Goal: Task Accomplishment & Management: Complete application form

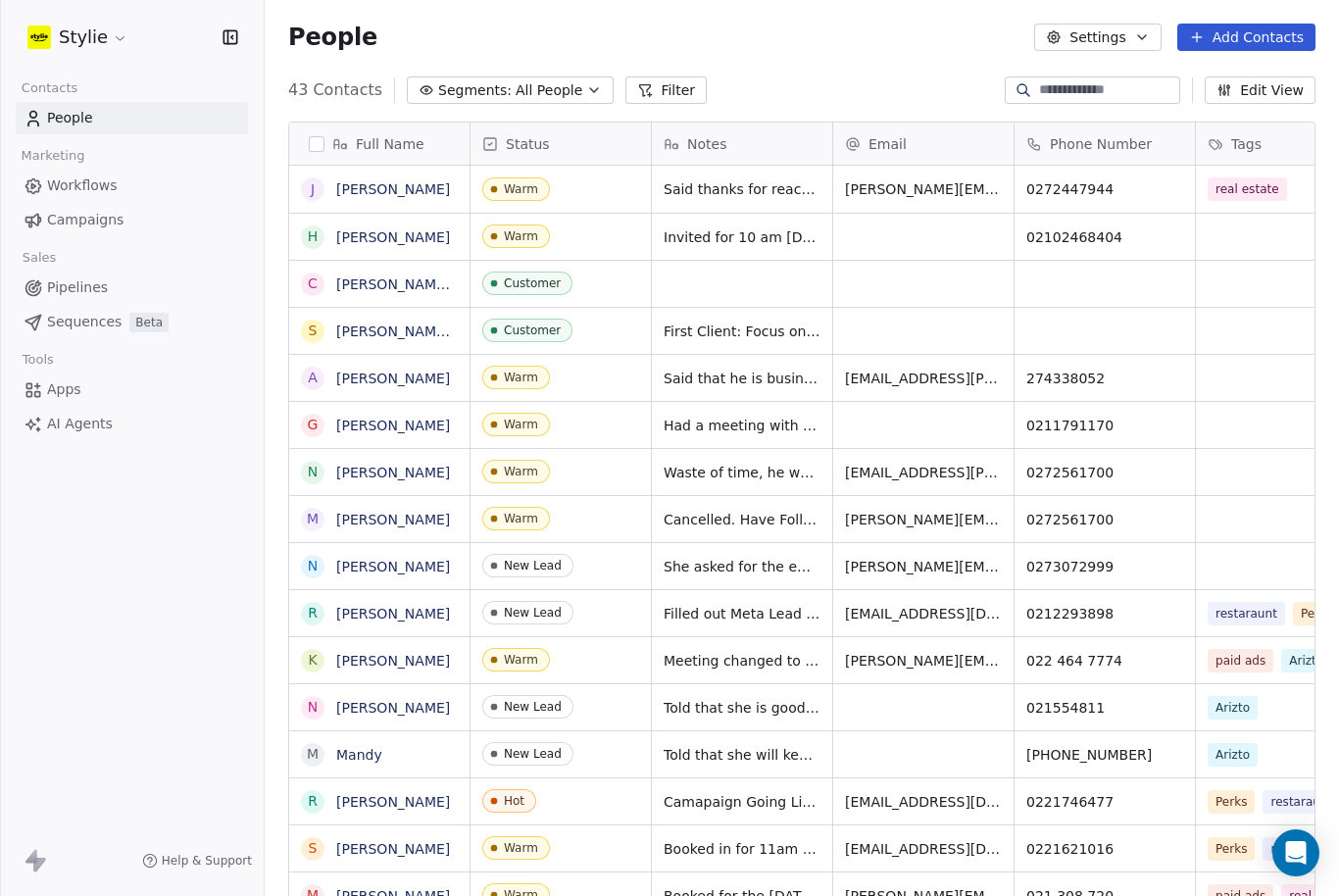
scroll to position [0, 63]
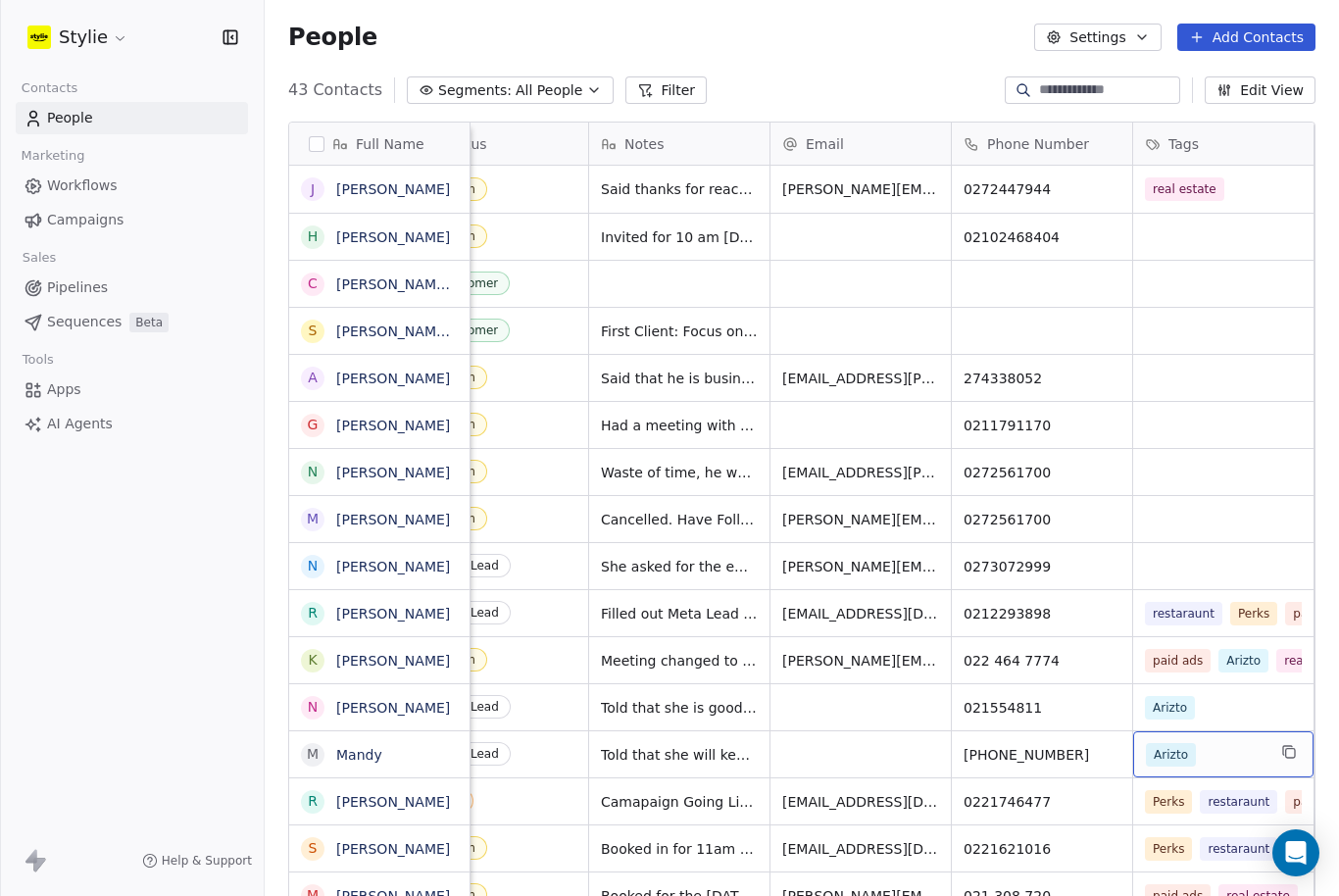
click at [80, 809] on div "Stylie Contacts People Marketing Workflows Campaigns Sales Pipelines Sequences …" at bounding box center [132, 448] width 264 height 896
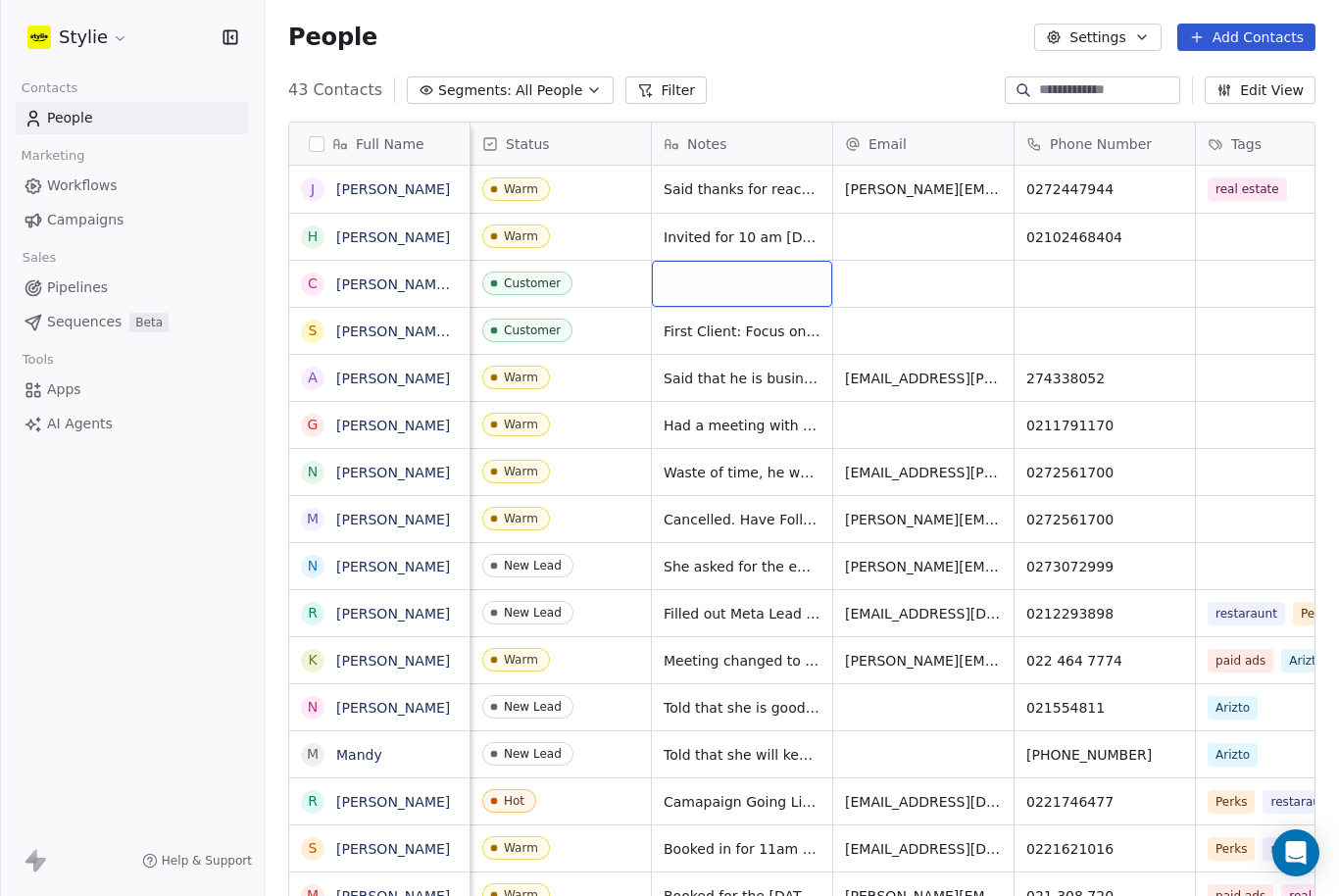
scroll to position [0, 0]
drag, startPoint x: 0, startPoint y: 24, endPoint x: 197, endPoint y: 264, distance: 309.8
click at [0, 171] on div at bounding box center [0, 448] width 1 height 896
click at [234, 244] on div "Sales" at bounding box center [132, 257] width 232 height 27
drag, startPoint x: 355, startPoint y: 285, endPoint x: 383, endPoint y: 555, distance: 271.0
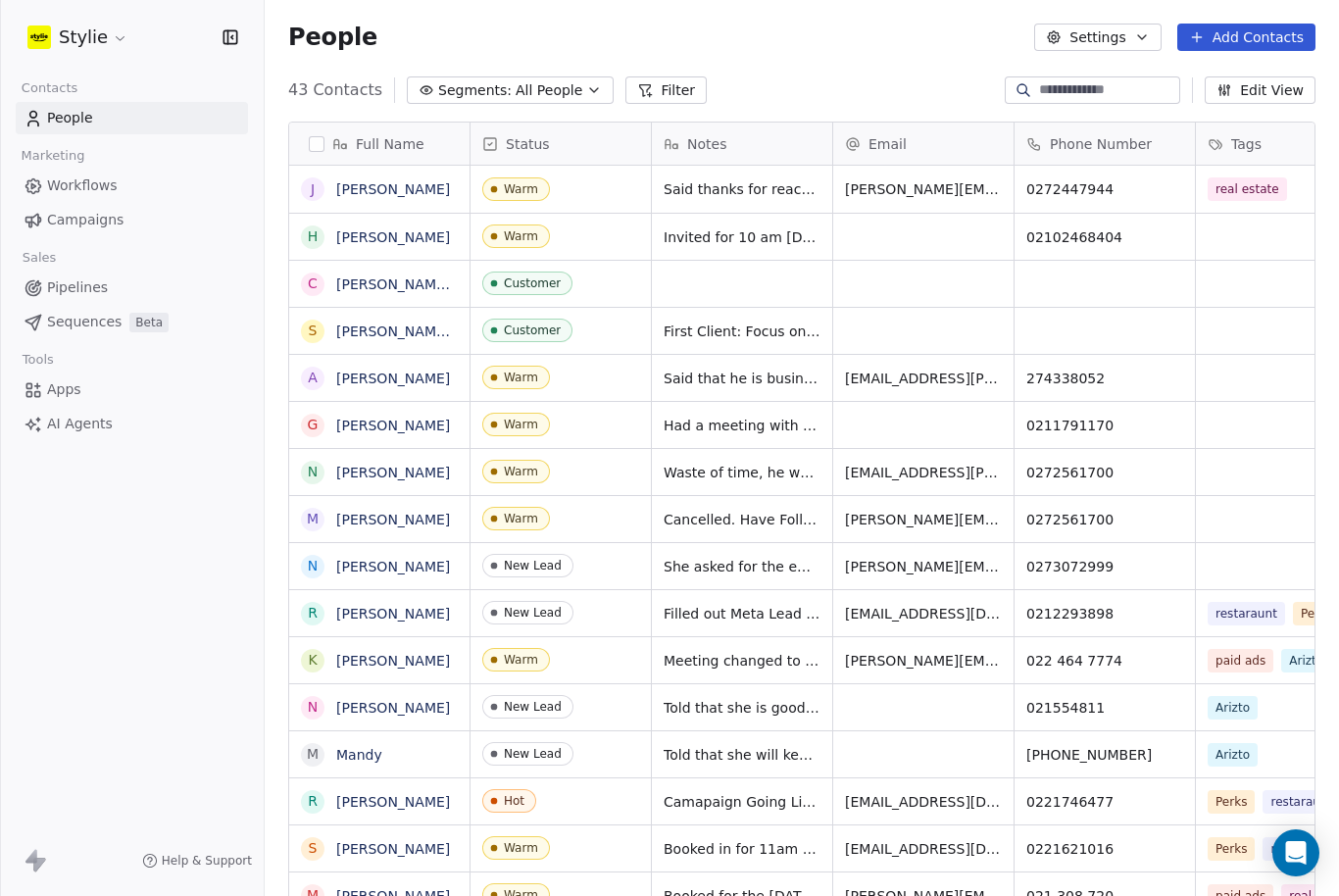
click at [1246, 24] on button "Add Contacts" at bounding box center [1246, 37] width 138 height 27
click at [1246, 11] on html "Stylie Contacts People Marketing Workflows Campaigns Sales Pipelines Sequences …" at bounding box center [669, 448] width 1339 height 896
click at [1248, 24] on button "Add Contacts" at bounding box center [1246, 37] width 138 height 27
click at [1233, 52] on span "Create new contact" at bounding box center [1247, 55] width 134 height 21
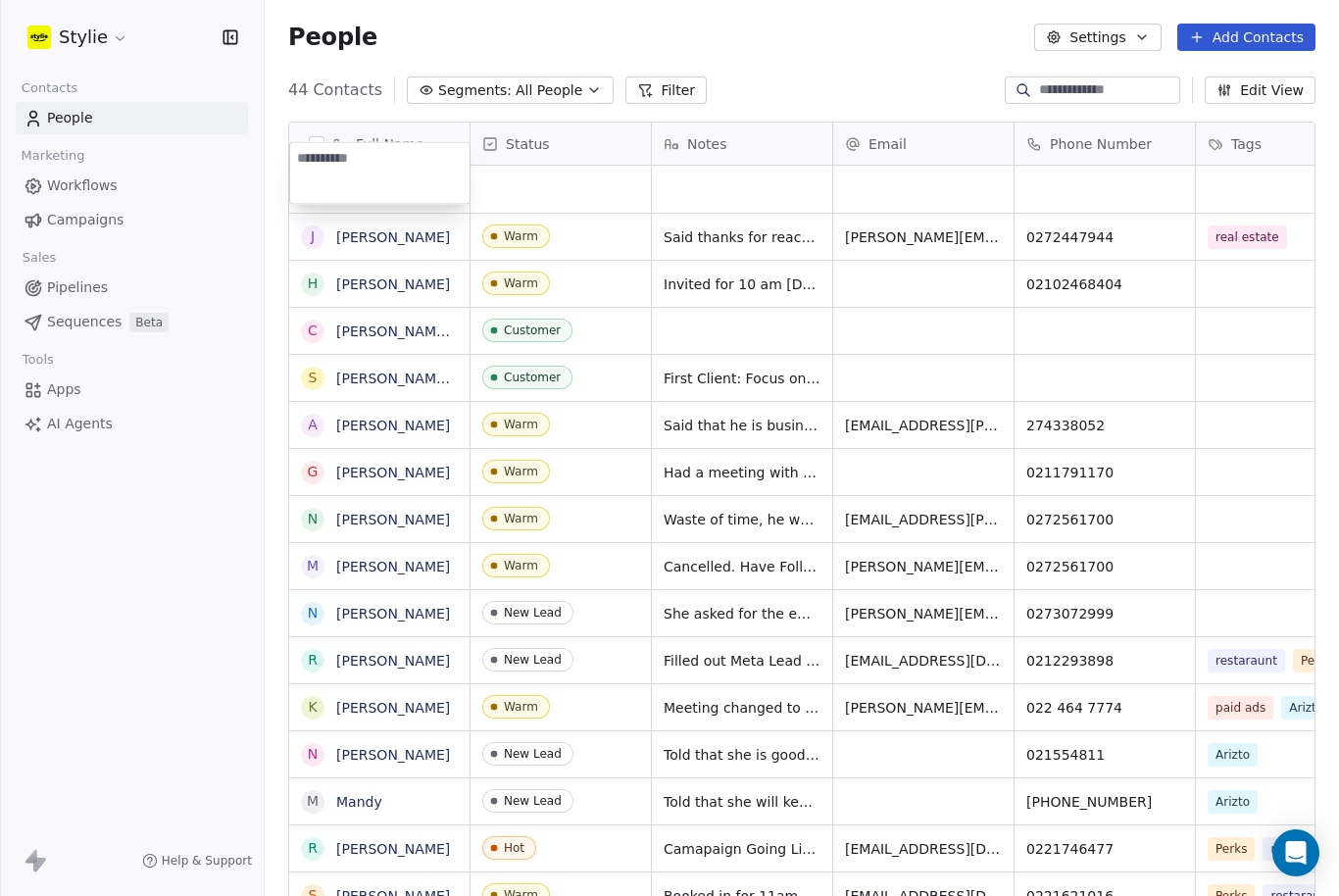
scroll to position [24, 0]
type textarea "*******"
drag, startPoint x: 951, startPoint y: 171, endPoint x: 951, endPoint y: 102, distance: 68.6
click at [951, 102] on html "Stylie Contacts People Marketing Workflows Campaigns Sales Pipelines Sequences …" at bounding box center [669, 448] width 1339 height 896
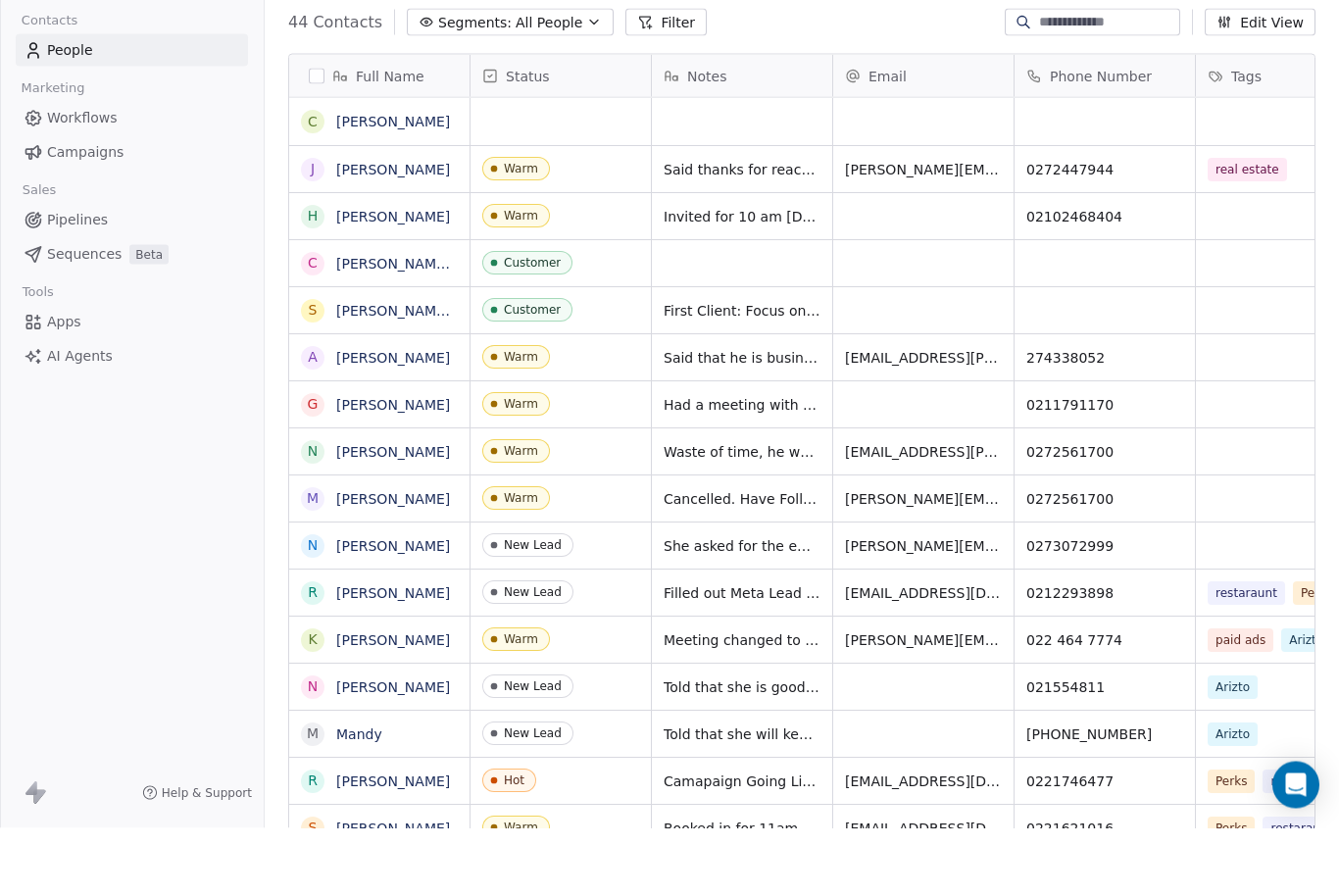
scroll to position [65, 0]
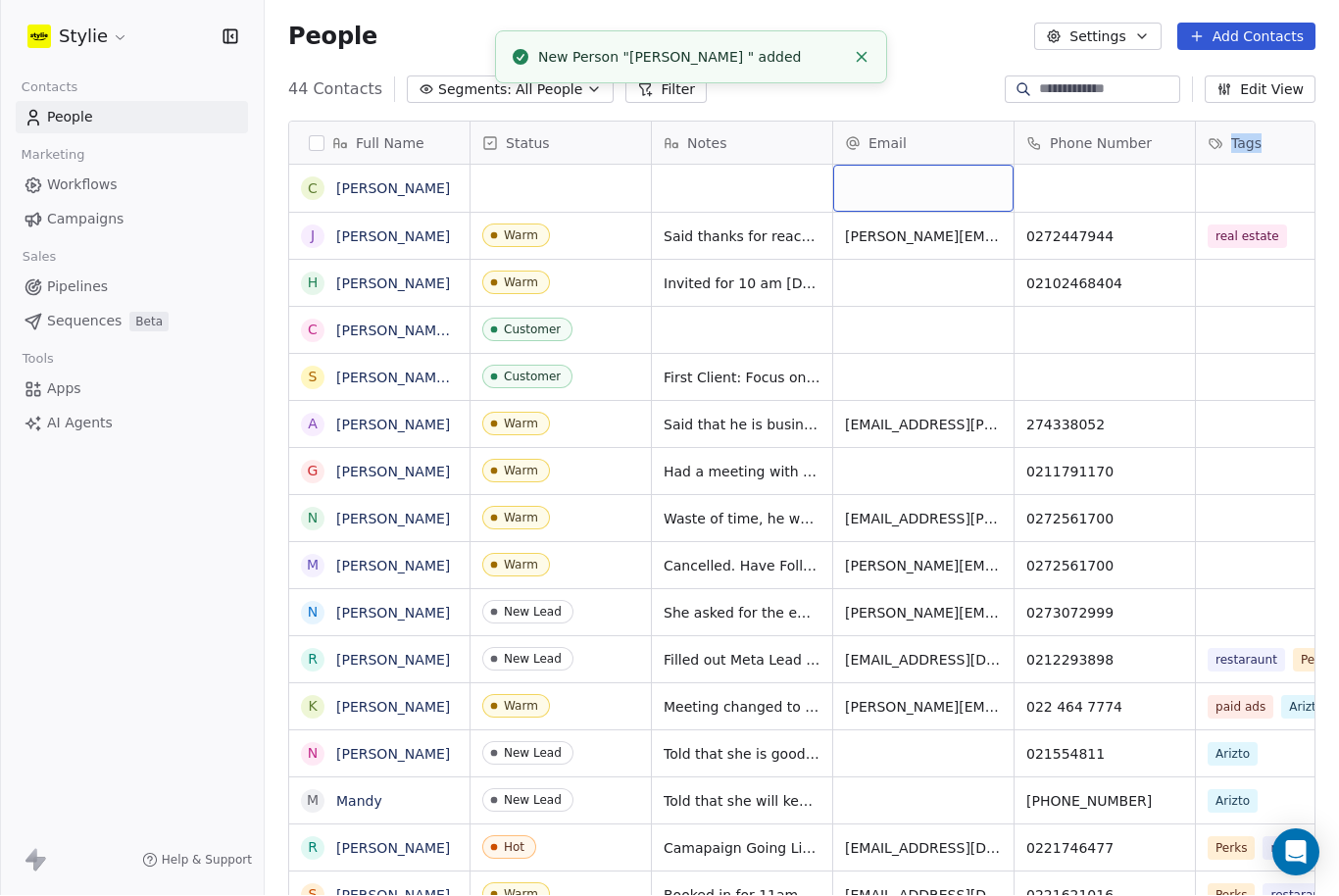
click at [881, 166] on div "grid" at bounding box center [923, 189] width 180 height 47
click at [881, 127] on input "email" at bounding box center [924, 125] width 172 height 39
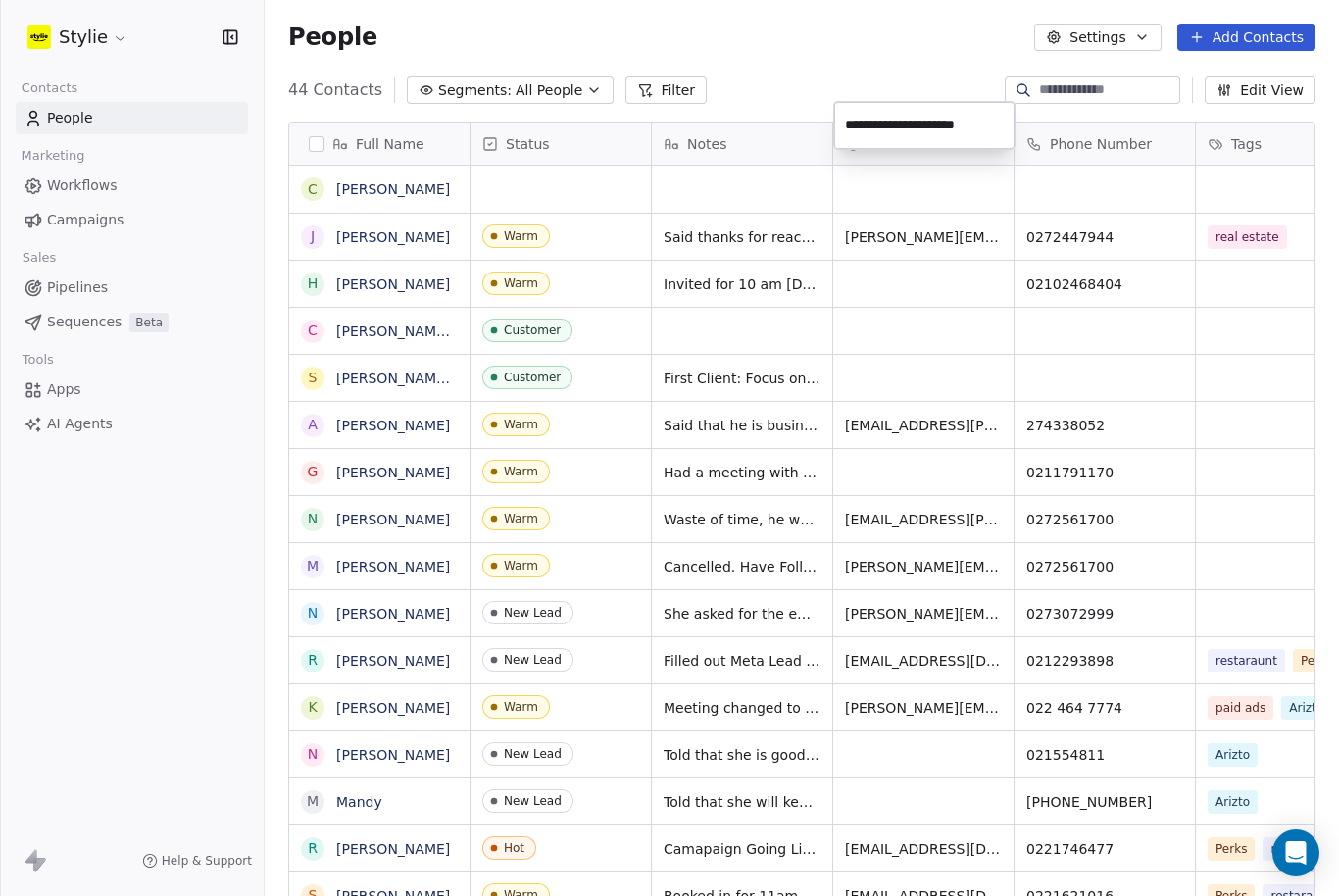
type input "**********"
click at [1080, 88] on html "Stylie Contacts People Marketing Workflows Campaigns Sales Pipelines Sequences …" at bounding box center [669, 448] width 1339 height 896
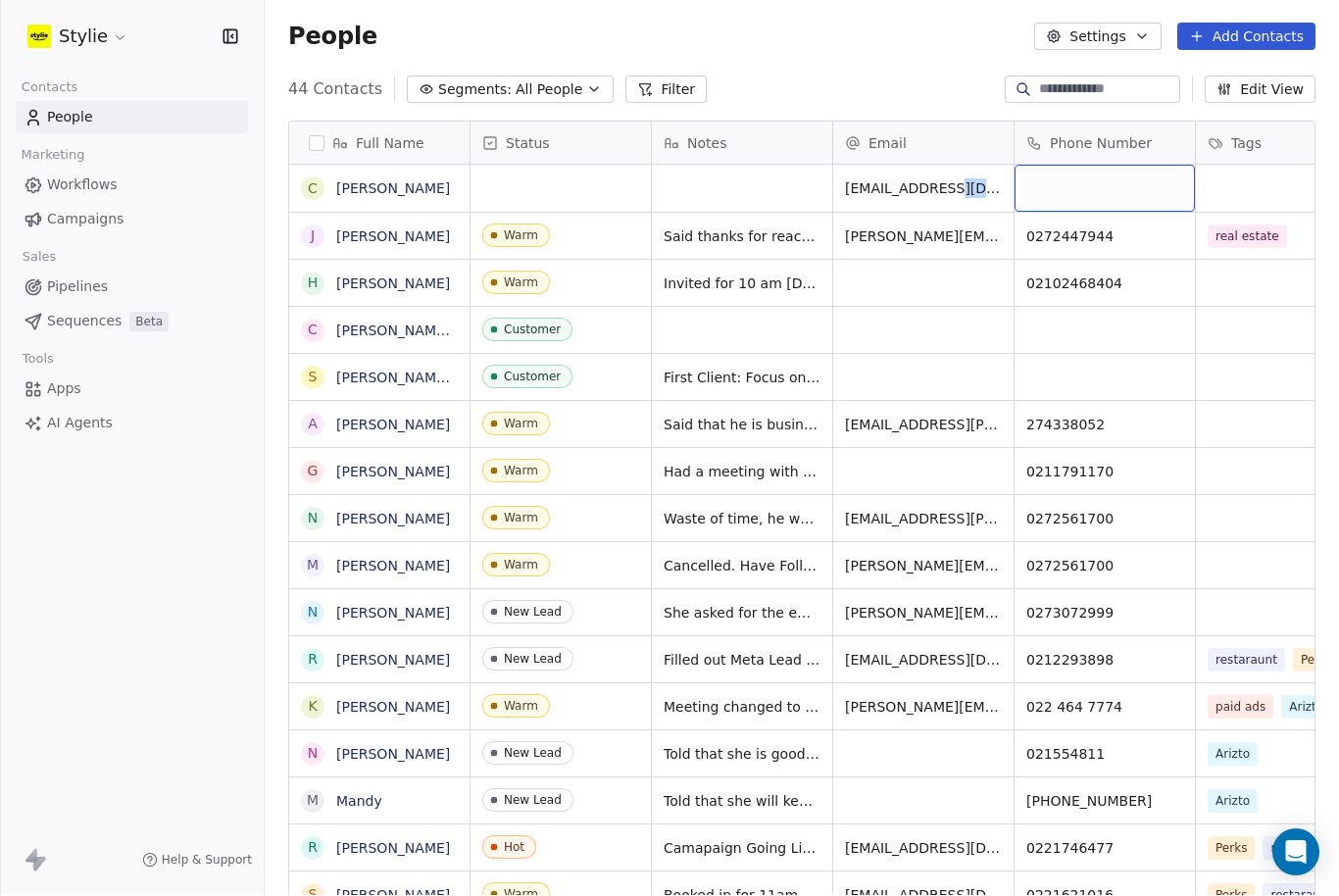
click at [1072, 166] on div "grid" at bounding box center [1104, 189] width 180 height 47
type input "*********"
drag, startPoint x: 1240, startPoint y: 125, endPoint x: 1240, endPoint y: 98, distance: 27.4
click at [1240, 98] on html "Stylie Contacts People Marketing Workflows Campaigns Sales Pipelines Sequences …" at bounding box center [669, 448] width 1339 height 896
click at [517, 166] on div "grid" at bounding box center [560, 189] width 180 height 47
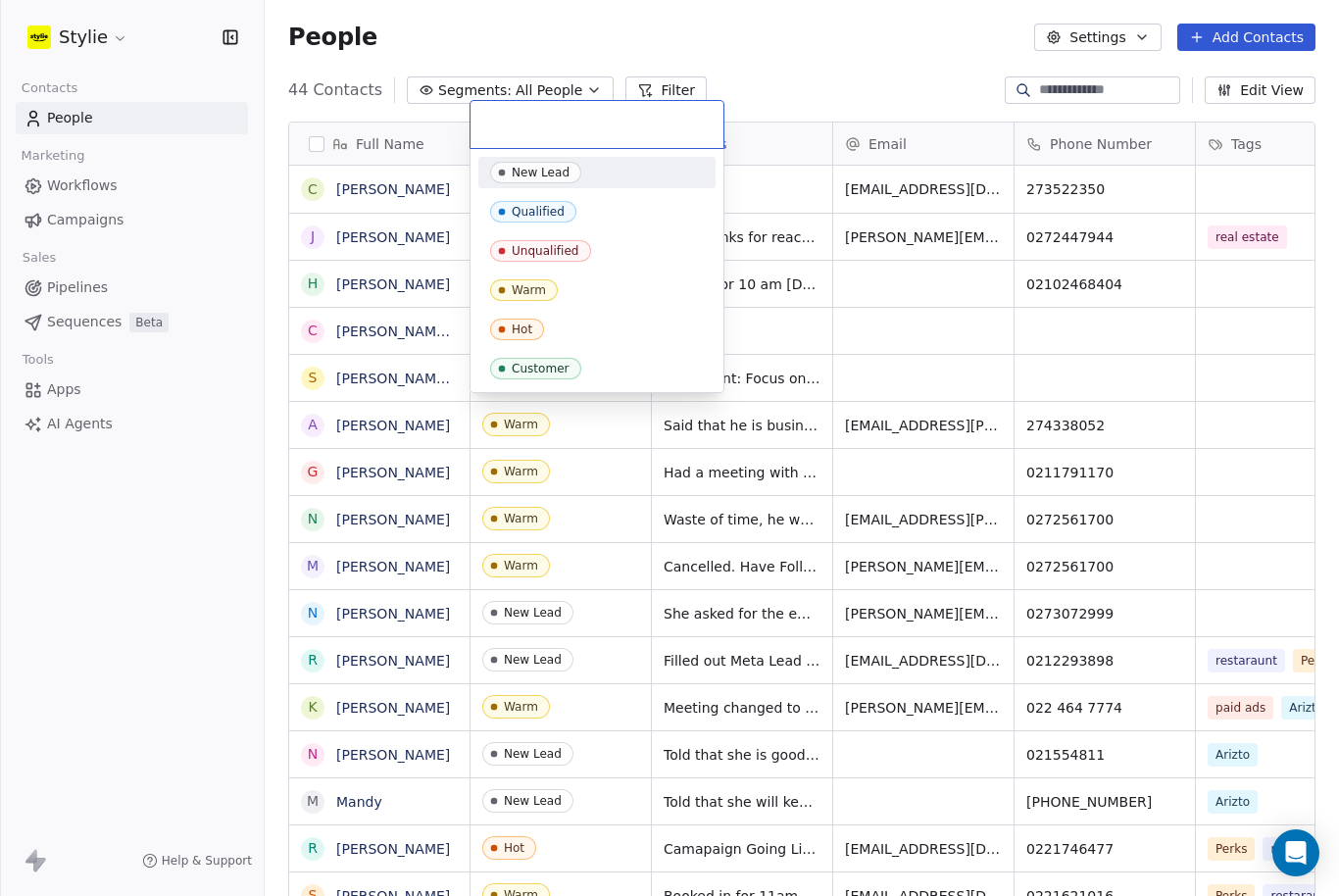
click at [523, 134] on input "text" at bounding box center [596, 125] width 229 height 22
click at [534, 302] on div "Warm" at bounding box center [596, 289] width 237 height 31
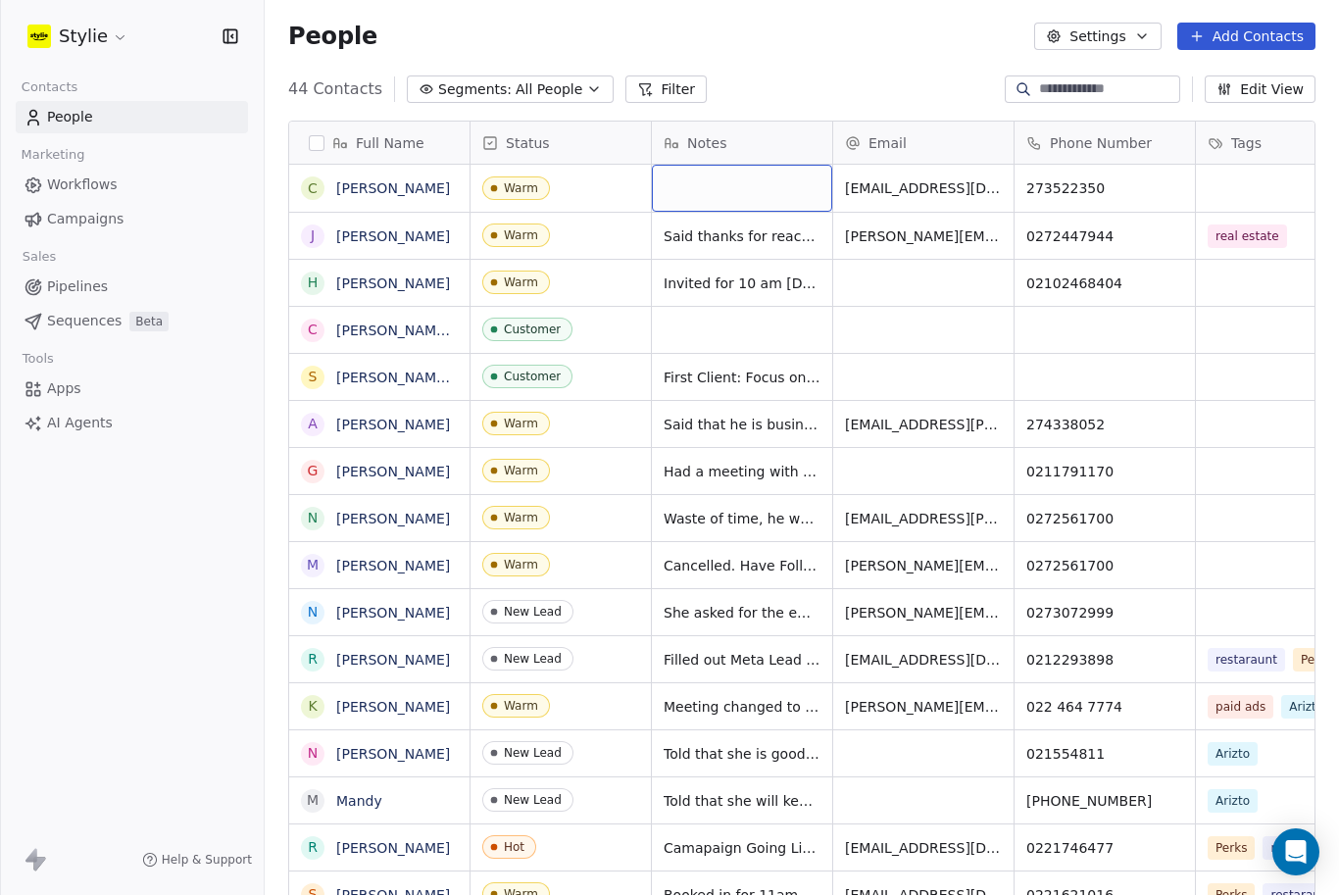
click at [703, 166] on div "grid" at bounding box center [742, 189] width 180 height 47
click at [703, 121] on textarea at bounding box center [742, 132] width 178 height 61
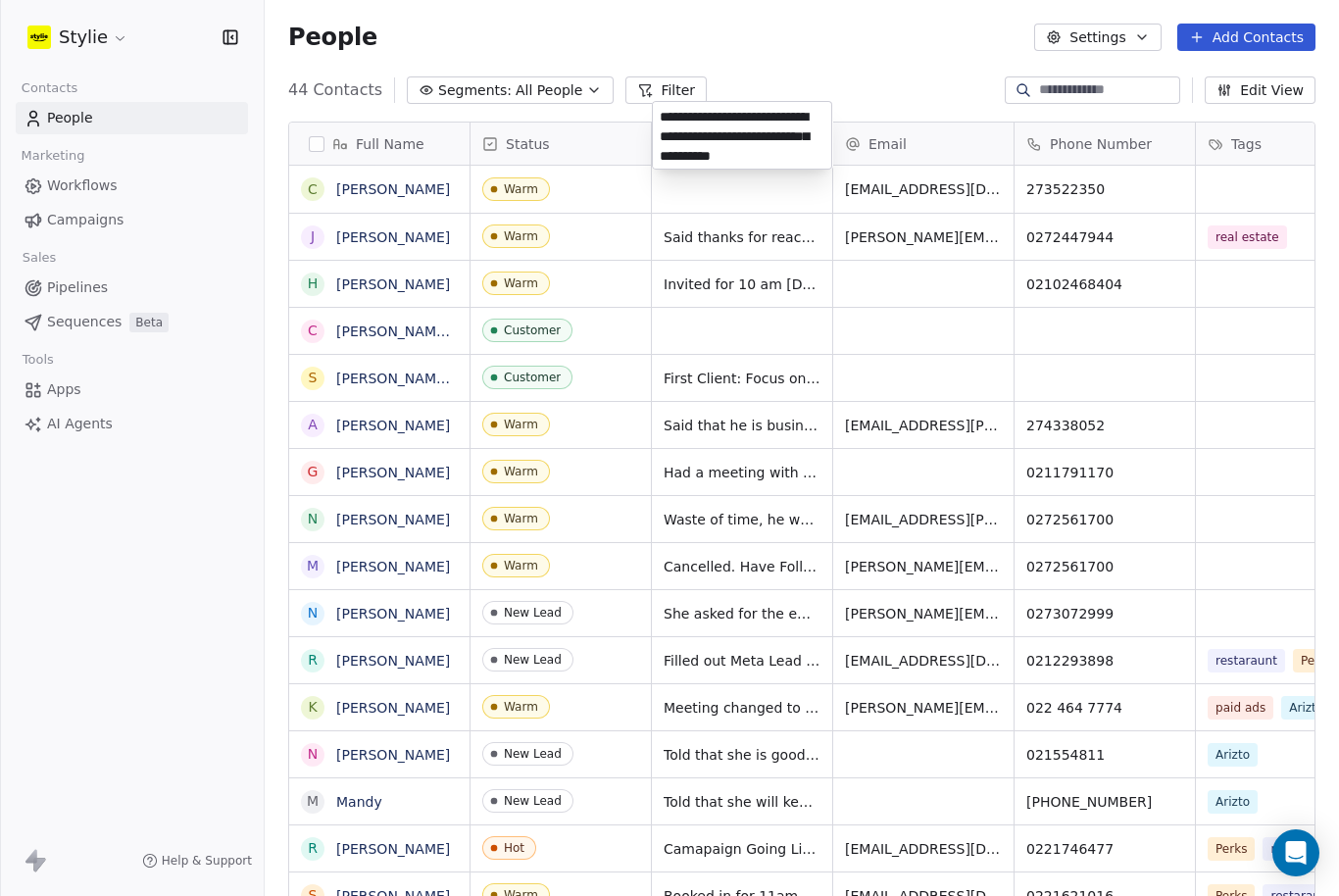
type textarea "**********"
click at [1219, 103] on html "Stylie Contacts People Marketing Workflows Campaigns Sales Pipelines Sequences …" at bounding box center [669, 448] width 1339 height 896
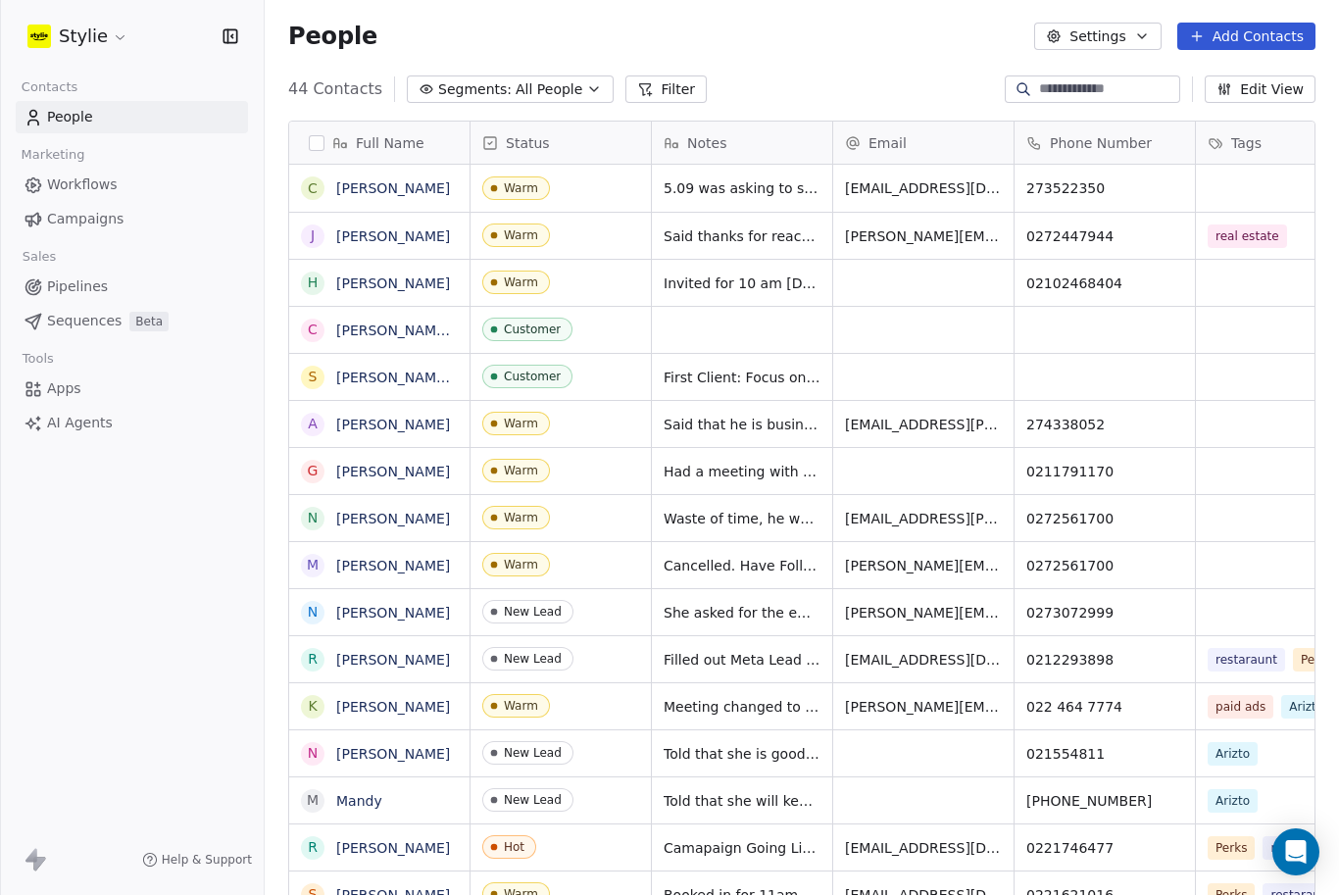
scroll to position [0, 63]
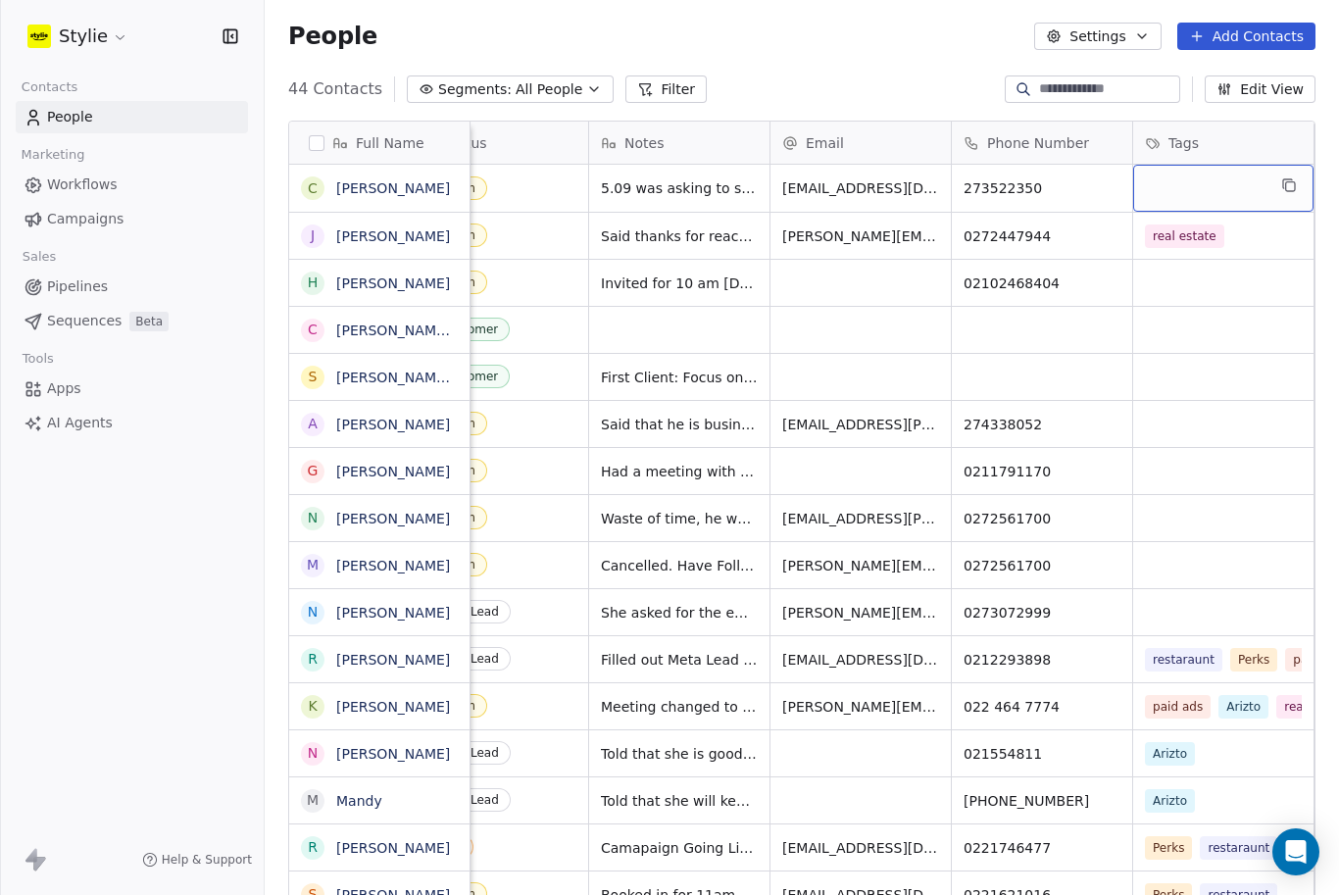
click at [1242, 166] on div "grid" at bounding box center [1223, 189] width 180 height 47
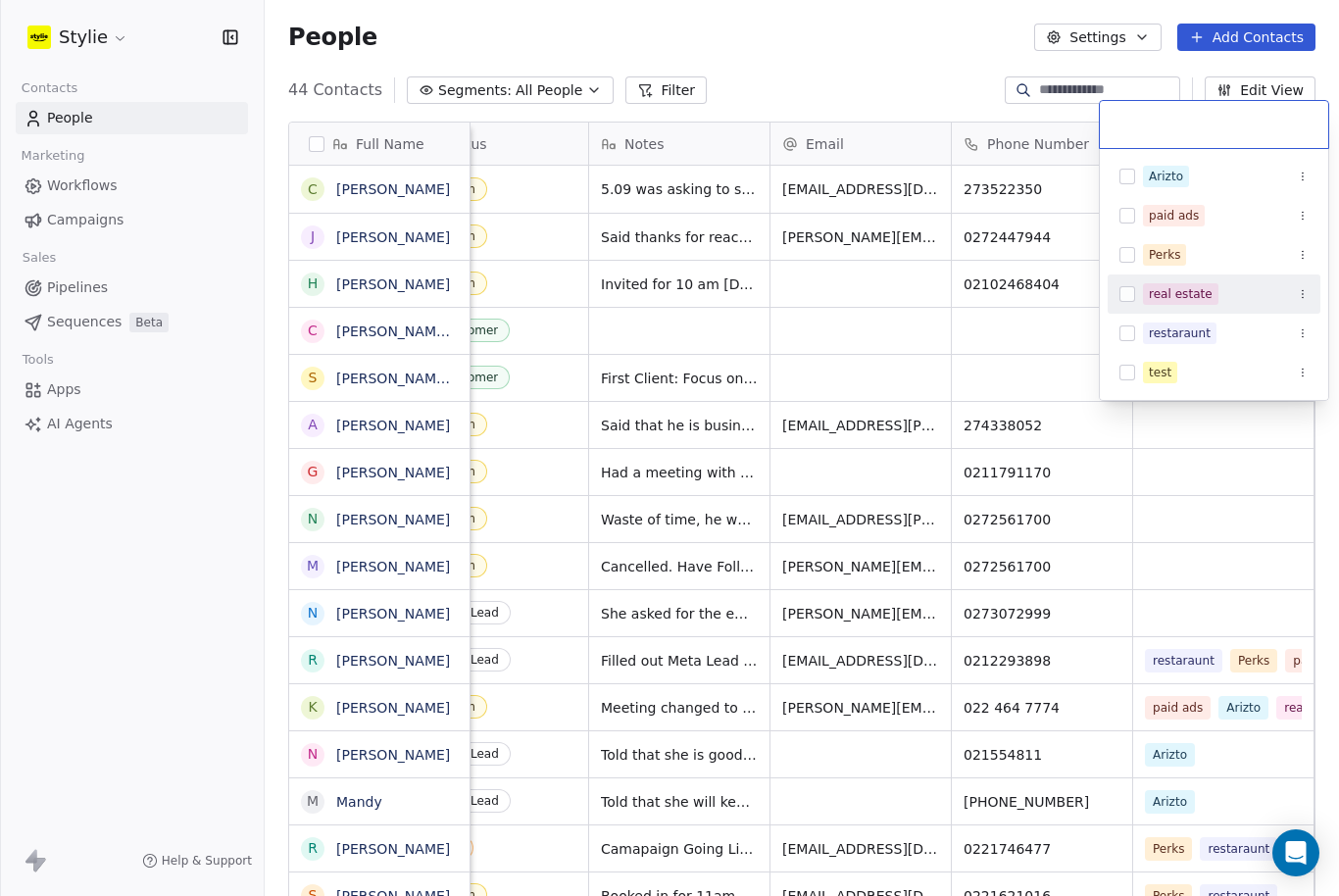
click at [1153, 297] on div "real estate" at bounding box center [1180, 294] width 64 height 18
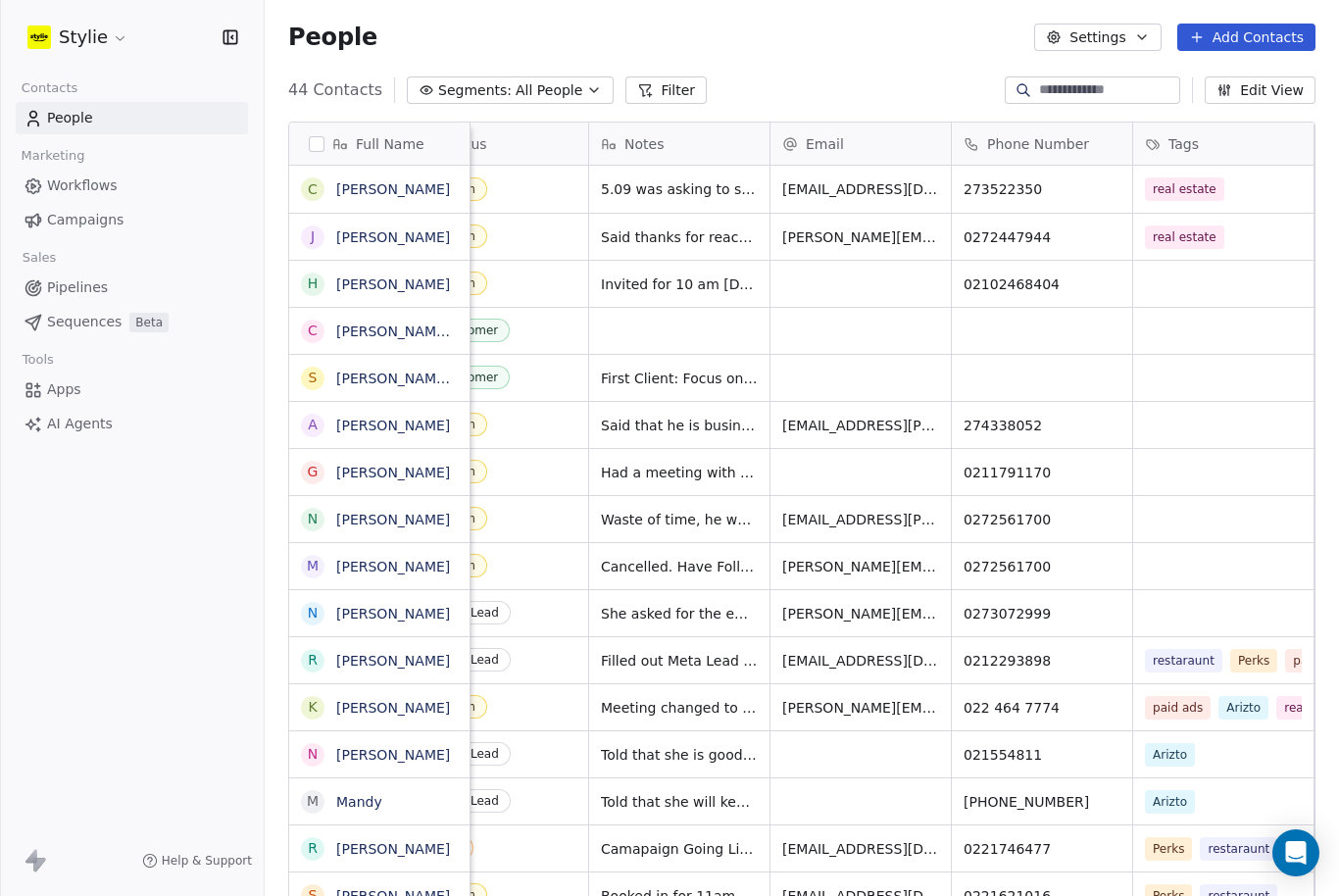
click at [910, 250] on html "Stylie Contacts People Marketing Workflows Campaigns Sales Pipelines Sequences …" at bounding box center [669, 448] width 1339 height 896
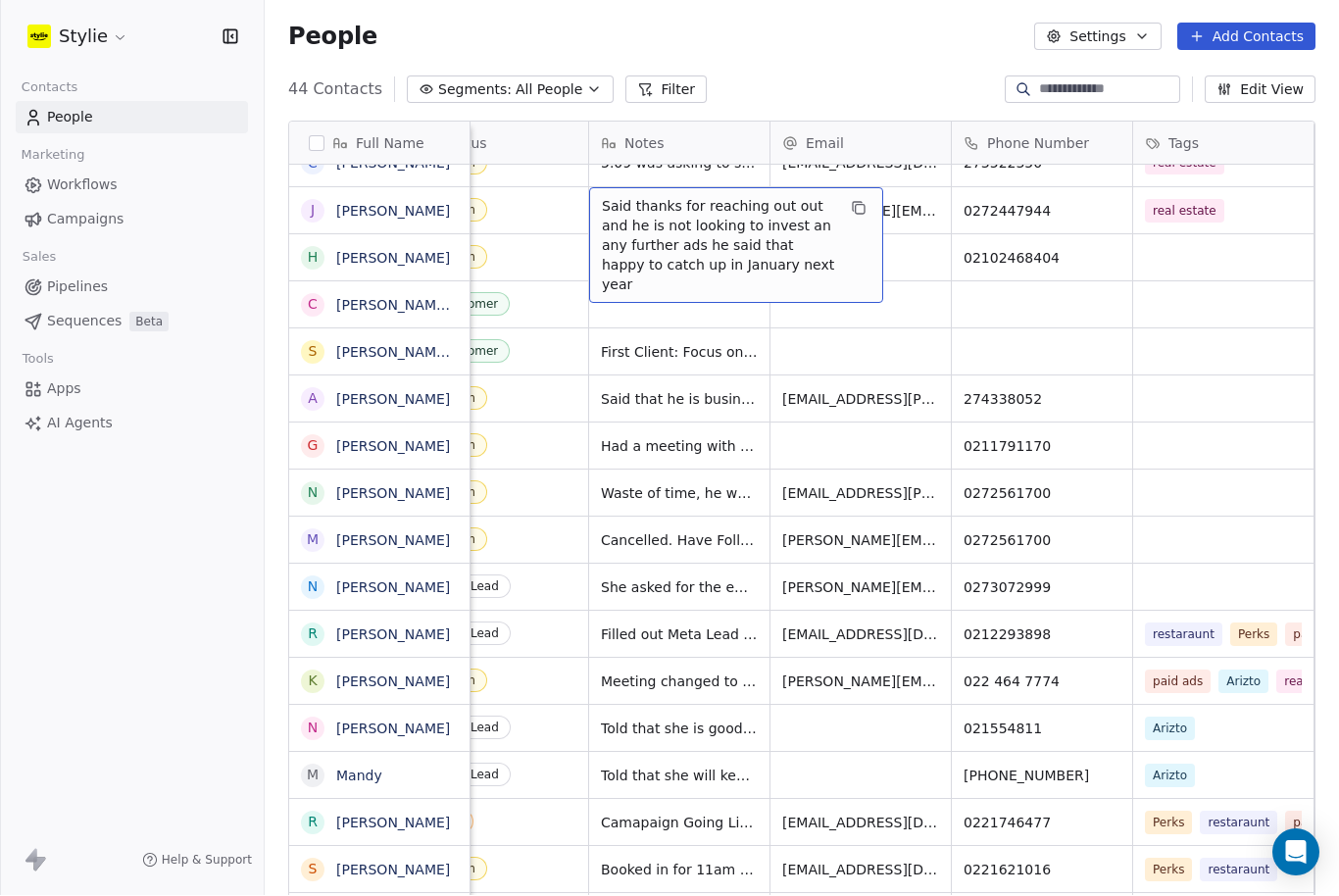
scroll to position [0, 0]
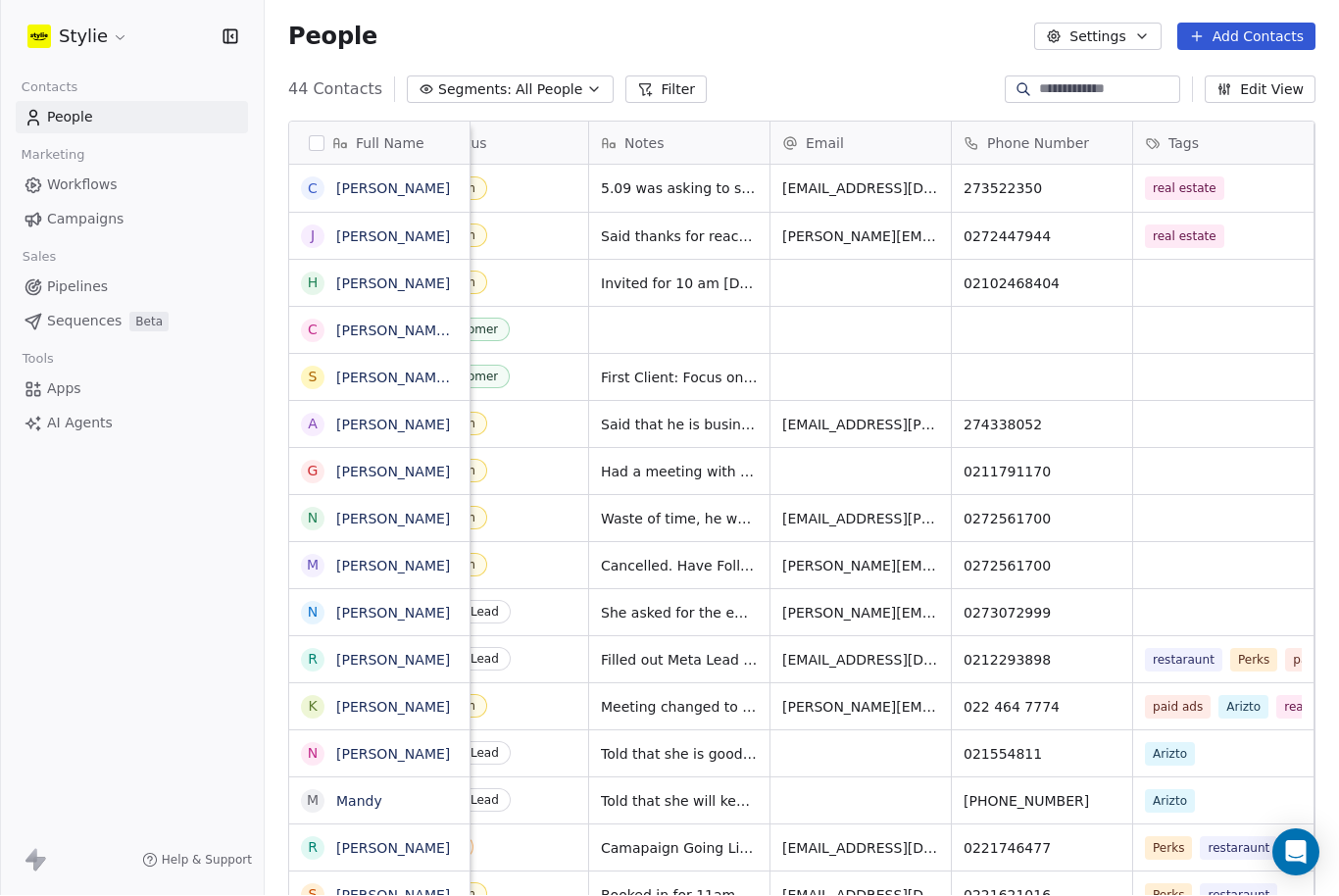
click at [357, 181] on link "[PERSON_NAME]" at bounding box center [393, 189] width 114 height 16
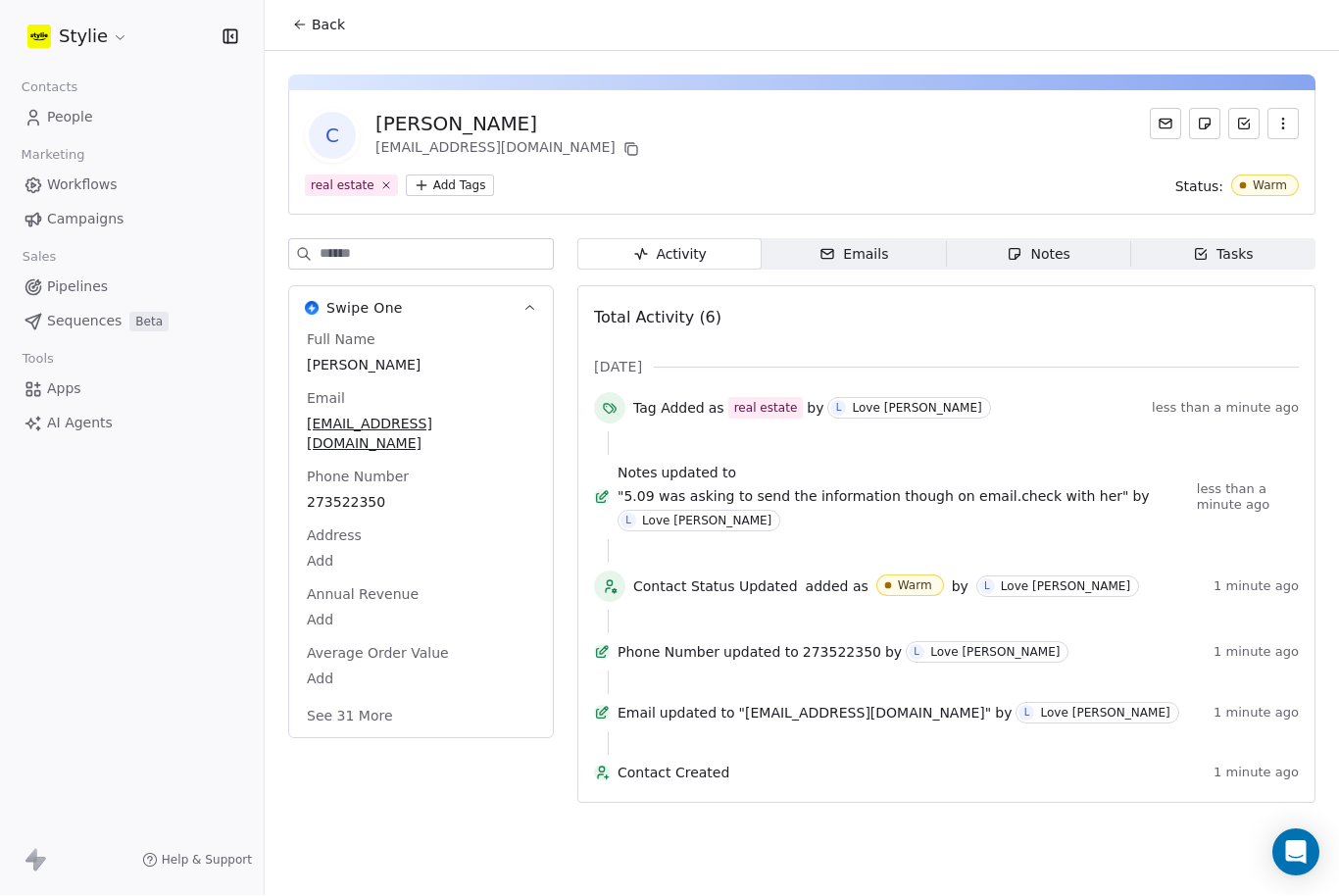
click at [1221, 245] on div "Tasks" at bounding box center [1223, 255] width 61 height 21
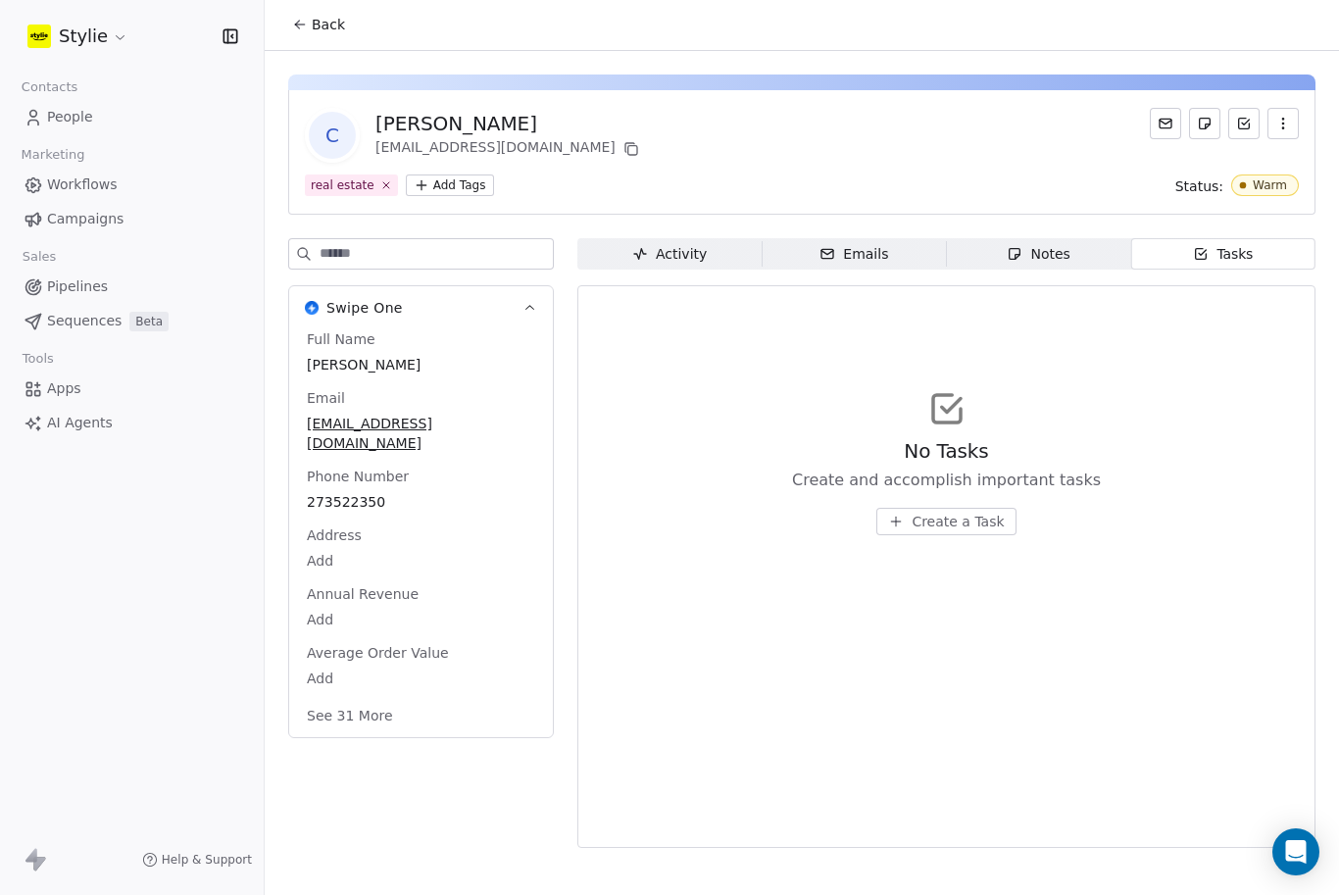
click at [903, 509] on button "Create a Task" at bounding box center [945, 522] width 139 height 27
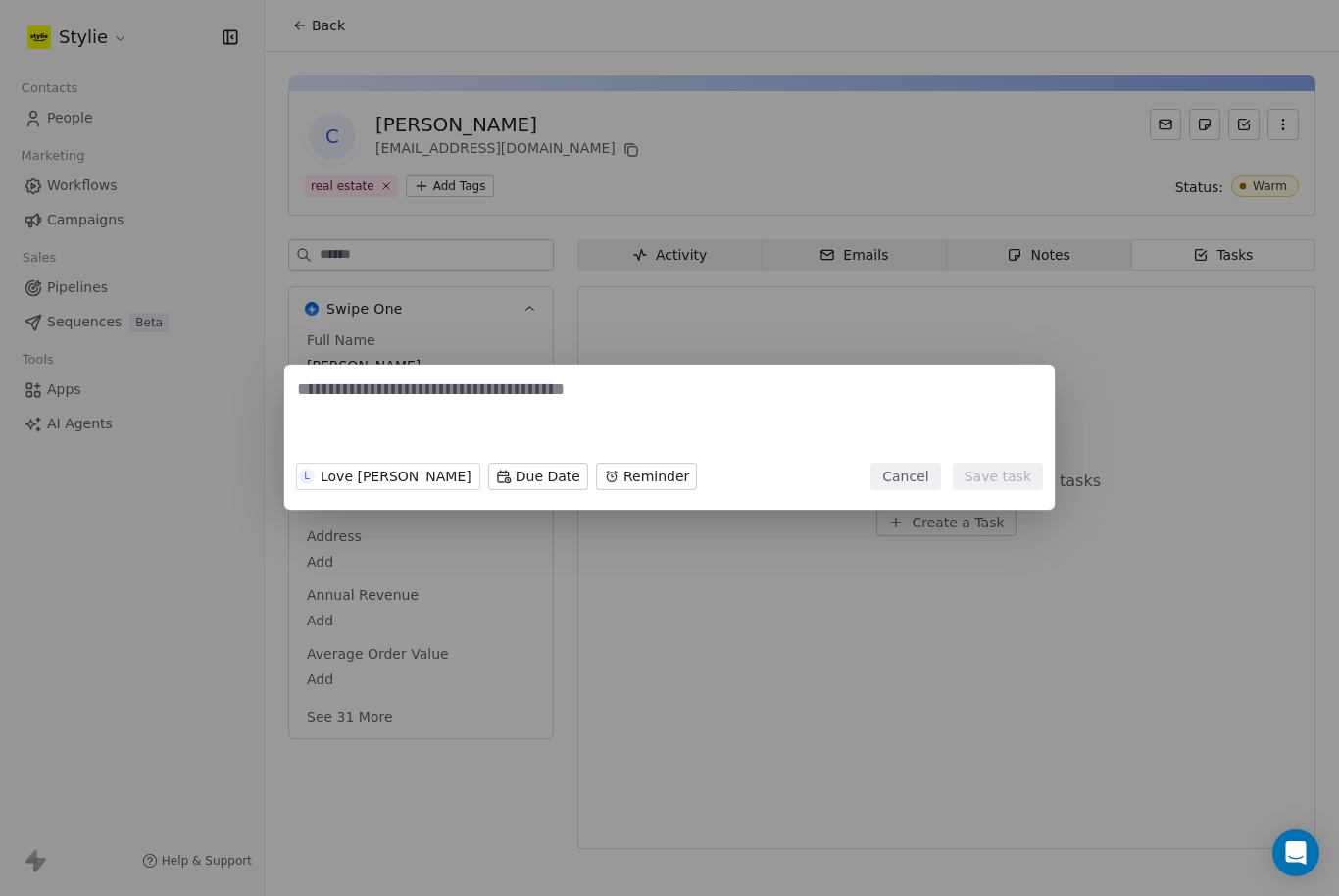
click at [490, 447] on textarea at bounding box center [669, 415] width 745 height 76
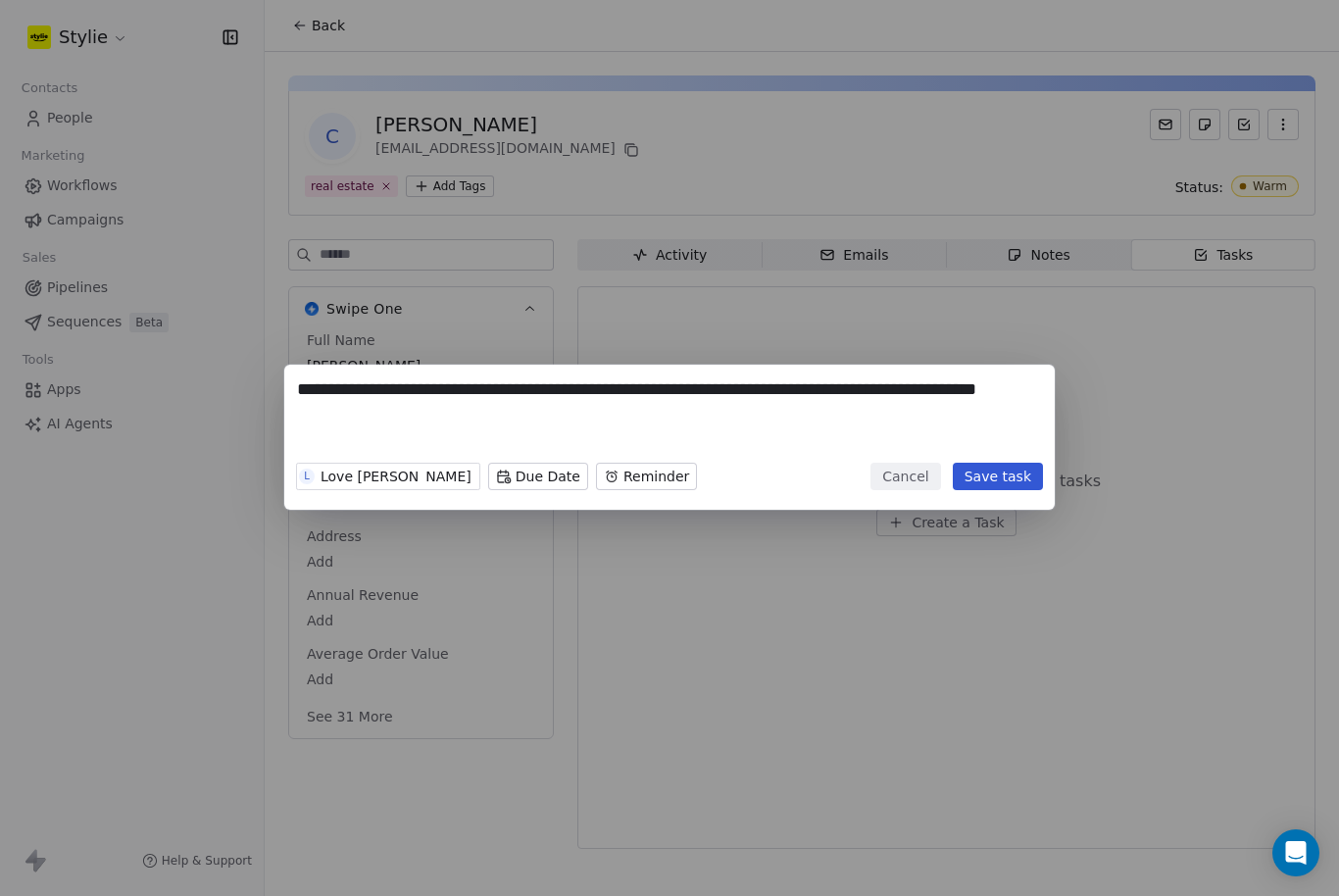
type textarea "**********"
click at [537, 485] on body "**********" at bounding box center [669, 448] width 1339 height 896
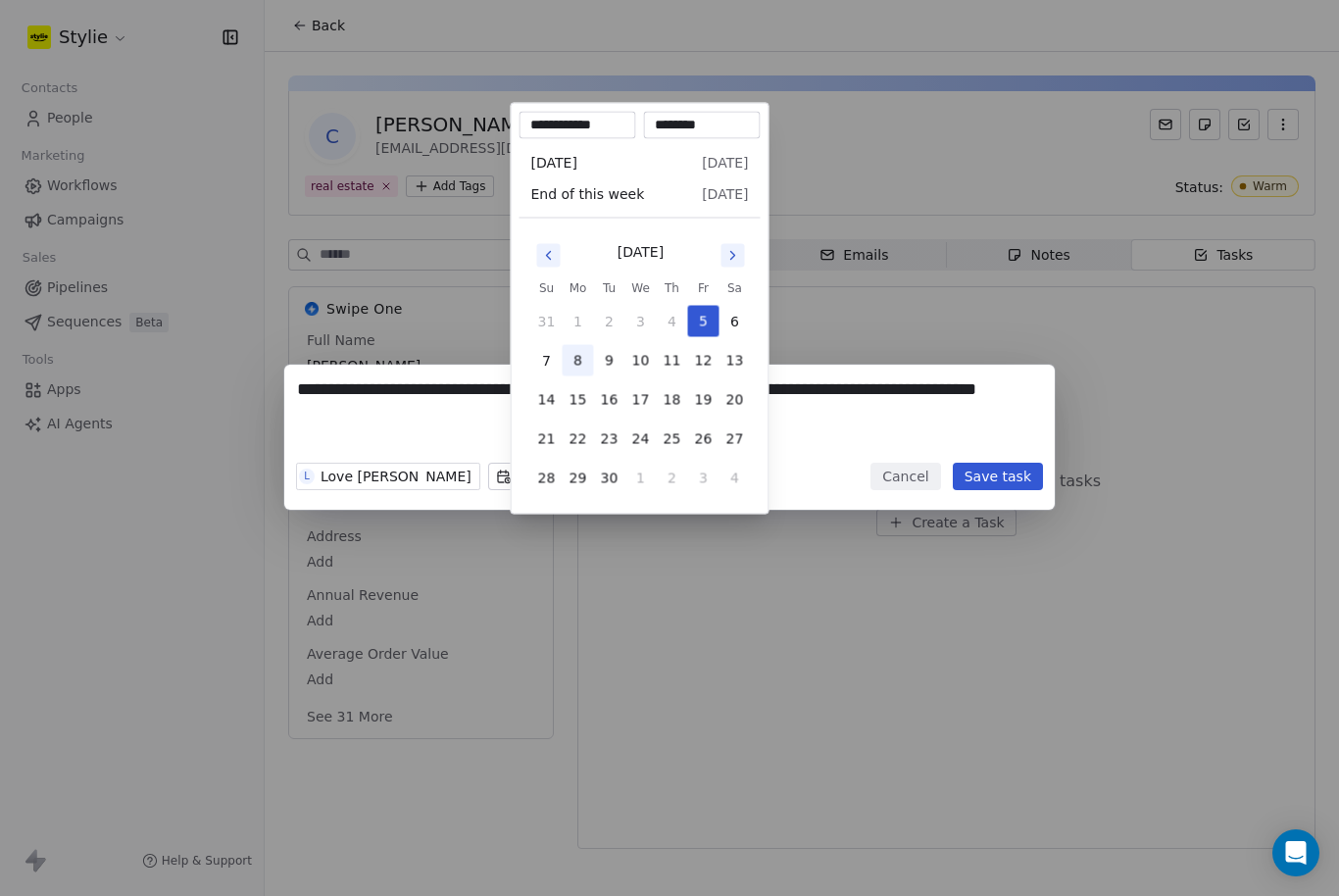
click at [578, 369] on button "8" at bounding box center [577, 360] width 31 height 31
type input "**********"
click at [361, 476] on div "**********" at bounding box center [669, 448] width 1339 height 230
click at [600, 482] on body "**********" at bounding box center [669, 448] width 1339 height 896
click at [356, 482] on div "**********" at bounding box center [669, 448] width 1339 height 230
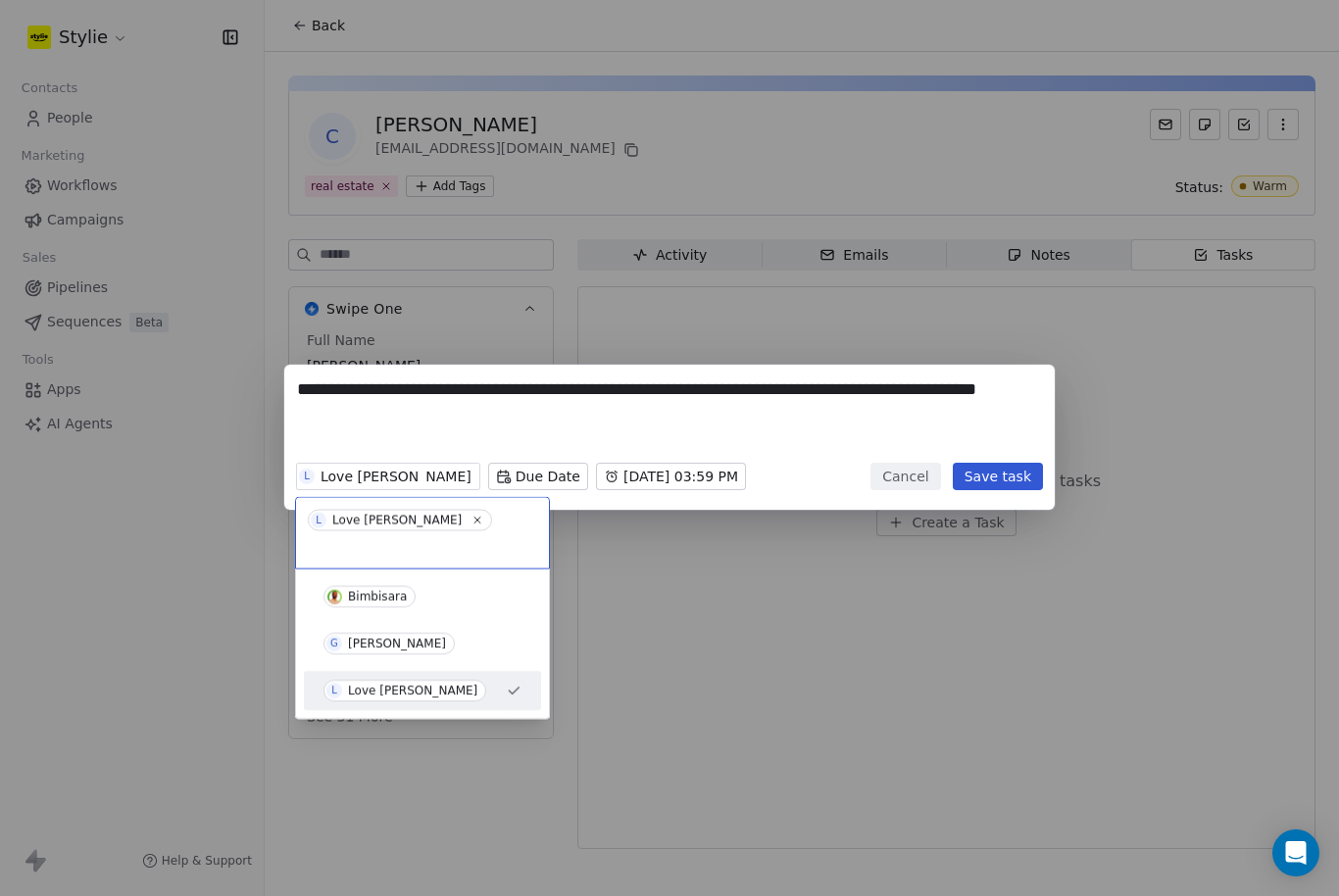
drag, startPoint x: 357, startPoint y: 476, endPoint x: 336, endPoint y: 474, distance: 20.7
click at [364, 637] on div "[PERSON_NAME]" at bounding box center [397, 644] width 98 height 14
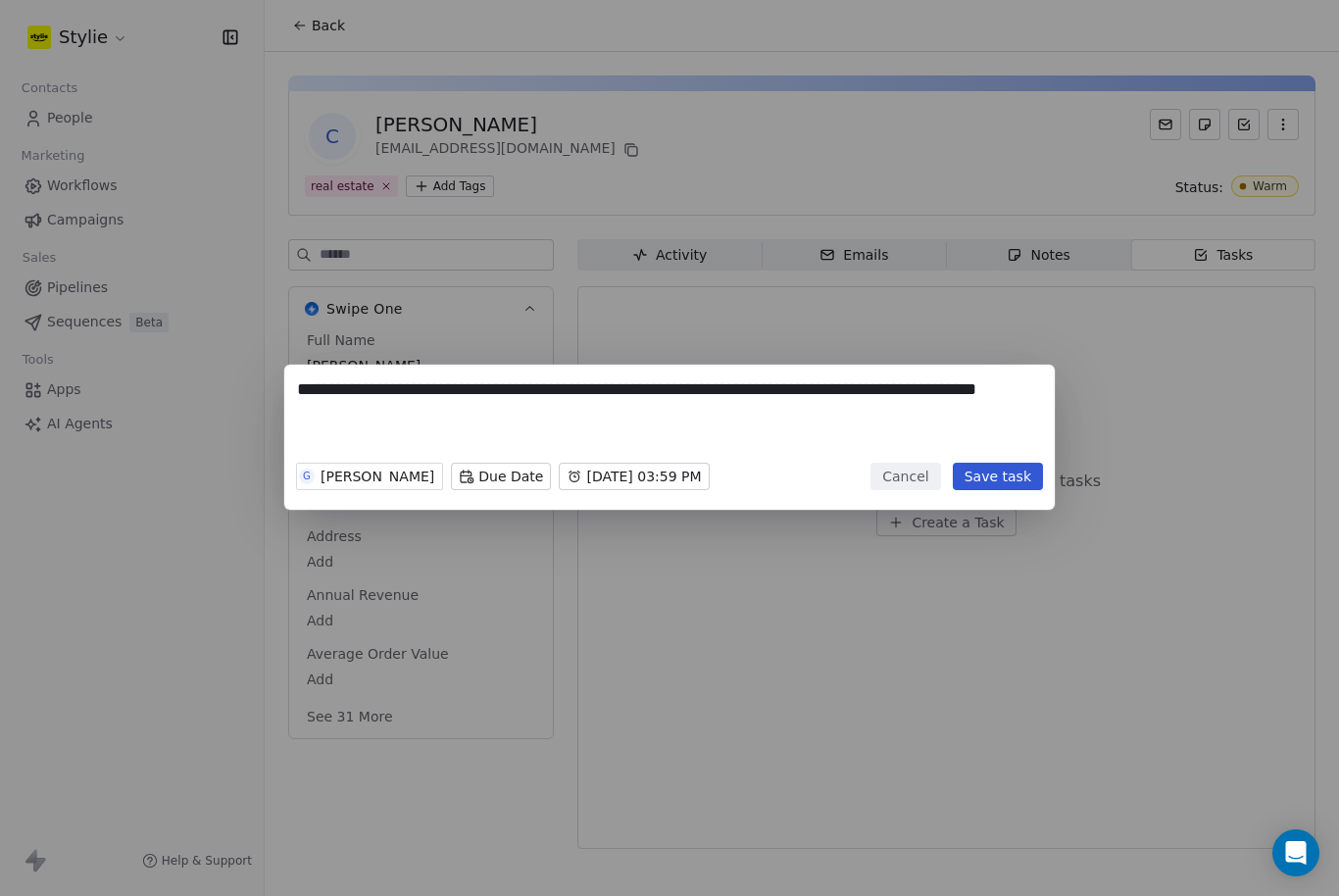
click at [999, 476] on button "Save task" at bounding box center [997, 476] width 90 height 27
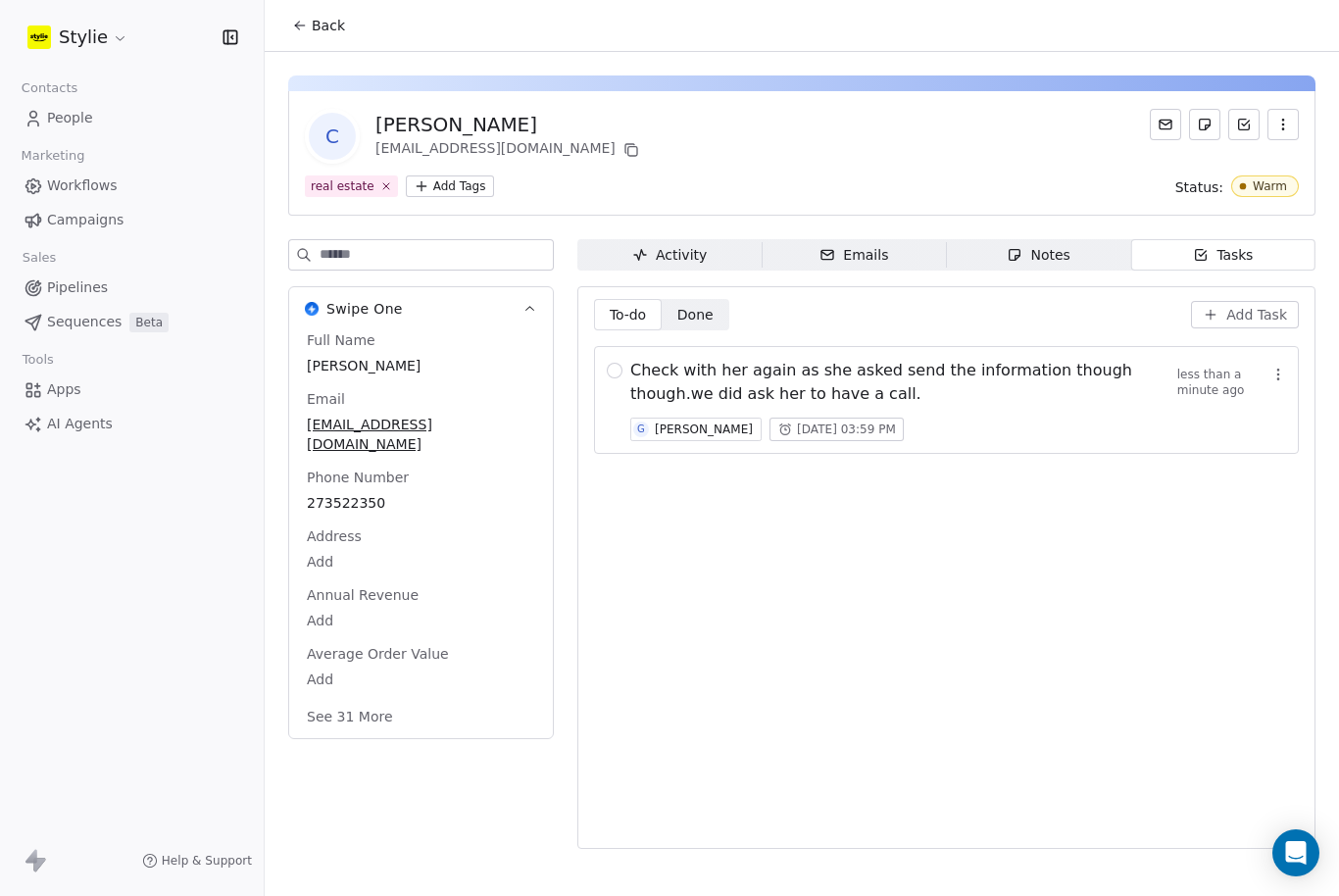
click at [856, 359] on span "Check with her again as she asked send the information though though.we did ask…" at bounding box center [903, 382] width 547 height 47
click at [979, 359] on span "Check with her again as she asked send the information though though.we did ask…" at bounding box center [903, 382] width 547 height 47
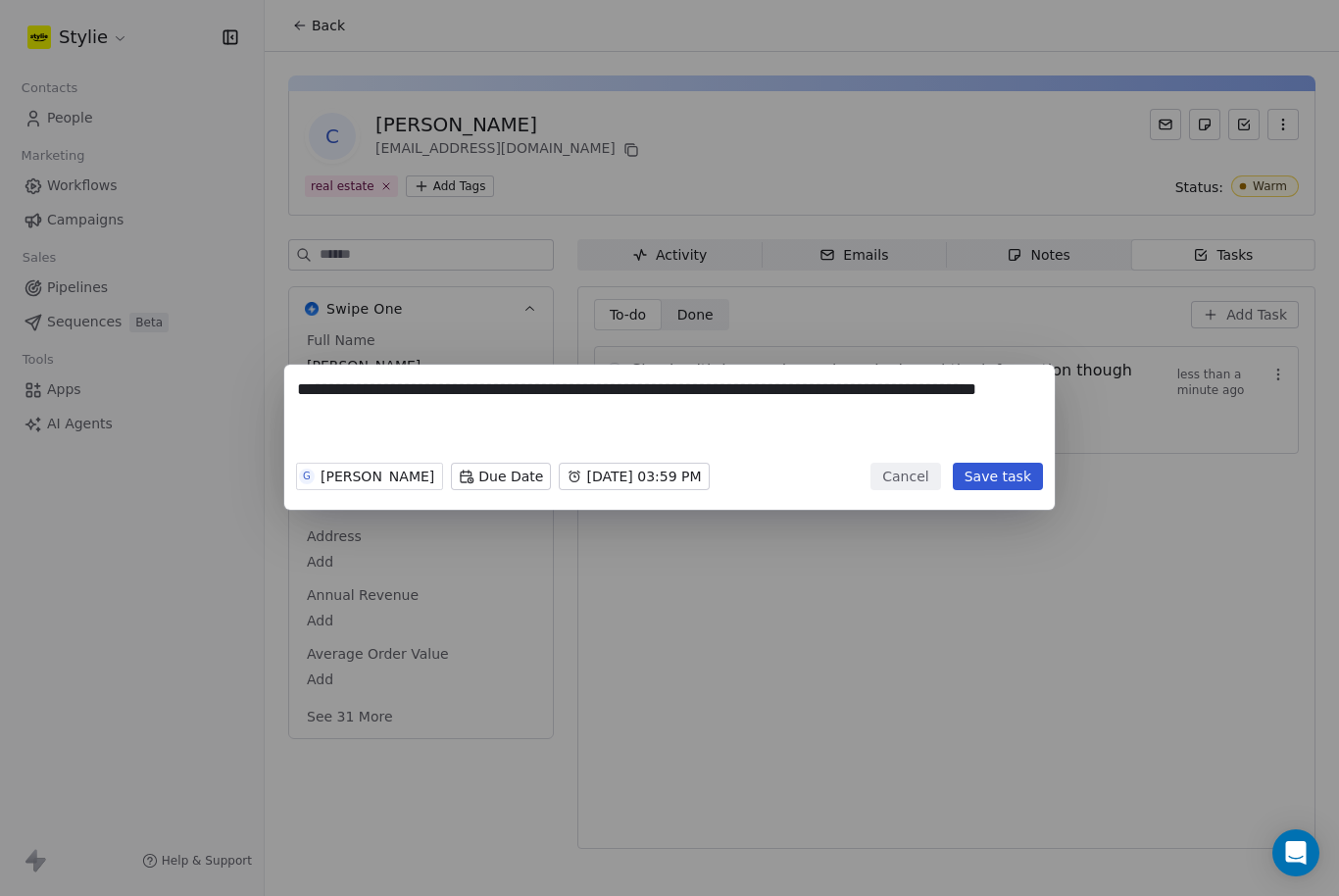
click at [1018, 337] on div "**********" at bounding box center [669, 448] width 1339 height 230
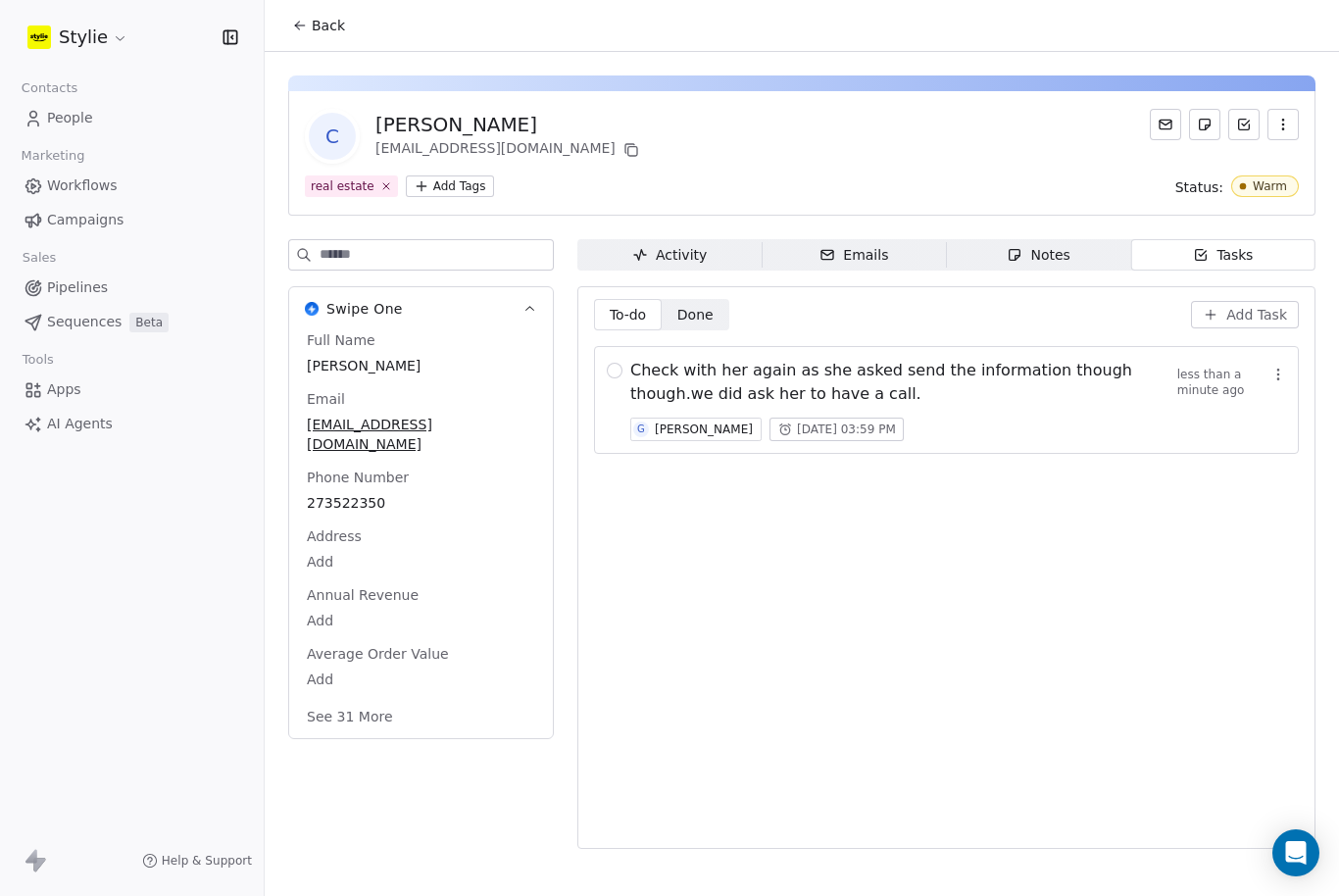
click at [1012, 359] on span "Check with her again as she asked send the information though though.we did ask…" at bounding box center [903, 382] width 547 height 47
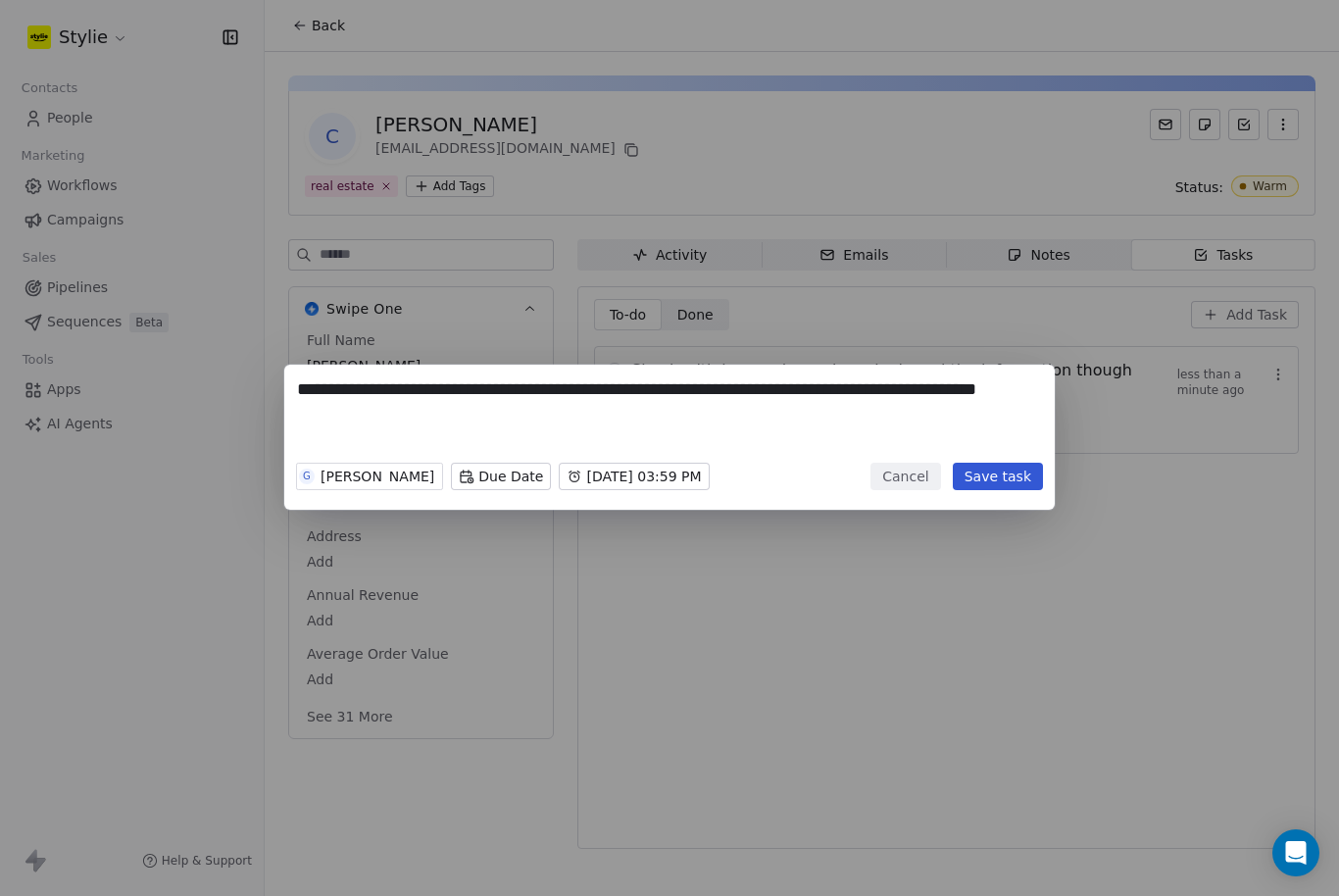
click at [1012, 323] on div "**********" at bounding box center [669, 448] width 1339 height 896
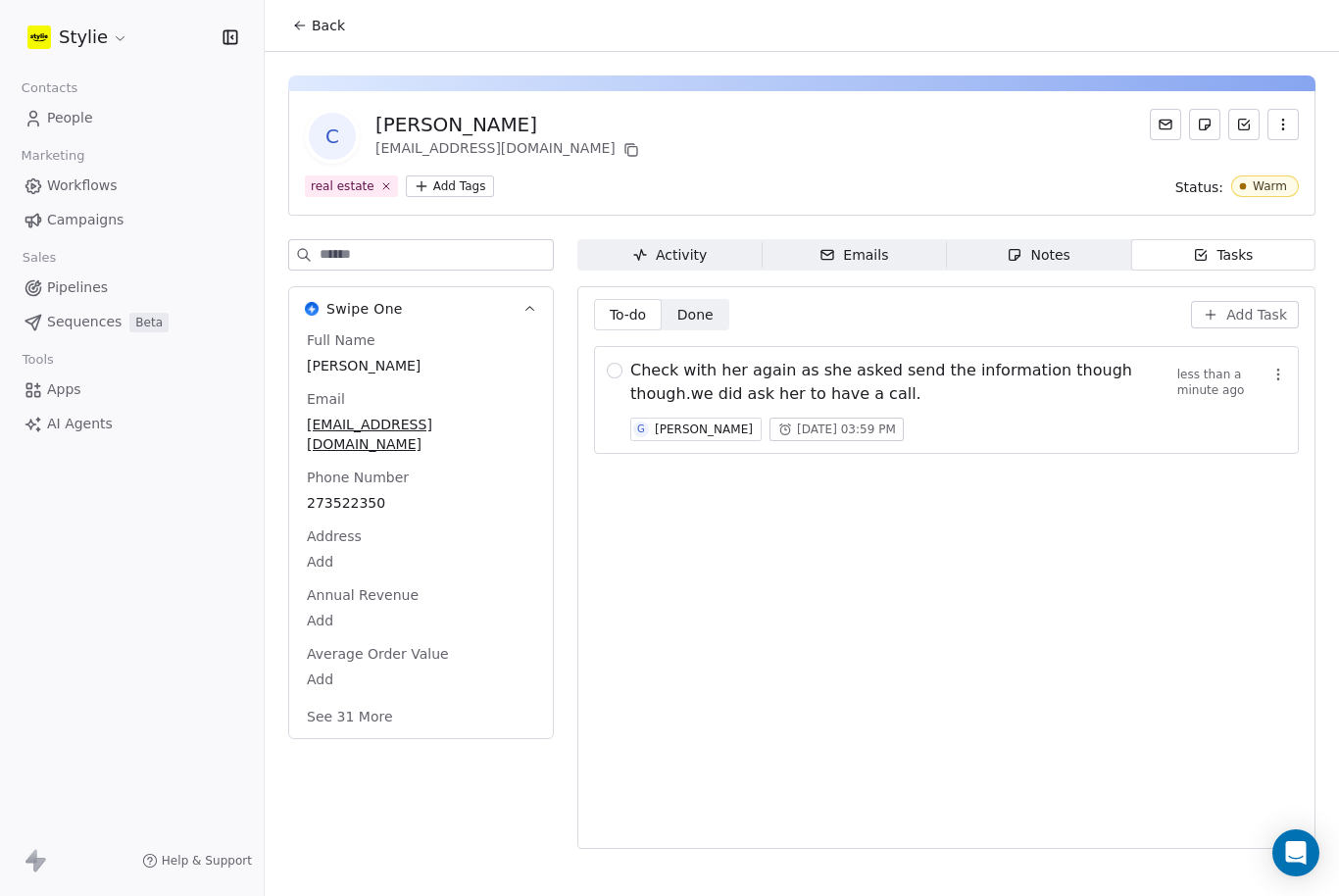
click at [1248, 305] on span "Add Task" at bounding box center [1256, 315] width 61 height 20
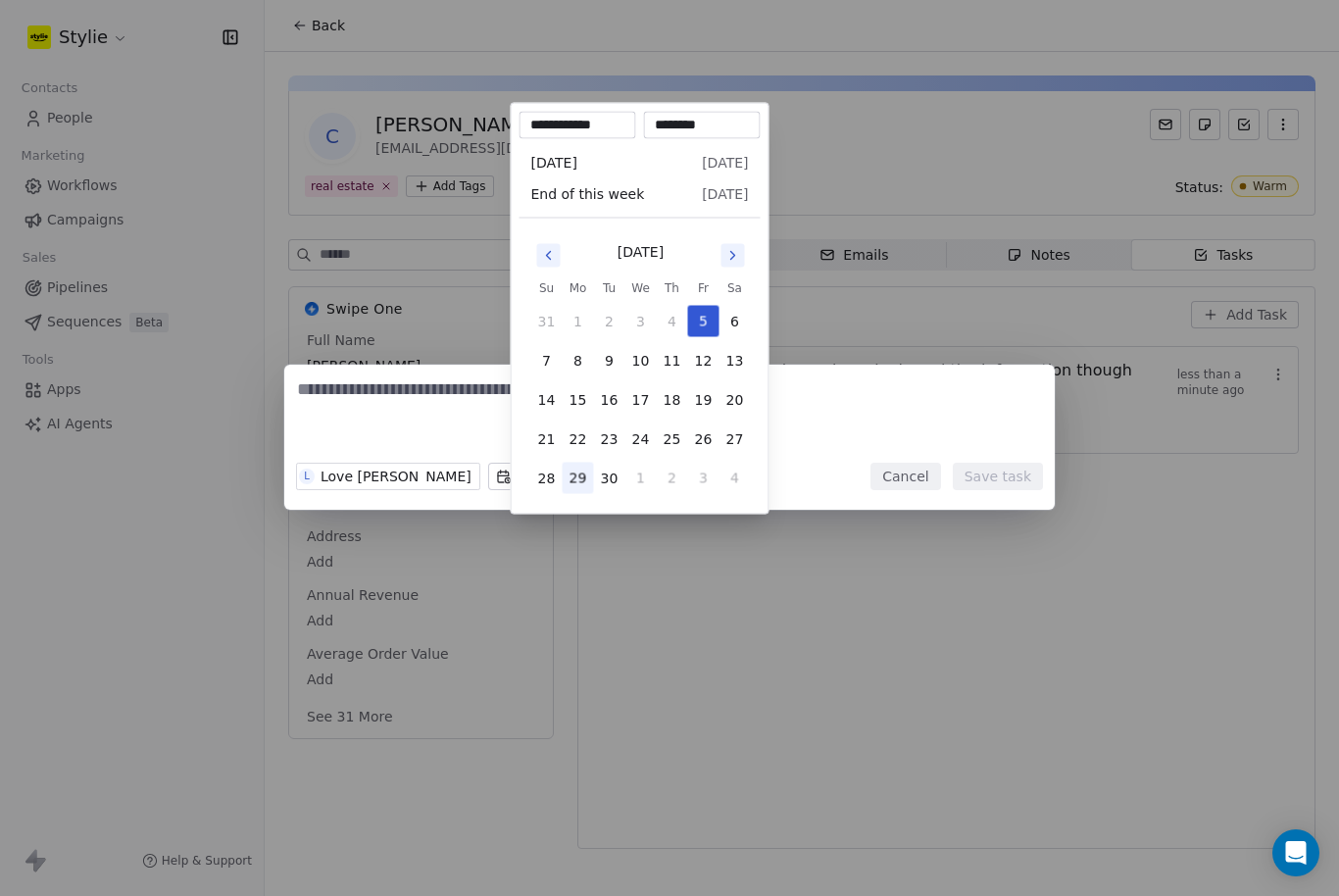
click at [568, 483] on body "**********" at bounding box center [669, 448] width 1339 height 896
click at [584, 367] on button "8" at bounding box center [577, 360] width 31 height 31
type input "**********"
click at [406, 405] on div "L Love [PERSON_NAME] Due Date Reminder Cancel Save task" at bounding box center [669, 448] width 1339 height 230
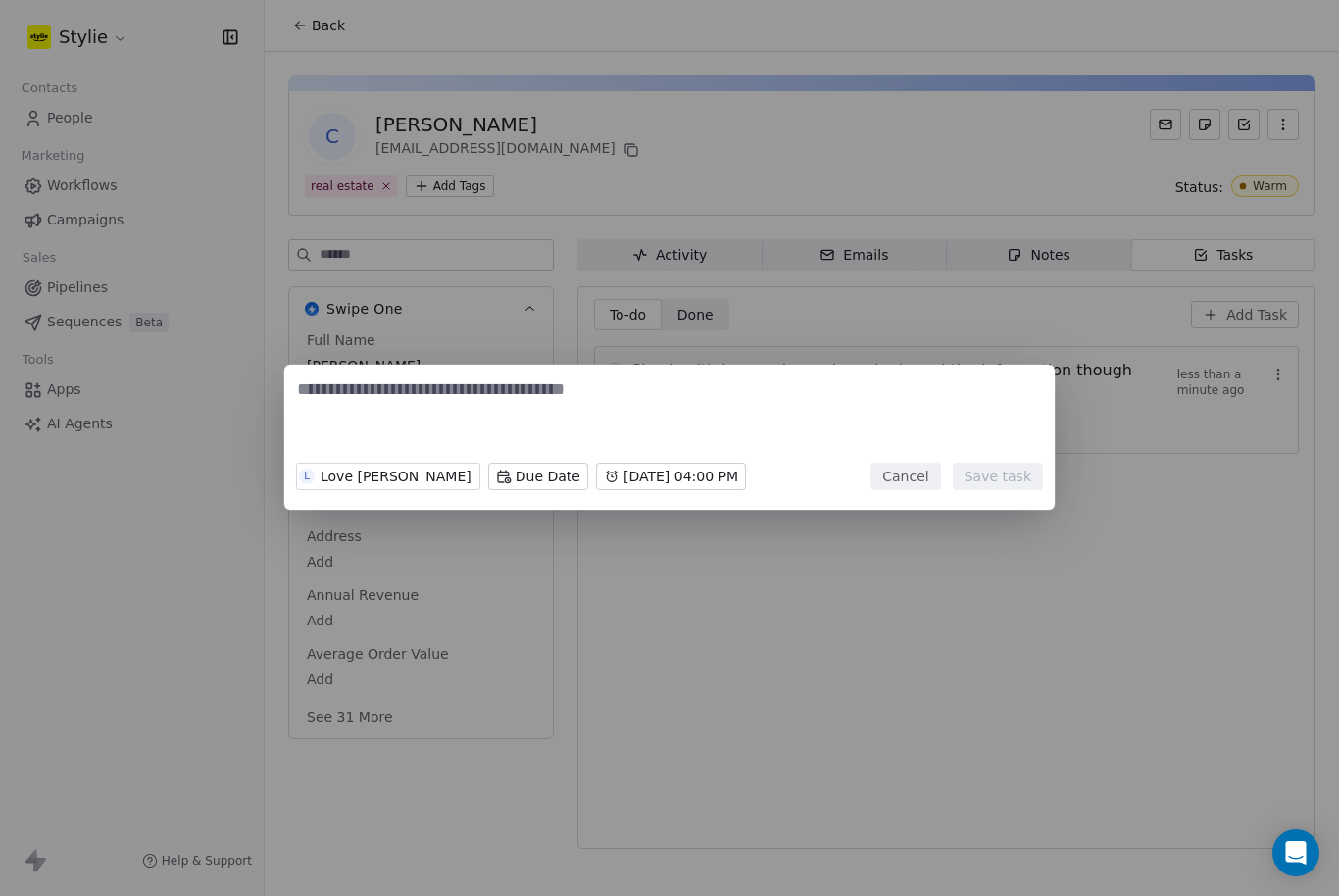
click at [402, 409] on textarea at bounding box center [669, 415] width 745 height 76
type textarea "**********"
click at [1027, 483] on button "Save task" at bounding box center [997, 476] width 90 height 27
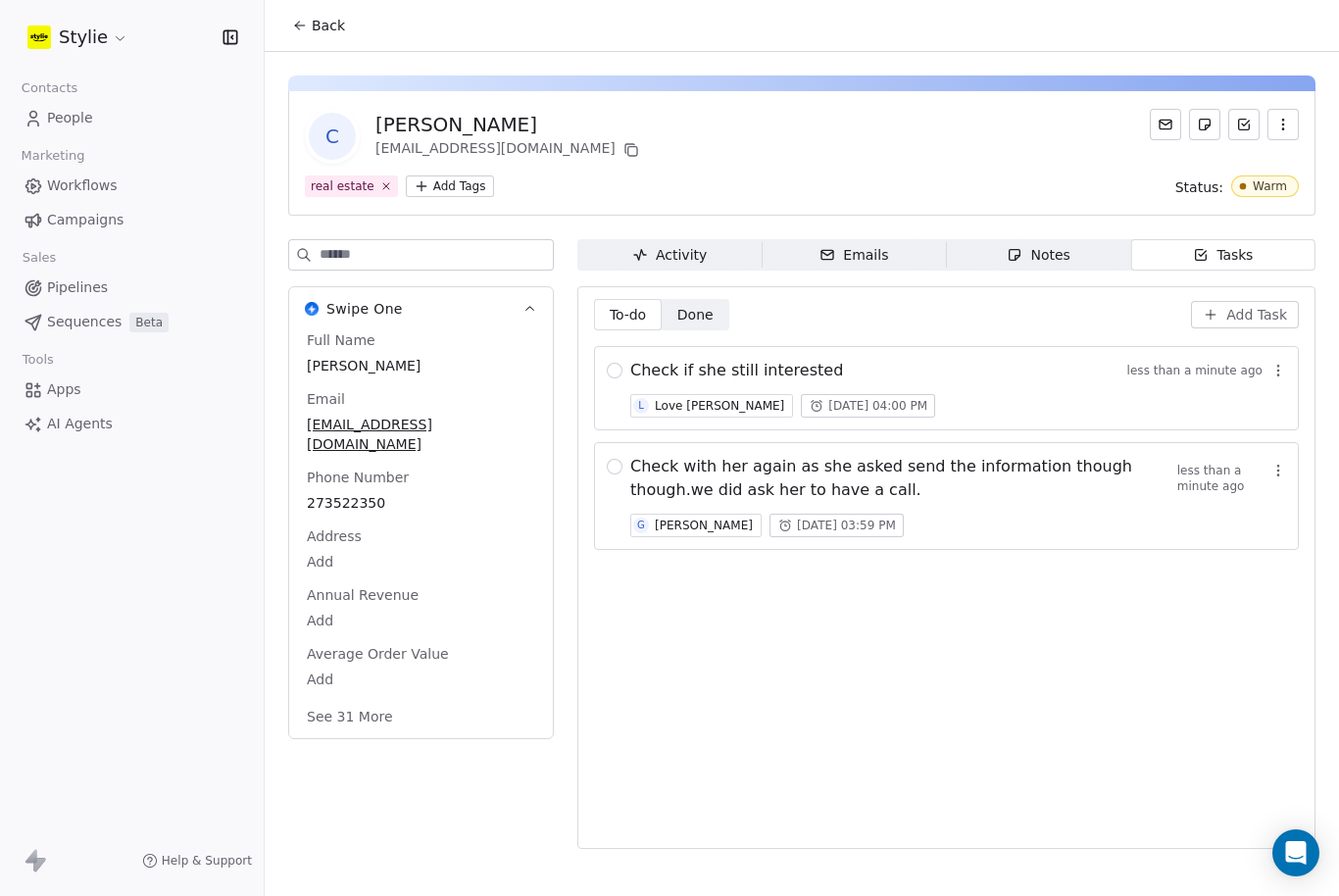
click at [937, 574] on div "To-do To-do Done Done Add Task Check if she still interested less than a minute…" at bounding box center [946, 567] width 705 height 537
click at [698, 245] on div "Activity" at bounding box center [669, 255] width 74 height 21
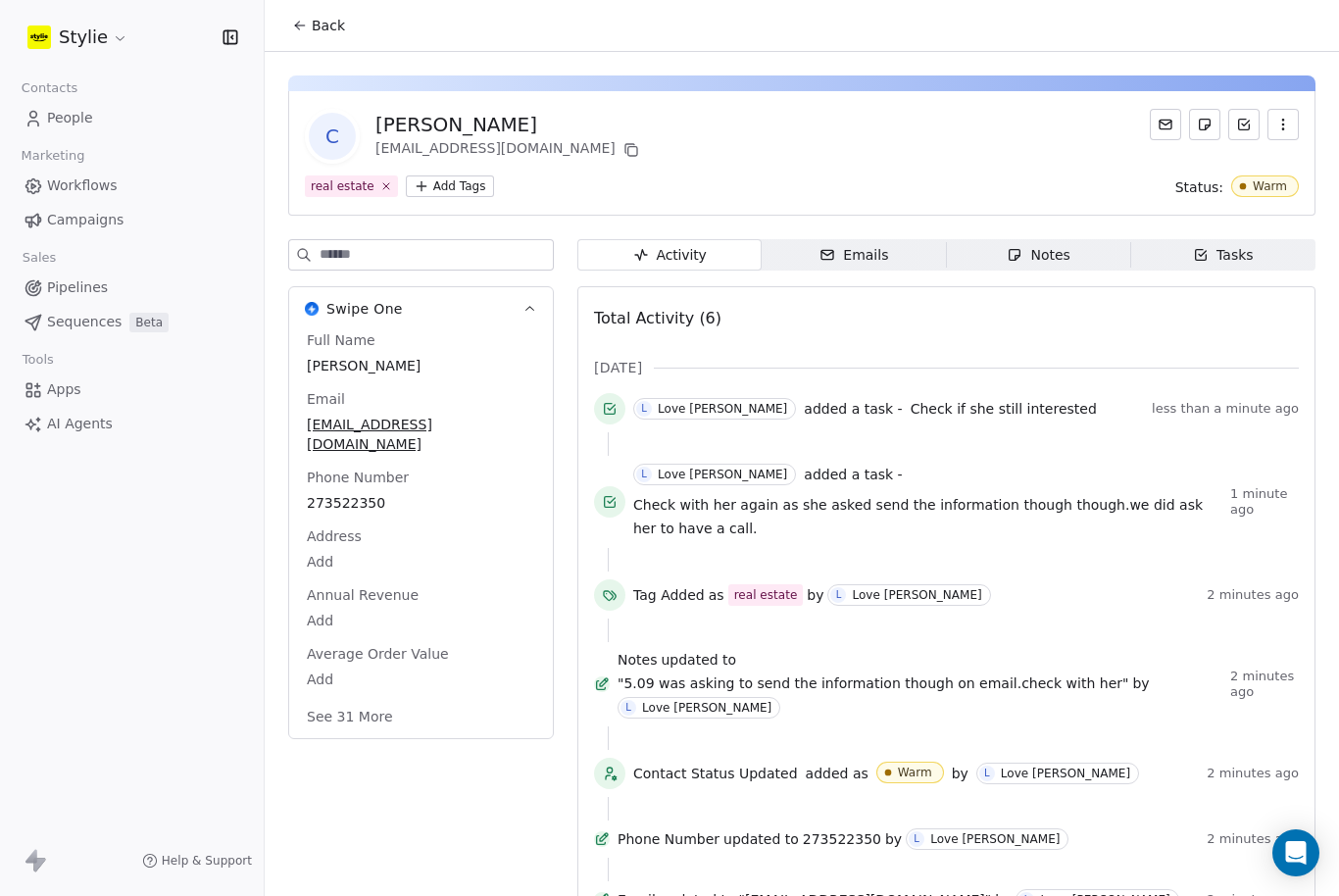
click at [302, 27] on icon at bounding box center [300, 26] width 16 height 16
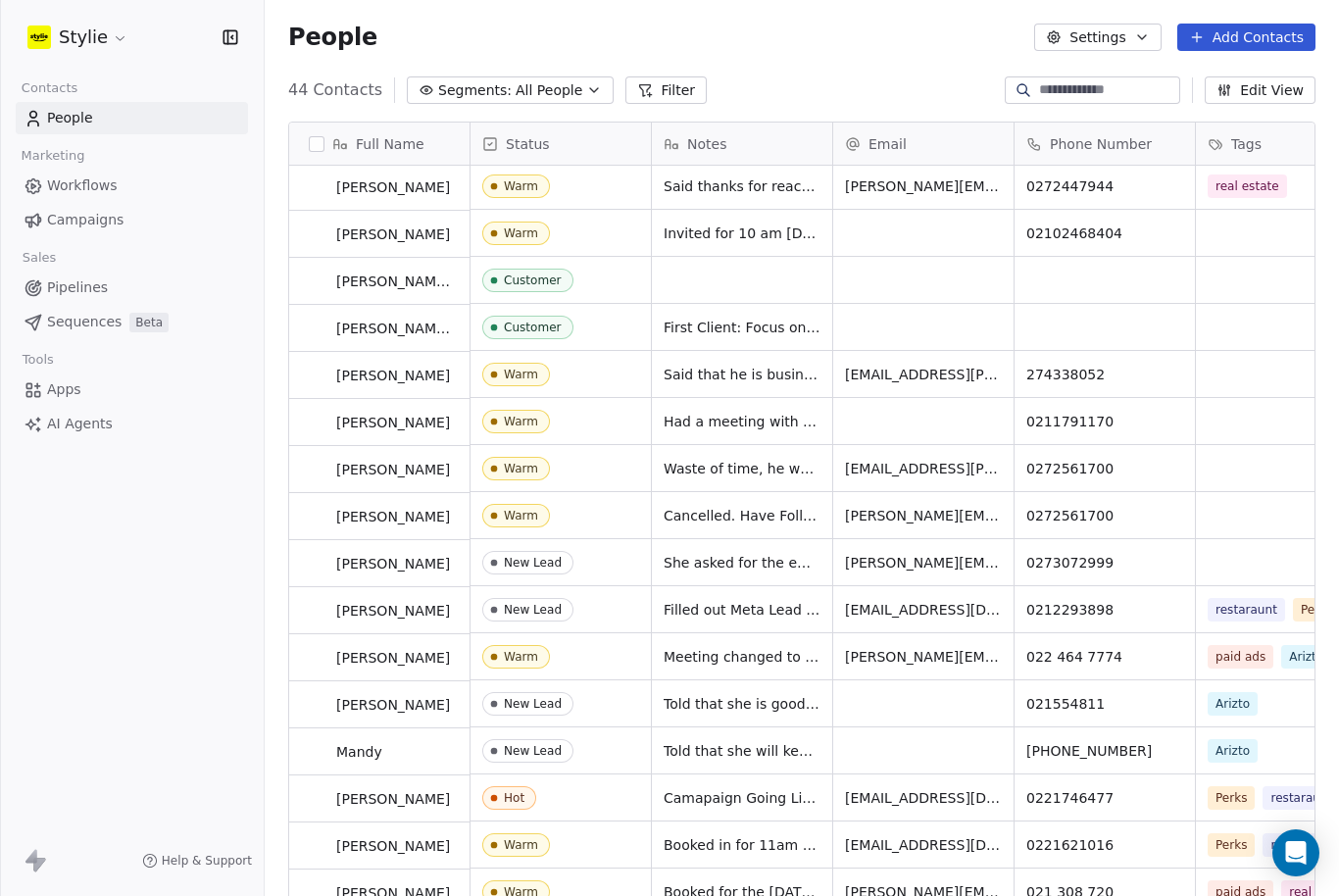
scroll to position [50, 0]
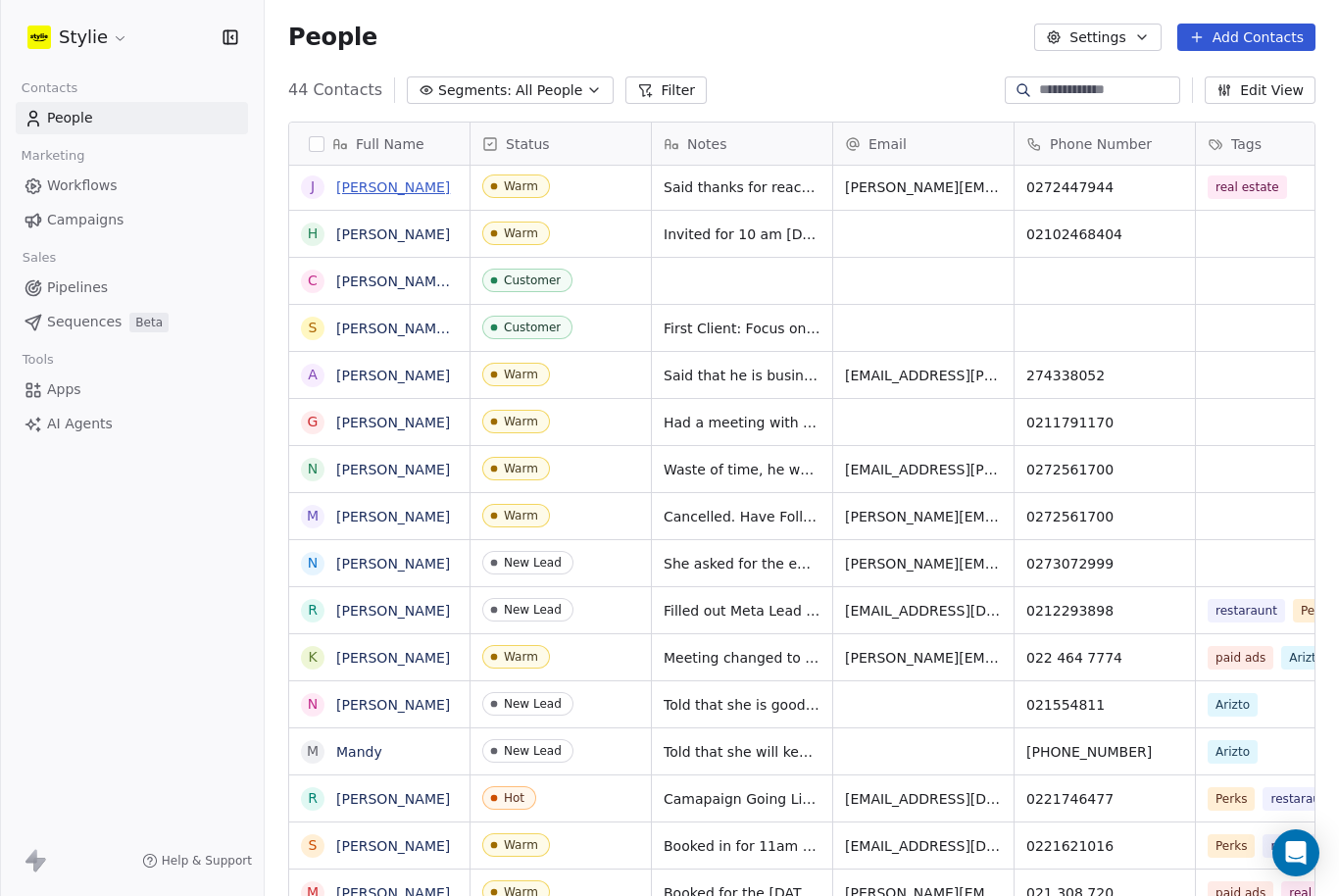
click at [408, 184] on link "[PERSON_NAME]" at bounding box center [393, 187] width 114 height 16
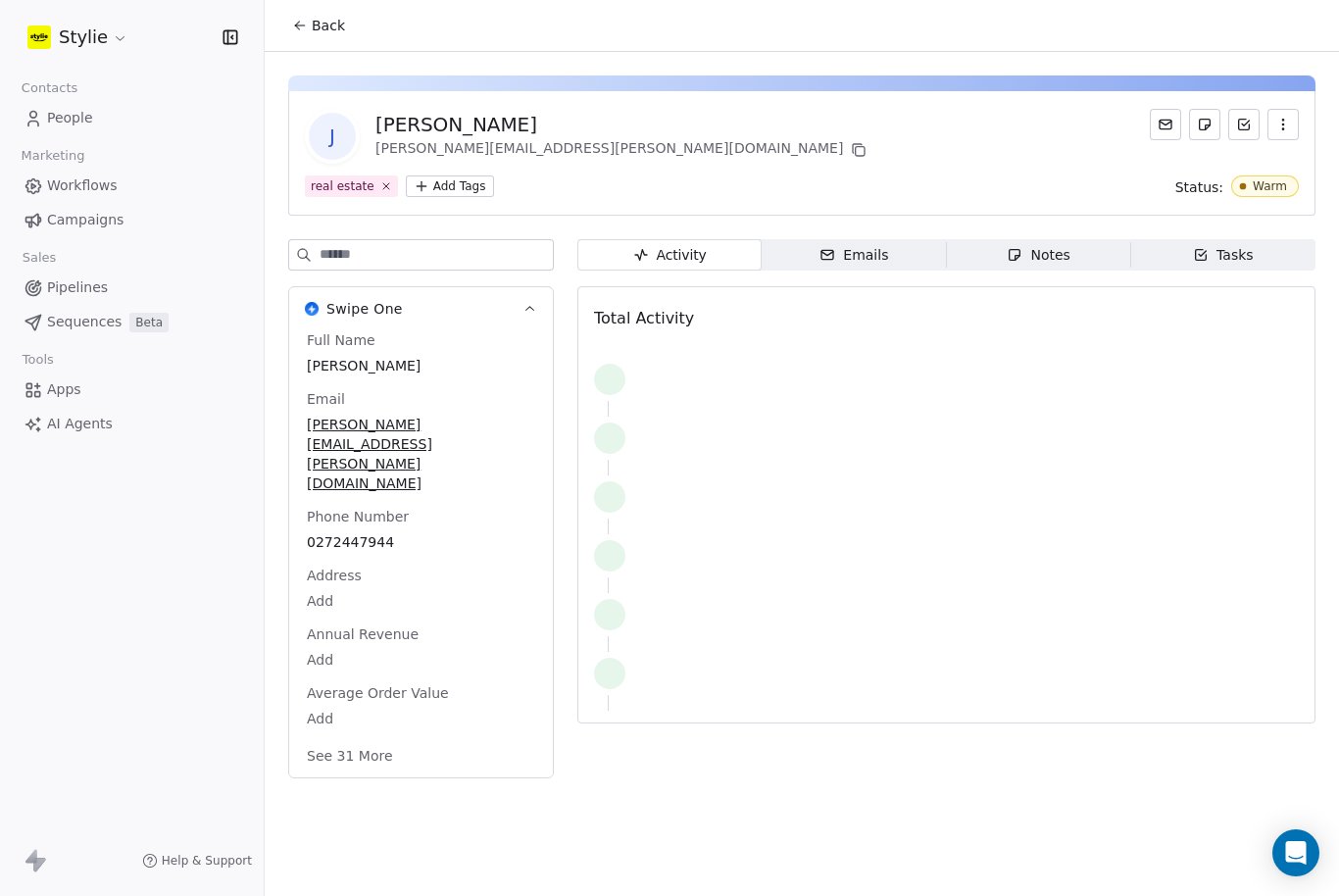
click at [872, 258] on div "Emails" at bounding box center [853, 255] width 69 height 21
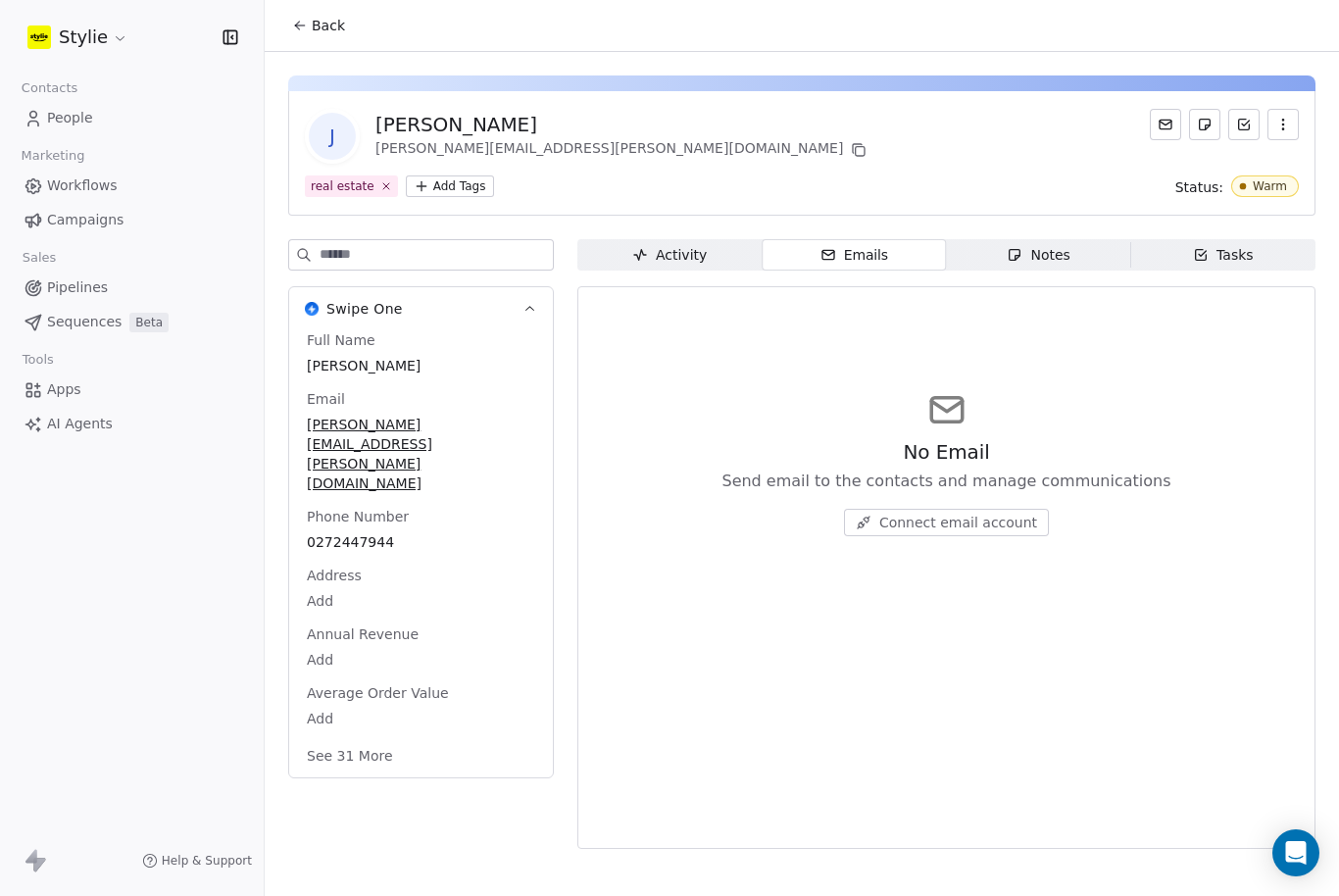
click at [978, 526] on span "Connect email account" at bounding box center [958, 522] width 158 height 20
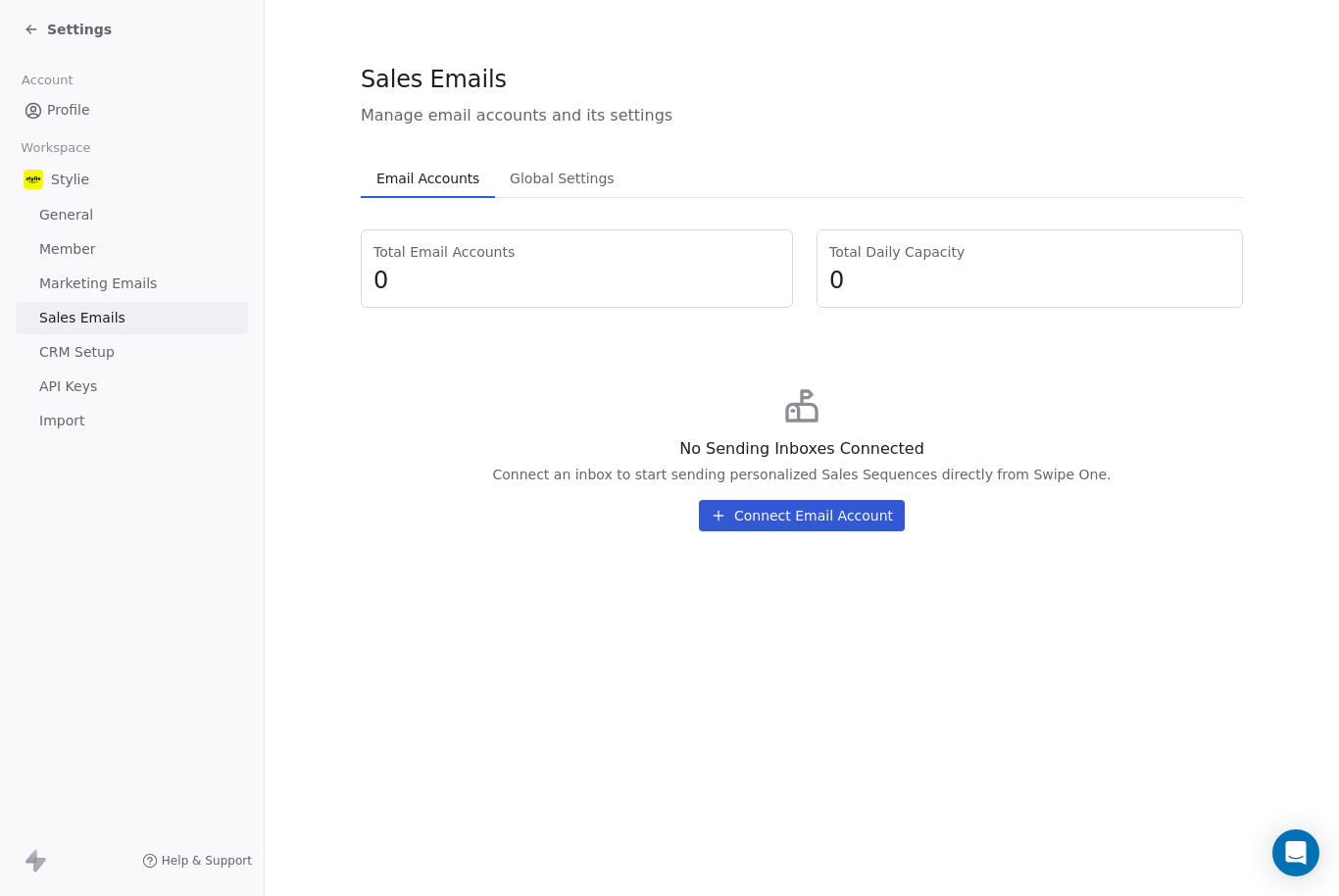
click at [857, 520] on button "Connect Email Account" at bounding box center [802, 515] width 206 height 31
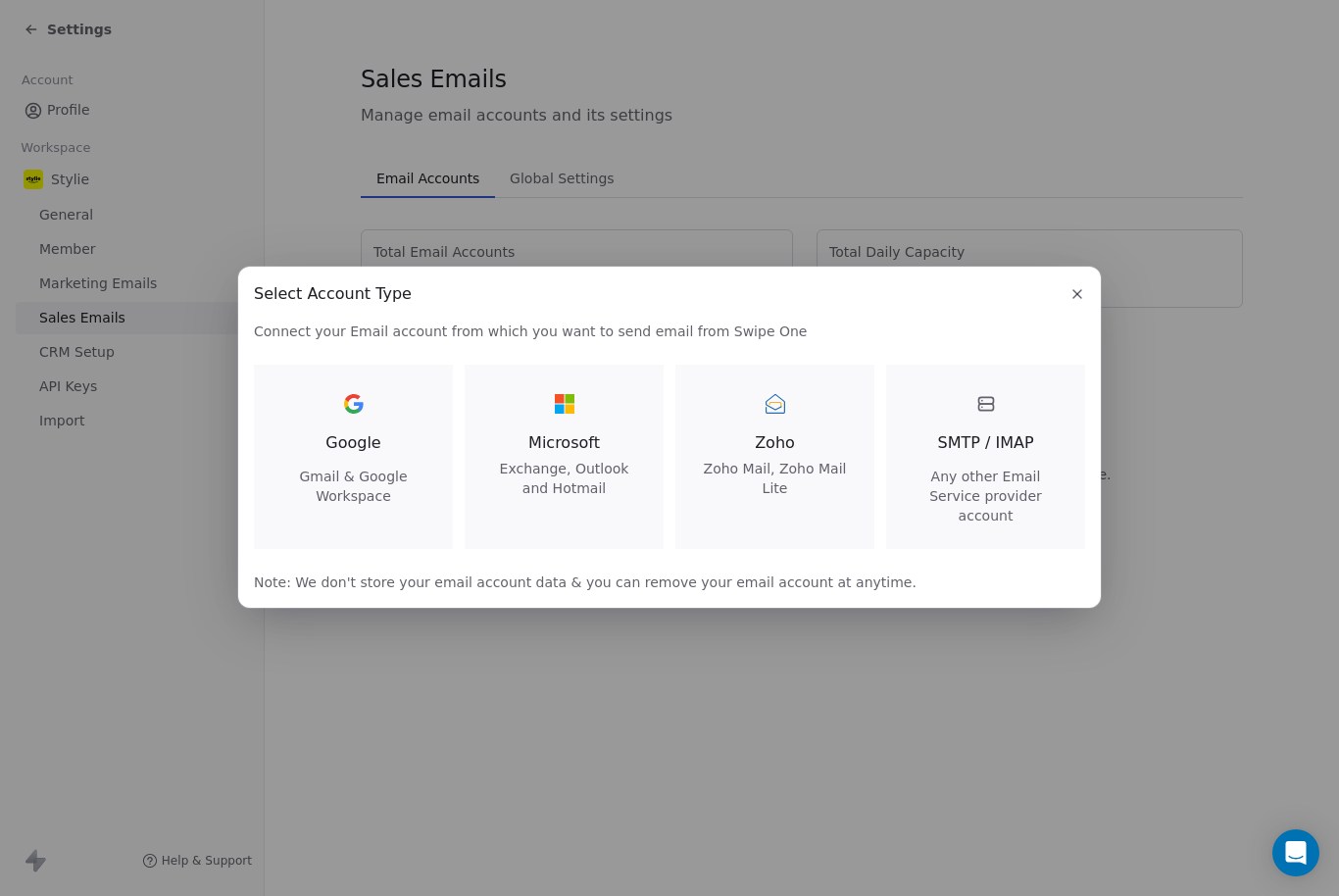
click at [1072, 288] on icon "button" at bounding box center [1077, 294] width 16 height 16
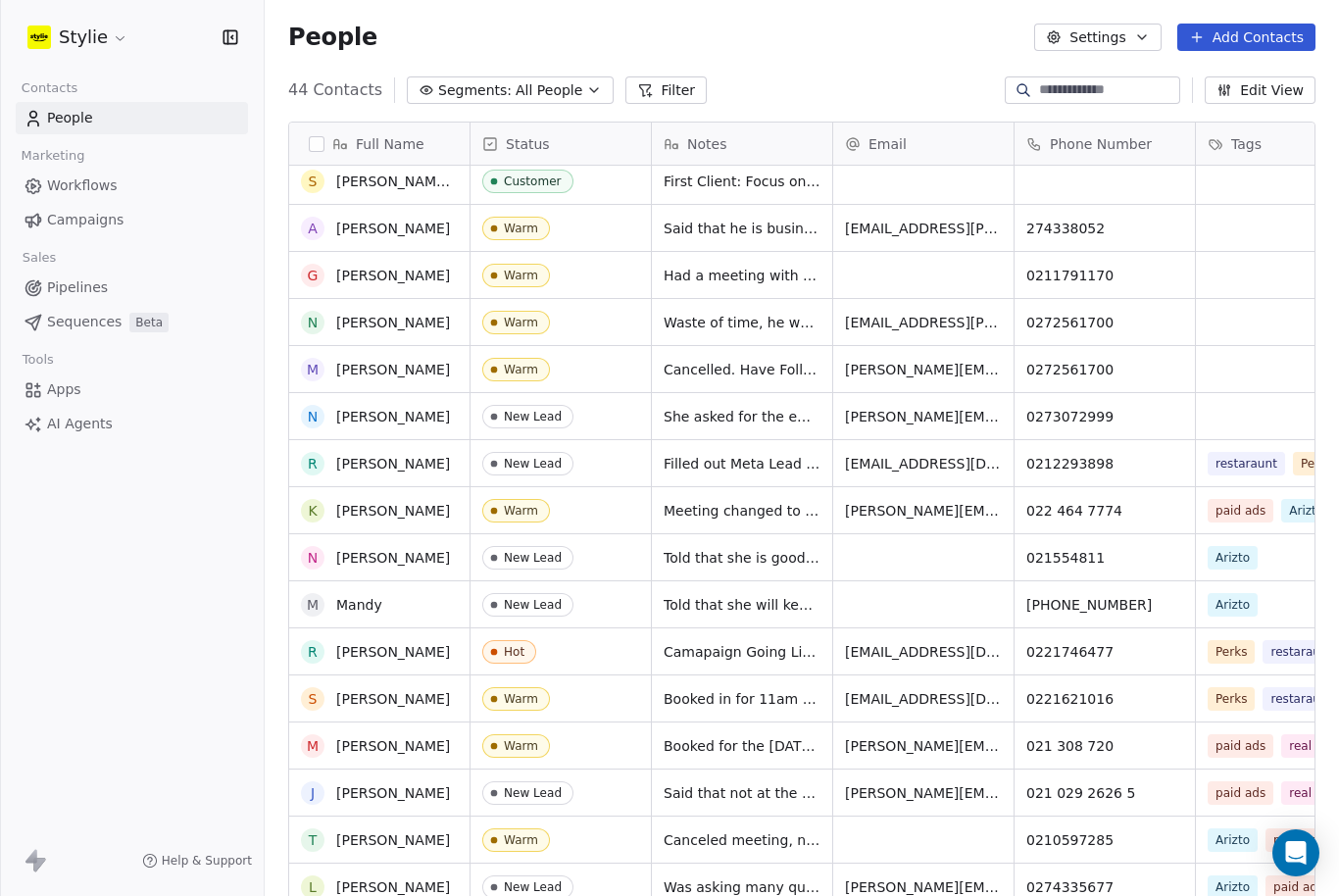
click at [109, 602] on div "Stylie Contacts People Marketing Workflows Campaigns Sales Pipelines Sequences …" at bounding box center [132, 448] width 264 height 896
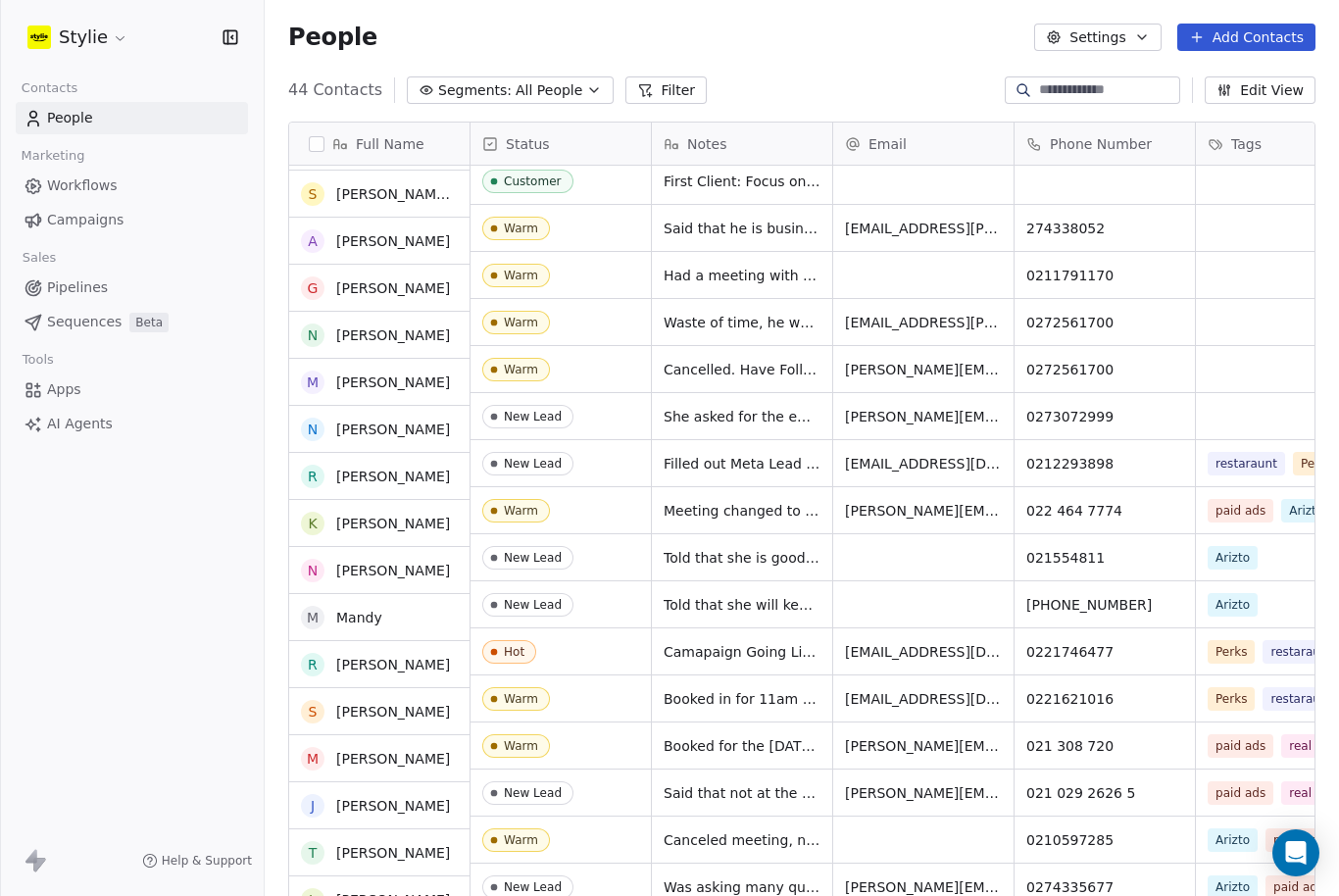
click at [797, 54] on div "People Settings Add Contacts" at bounding box center [802, 37] width 1074 height 74
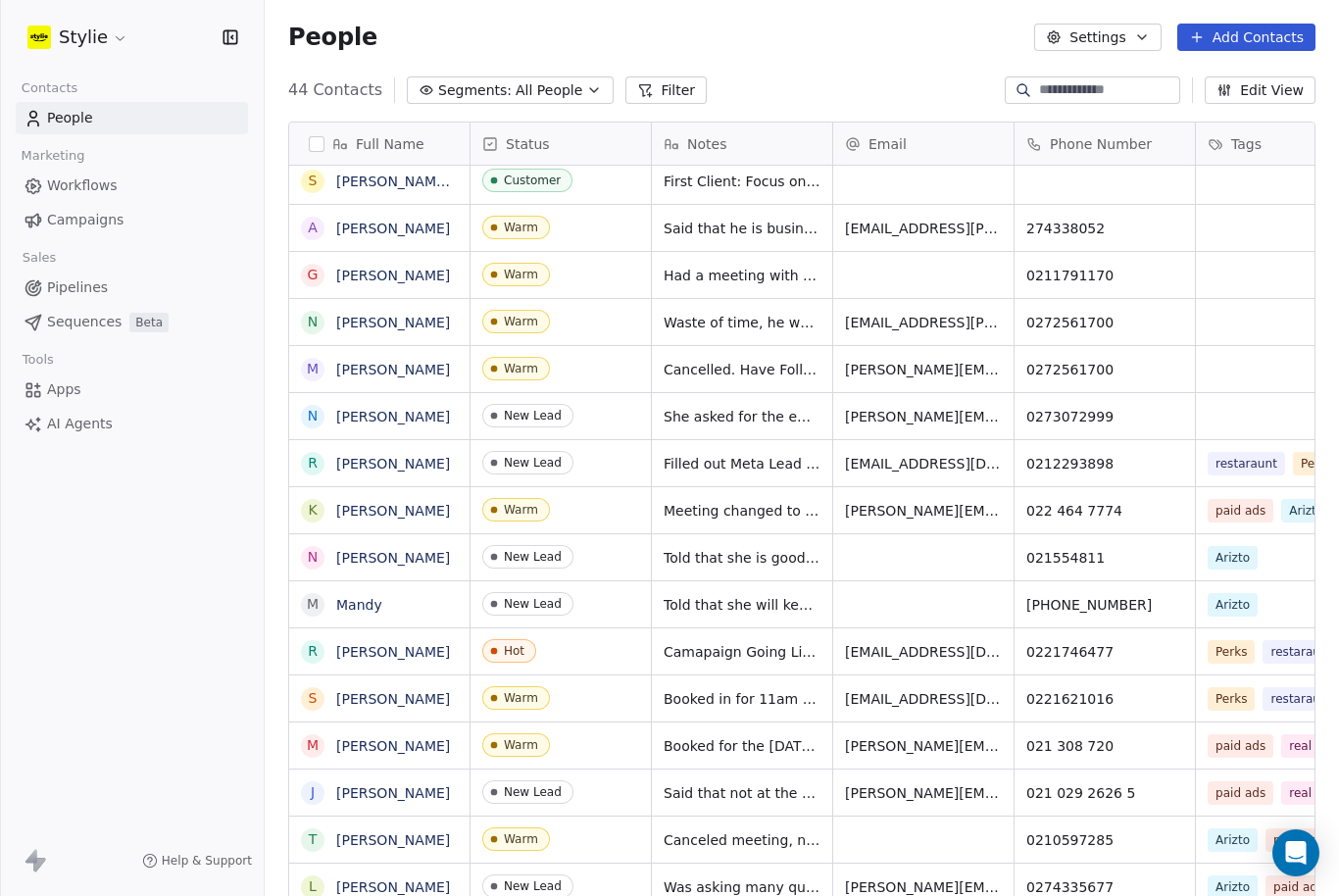
click at [1228, 139] on div "Tags" at bounding box center [1283, 144] width 153 height 20
click at [1218, 186] on span "Manage property" at bounding box center [1215, 185] width 118 height 20
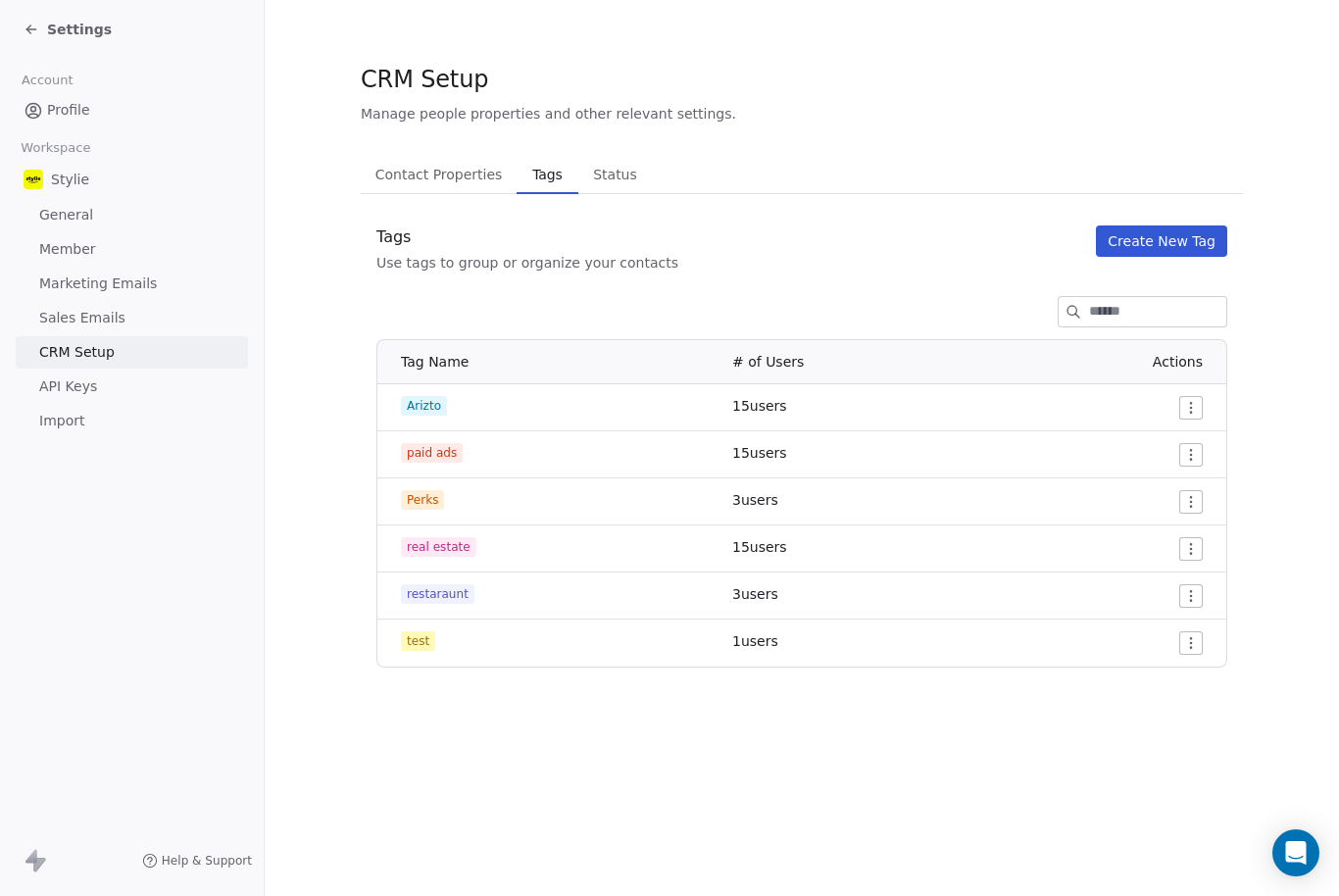
click at [1139, 237] on button "Create New Tag" at bounding box center [1161, 240] width 131 height 31
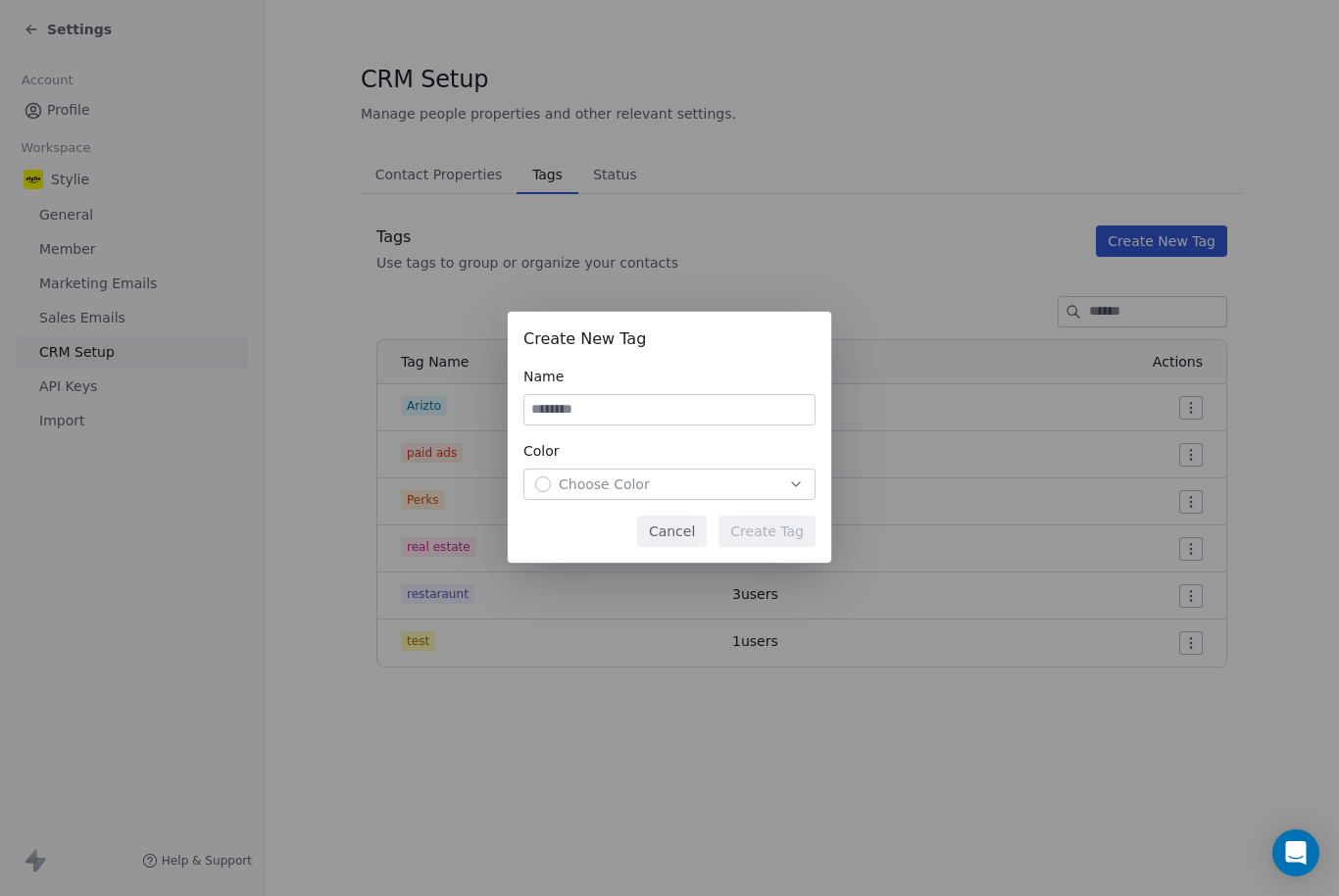
click at [642, 401] on input at bounding box center [669, 409] width 290 height 29
type input "**********"
click at [751, 484] on div "Choose Color" at bounding box center [669, 484] width 268 height 20
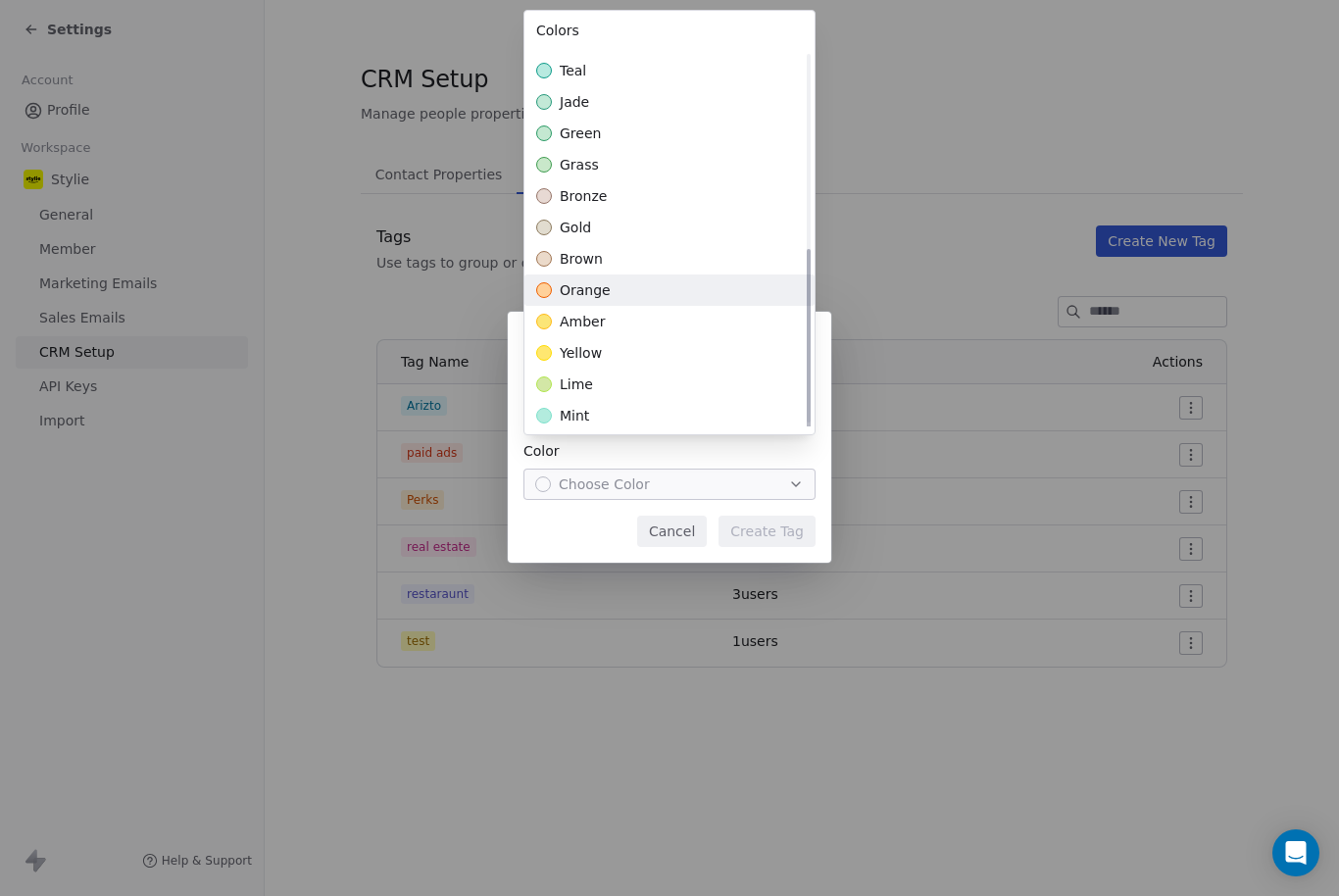
scroll to position [396, 0]
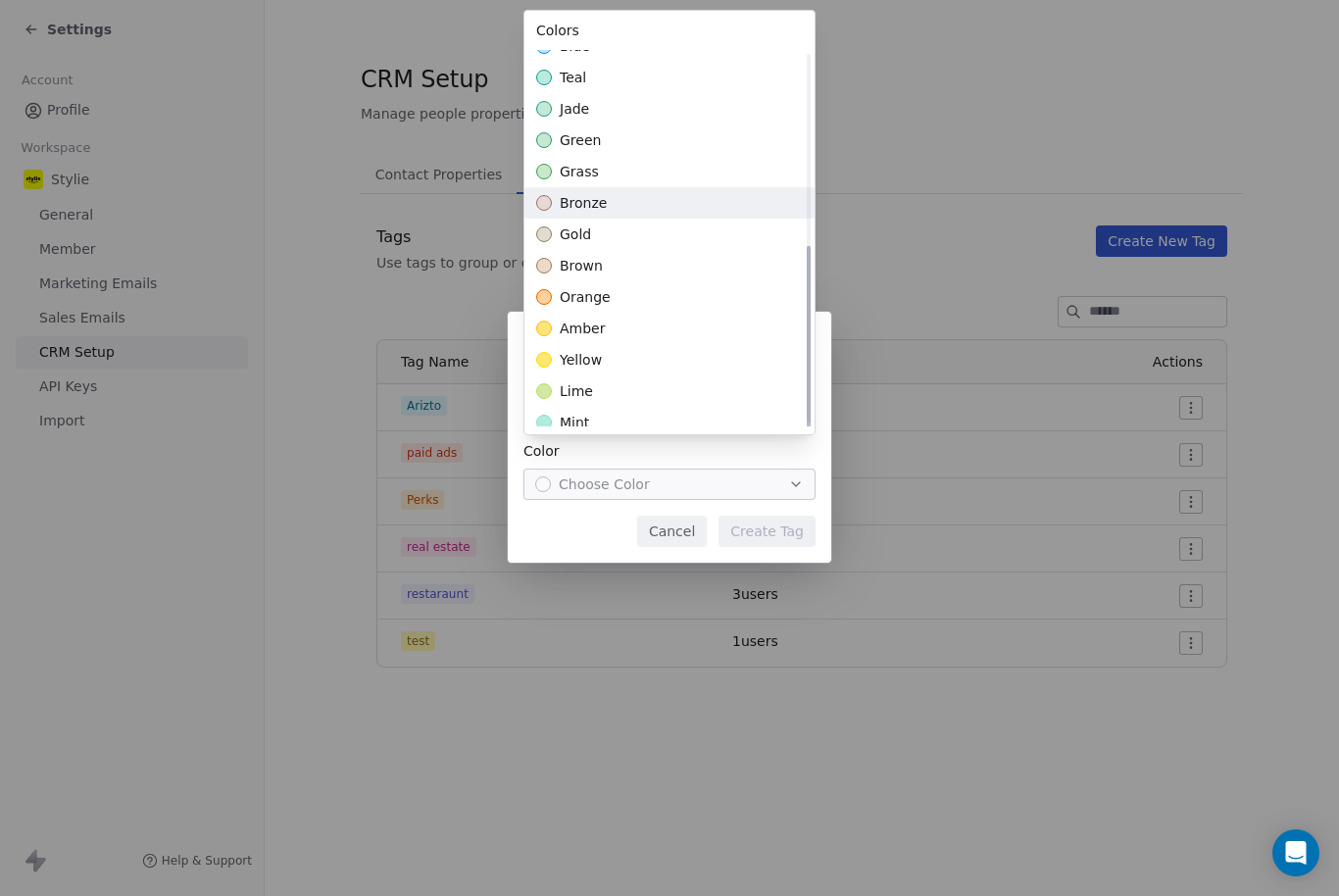
click at [573, 225] on span "gold" at bounding box center [575, 234] width 31 height 20
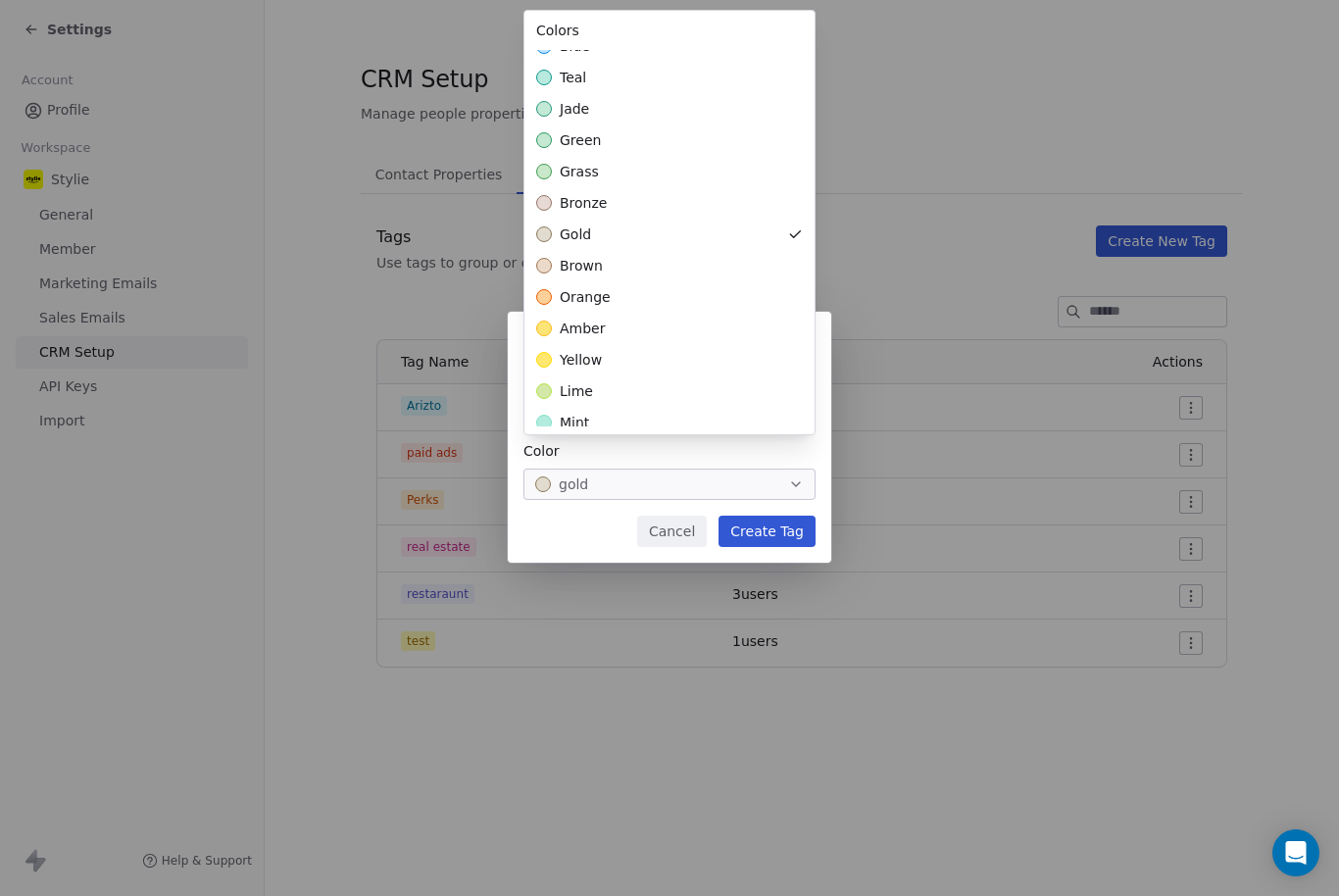
click at [739, 529] on div "**********" at bounding box center [669, 448] width 1339 height 336
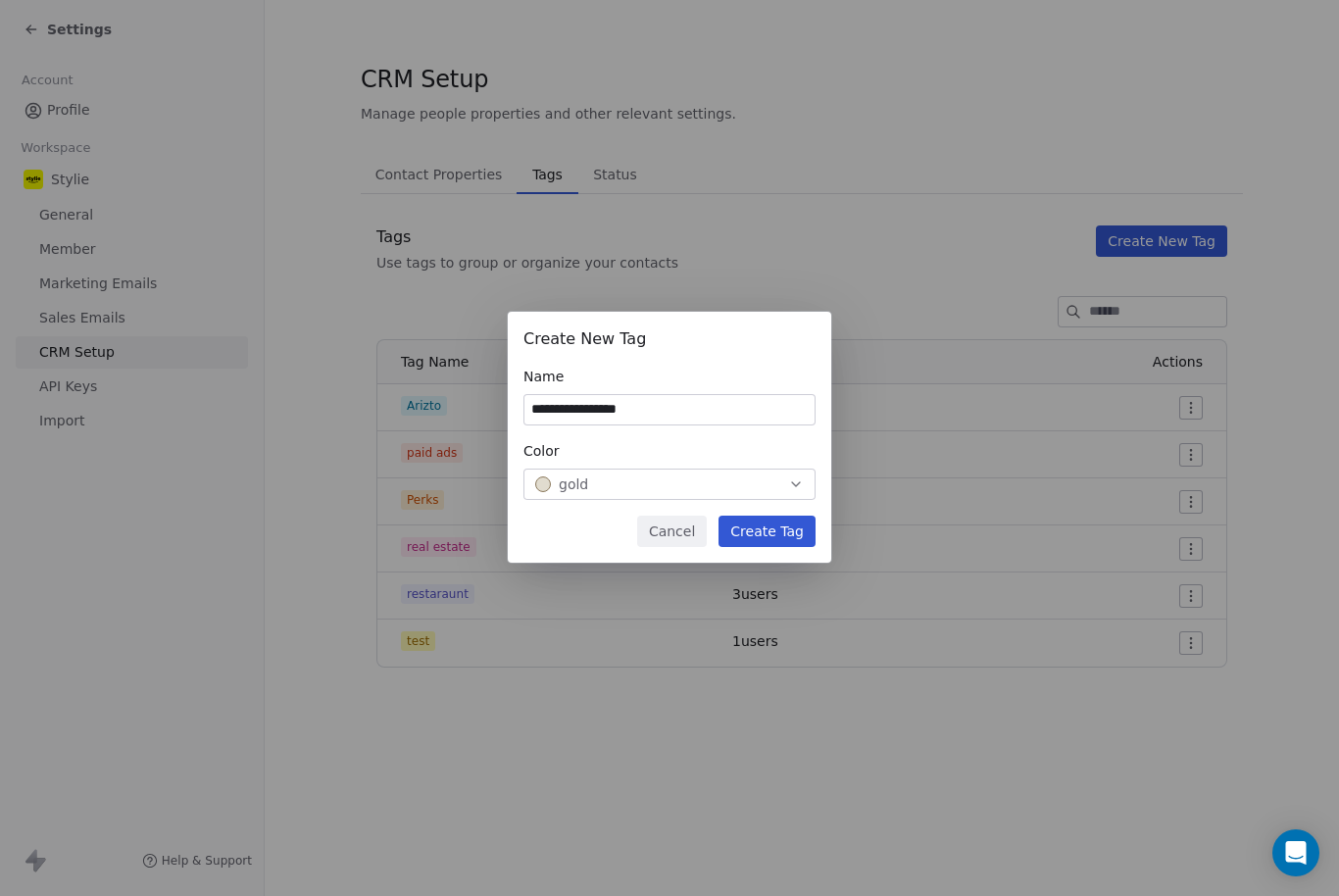
click at [752, 526] on button "Create Tag" at bounding box center [766, 530] width 97 height 31
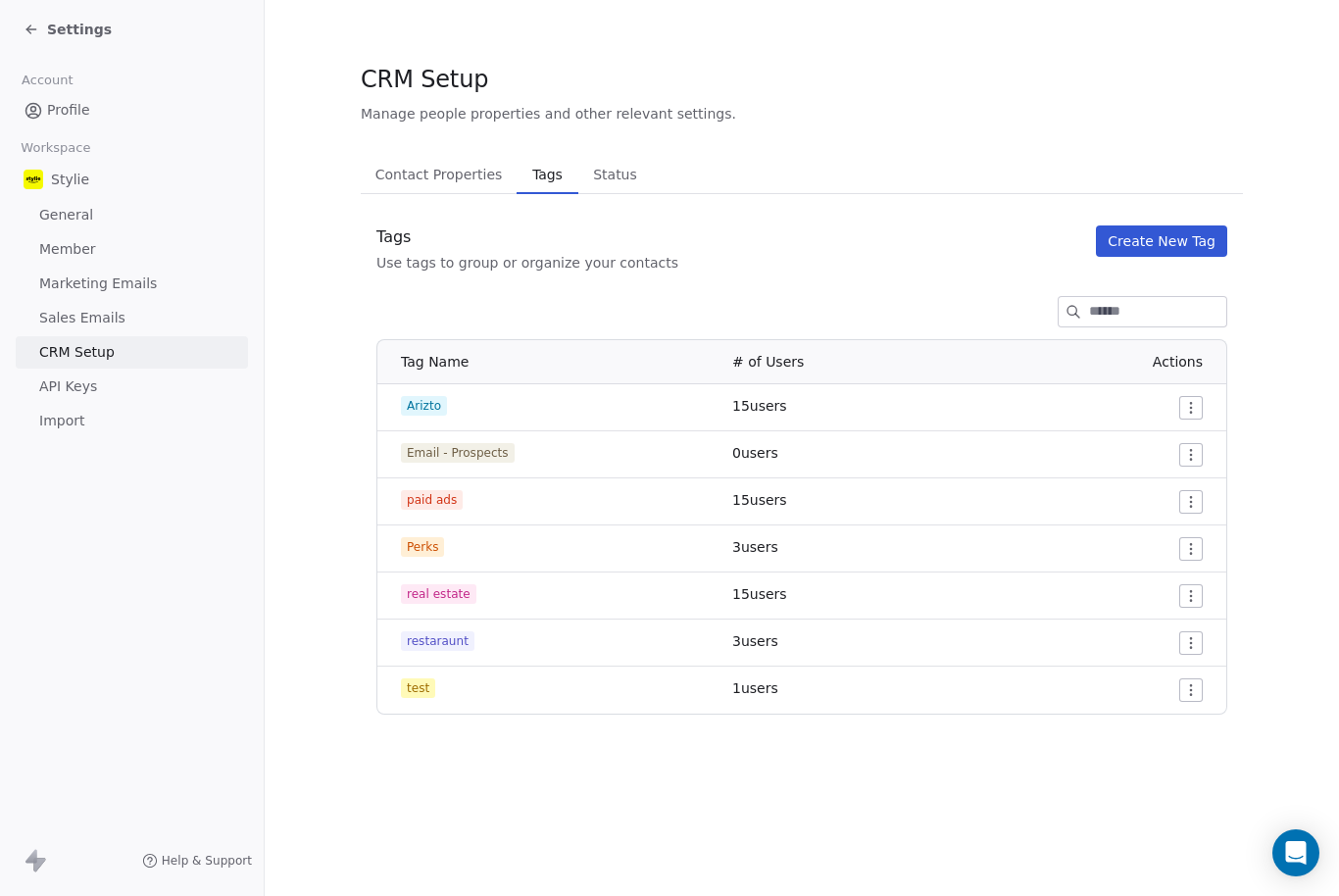
scroll to position [18, 0]
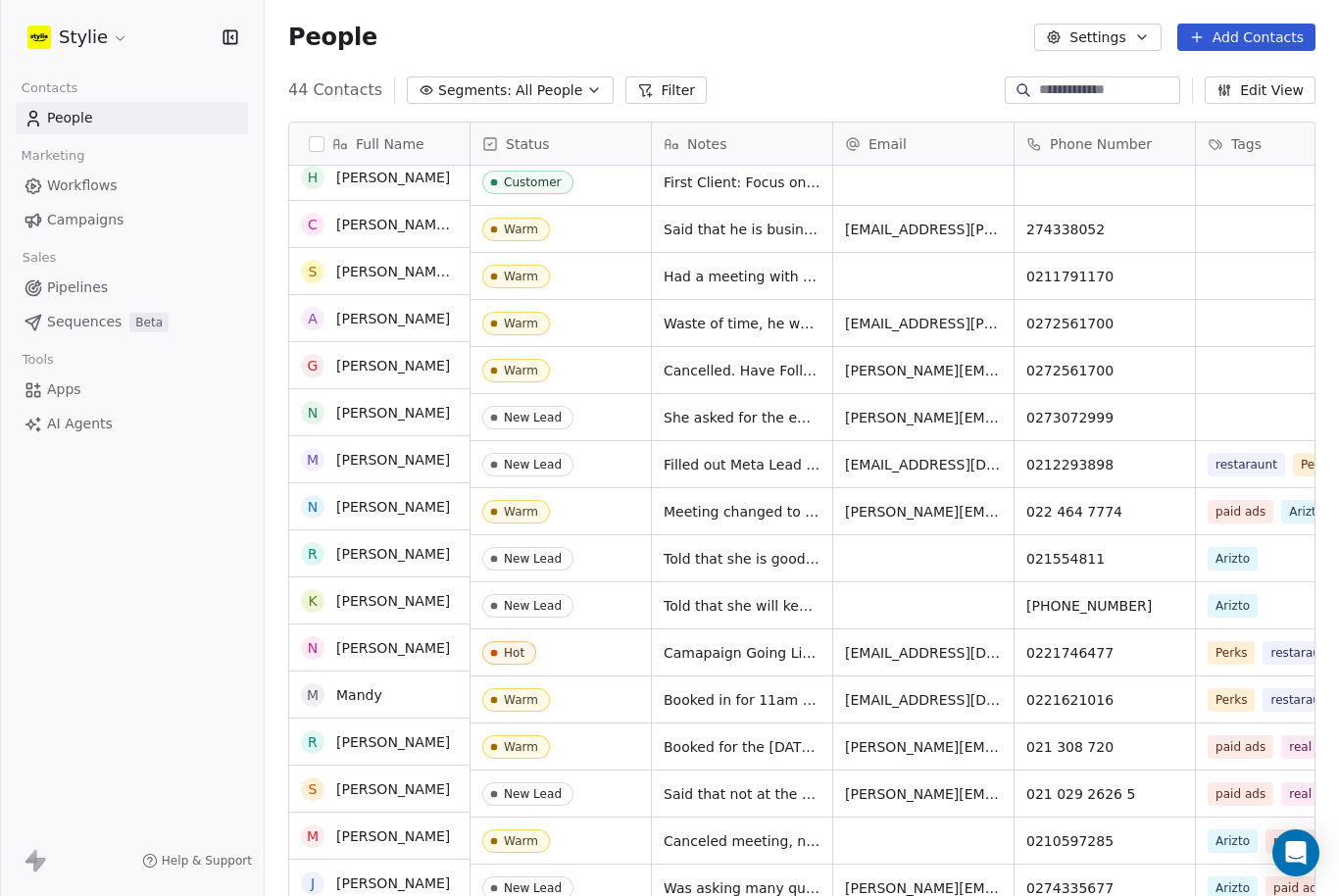
scroll to position [107, 0]
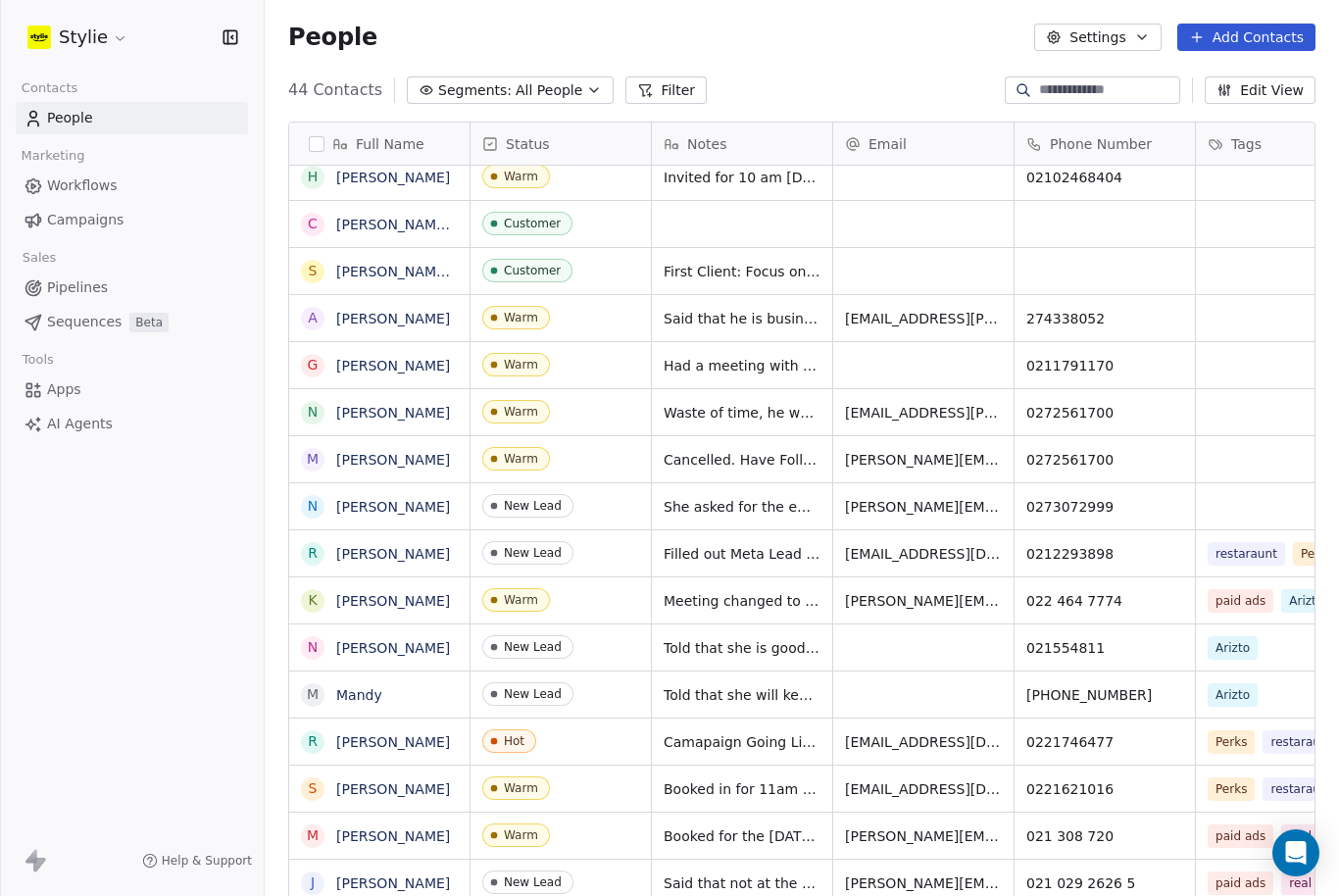
click at [852, 80] on div "44 Contacts Segments: All People Filter Edit View" at bounding box center [802, 89] width 1074 height 31
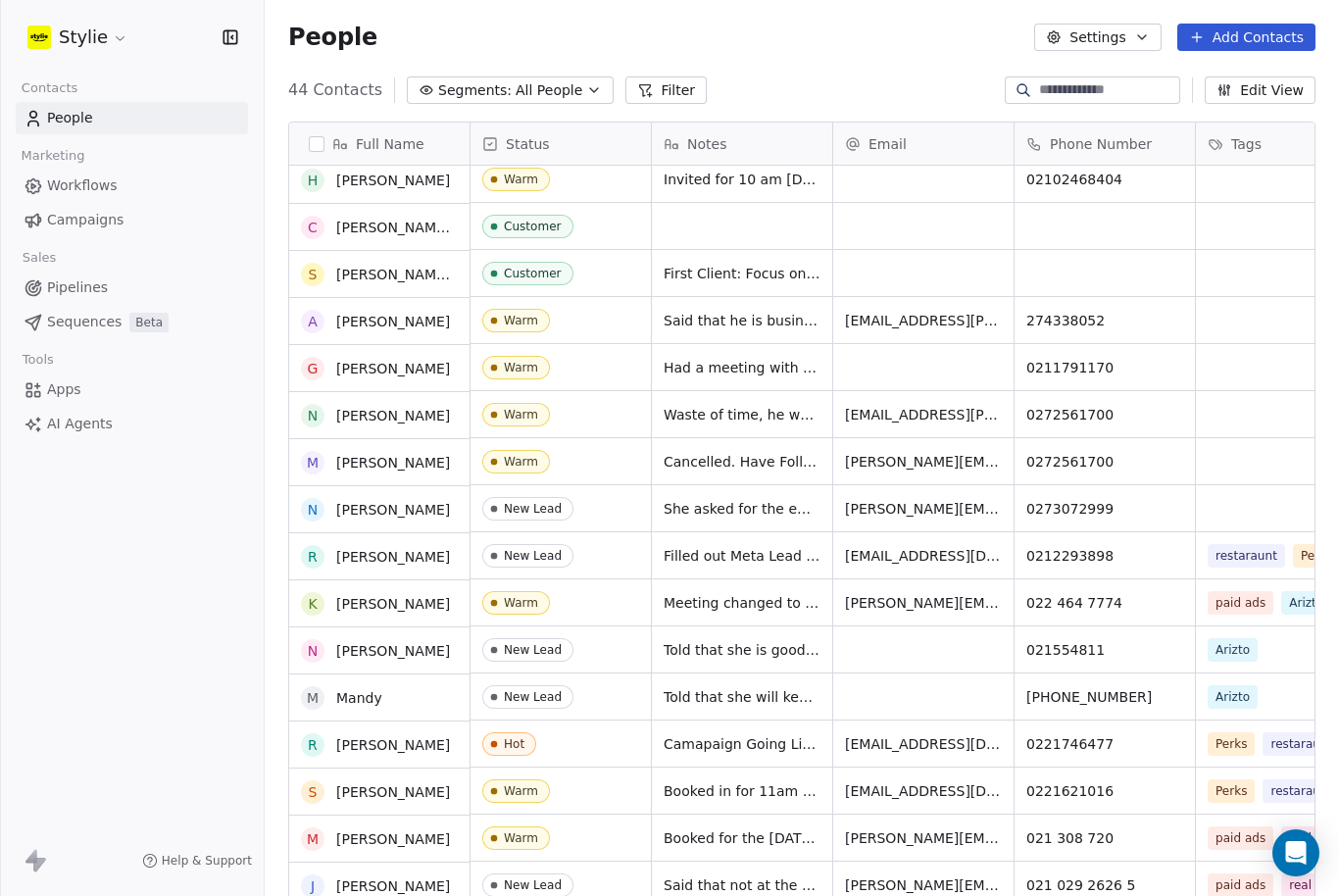
scroll to position [102, 0]
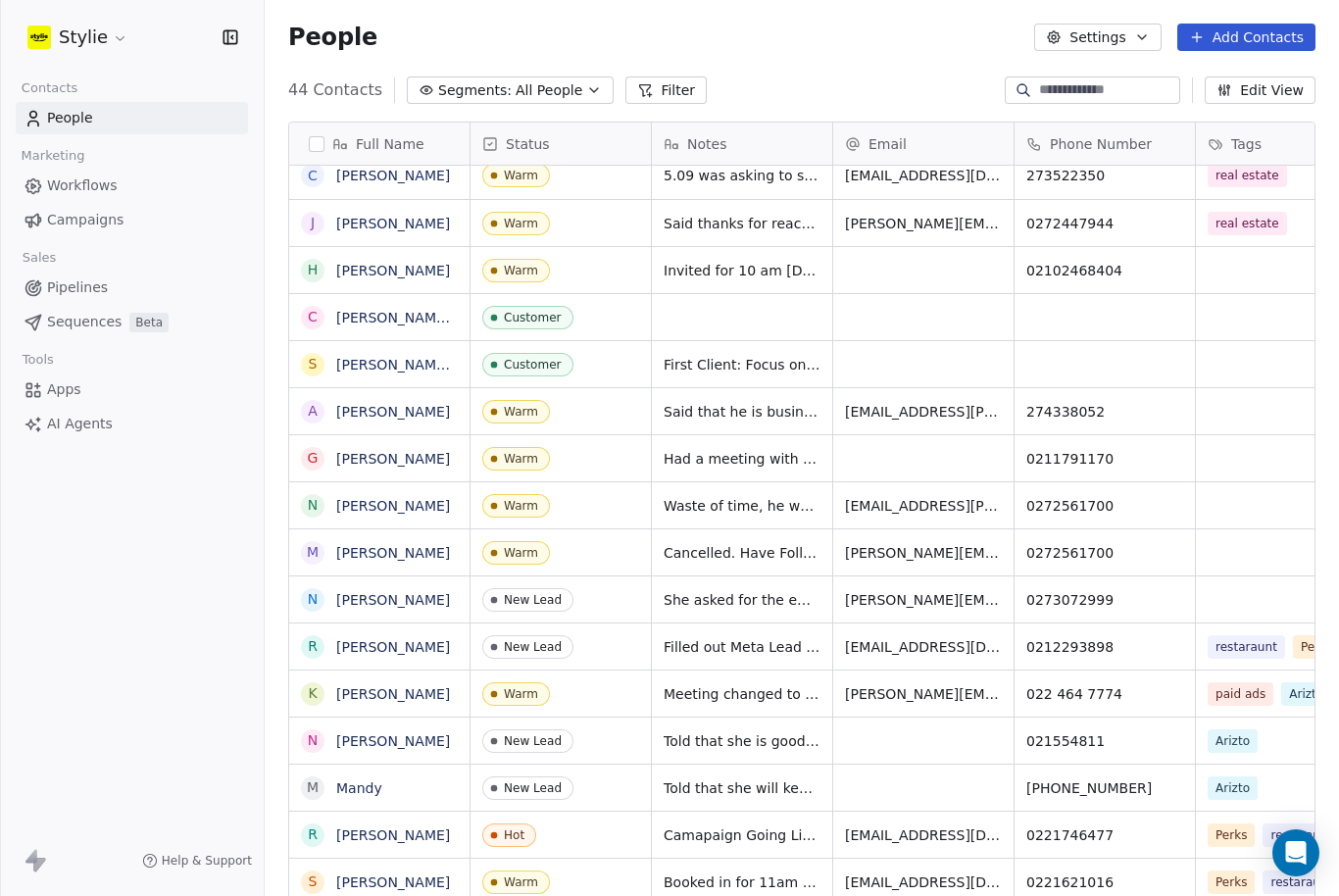
click at [1278, 37] on button "Add Contacts" at bounding box center [1246, 37] width 138 height 27
click at [1181, 81] on span "Create new contact" at bounding box center [1247, 80] width 134 height 21
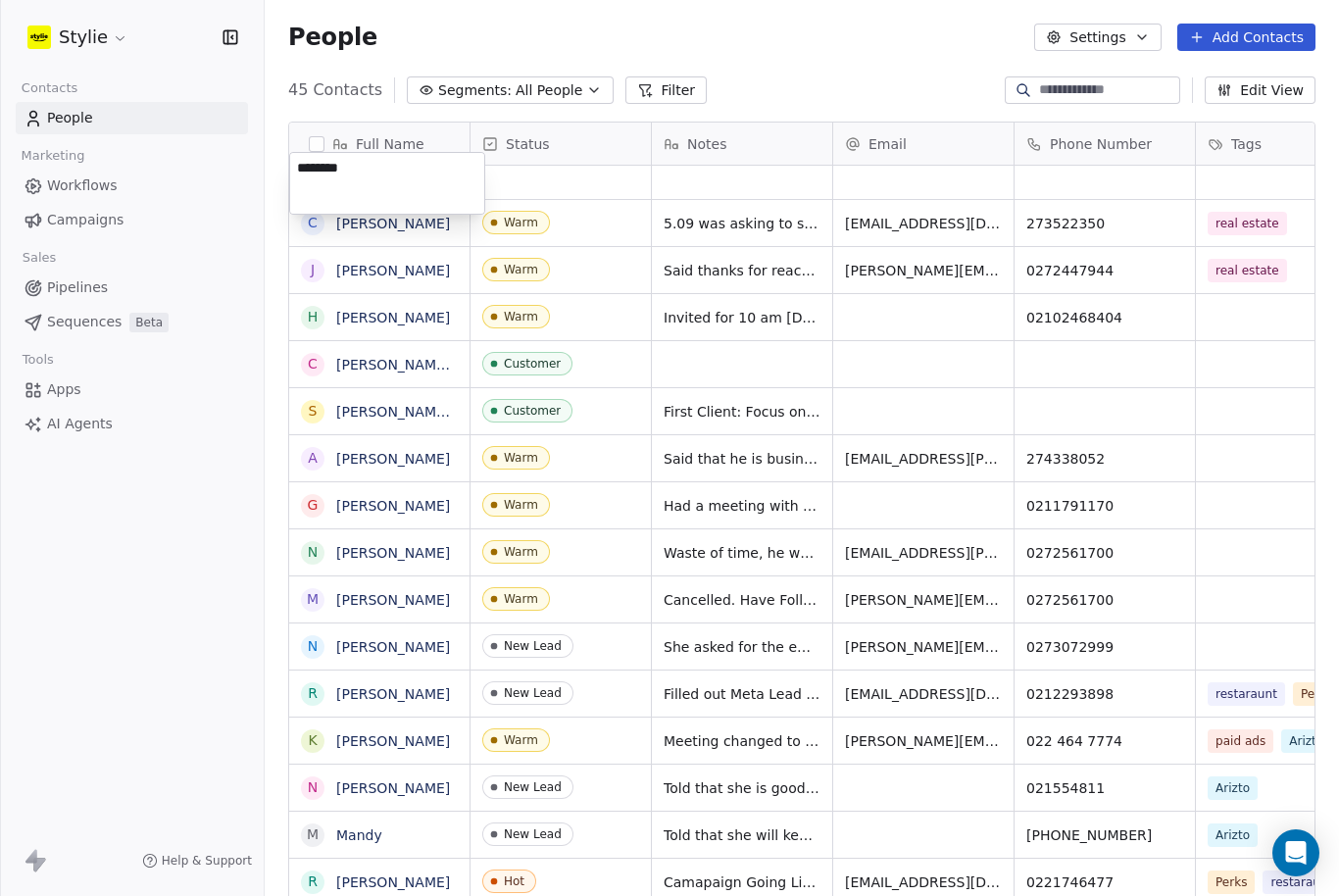
type textarea "********"
drag, startPoint x: 224, startPoint y: 140, endPoint x: -1, endPoint y: -1, distance: 265.9
click at [951, 185] on html "Stylie Contacts People Marketing Workflows Campaigns Sales Pipelines Sequences …" at bounding box center [669, 448] width 1339 height 896
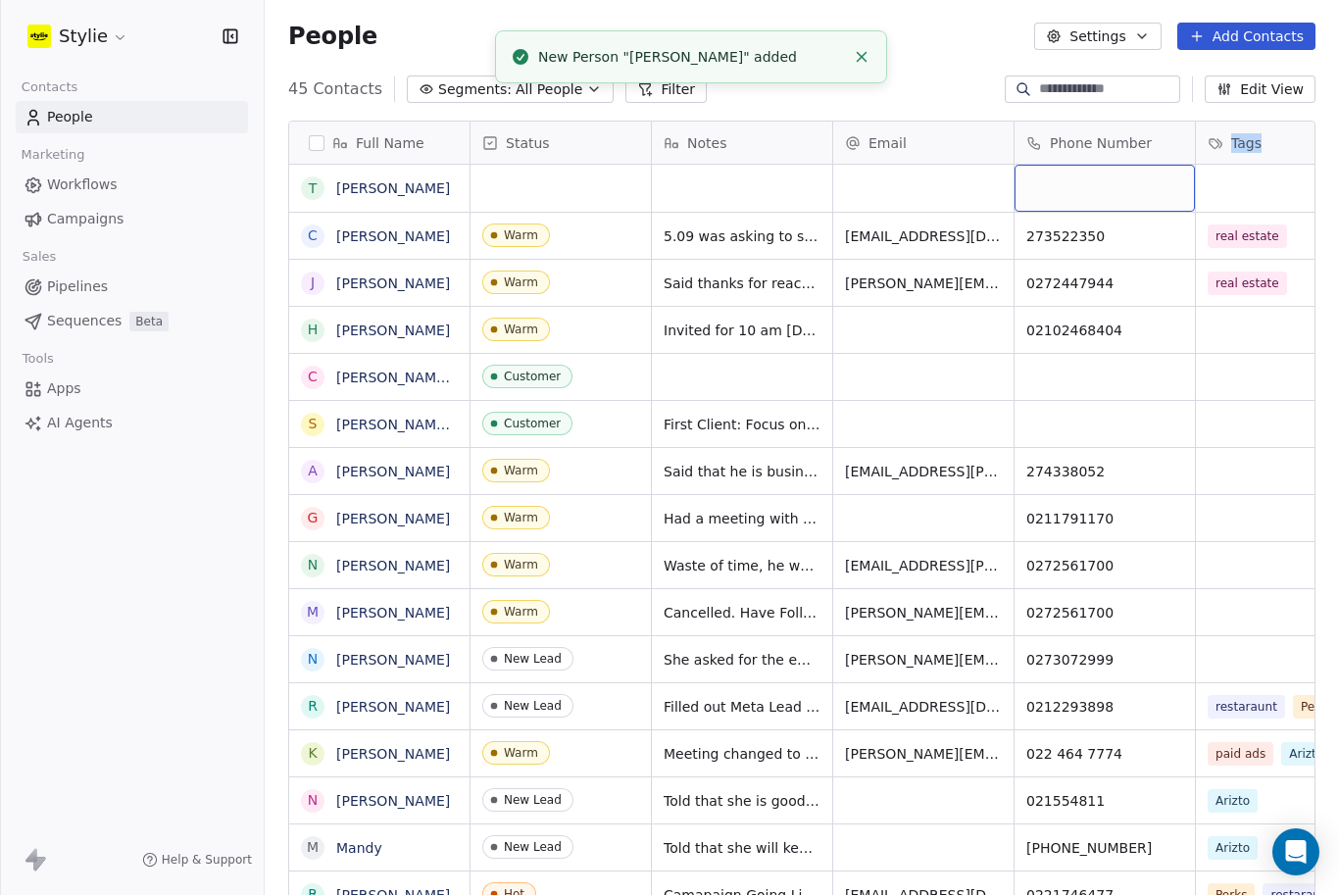
click at [1112, 166] on div "grid" at bounding box center [1104, 189] width 180 height 47
click at [1111, 122] on input at bounding box center [1104, 125] width 172 height 39
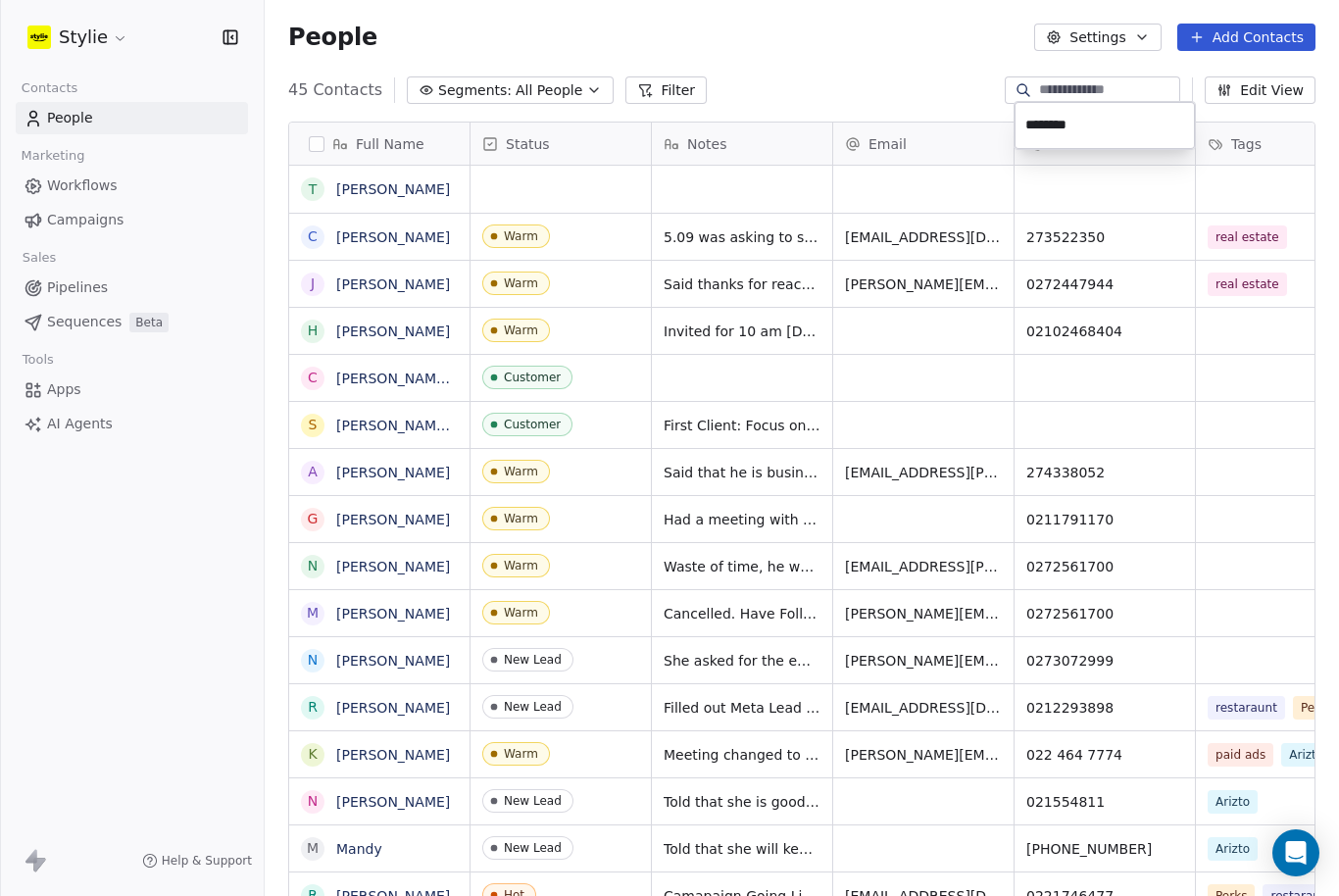
type input "*********"
drag, startPoint x: 861, startPoint y: 119, endPoint x: 861, endPoint y: 90, distance: 28.4
click at [861, 90] on html "Stylie Contacts People Marketing Workflows Campaigns Sales Pipelines Sequences …" at bounding box center [669, 448] width 1339 height 896
click at [701, 166] on div "grid" at bounding box center [742, 189] width 180 height 47
click at [701, 130] on textarea at bounding box center [742, 132] width 178 height 61
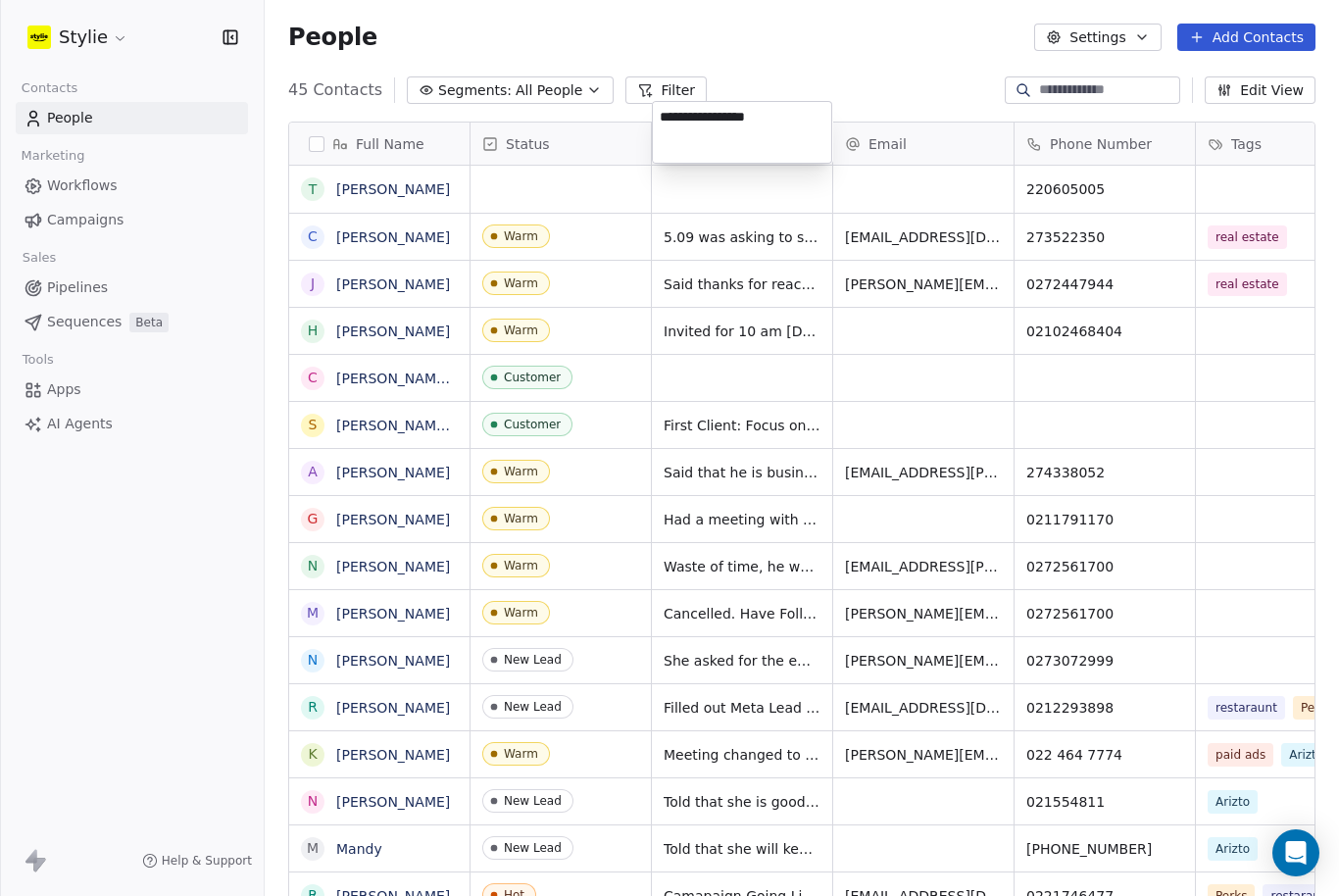
type textarea "**********"
click at [488, 76] on html "Stylie Contacts People Marketing Workflows Campaigns Sales Pipelines Sequences …" at bounding box center [669, 448] width 1339 height 896
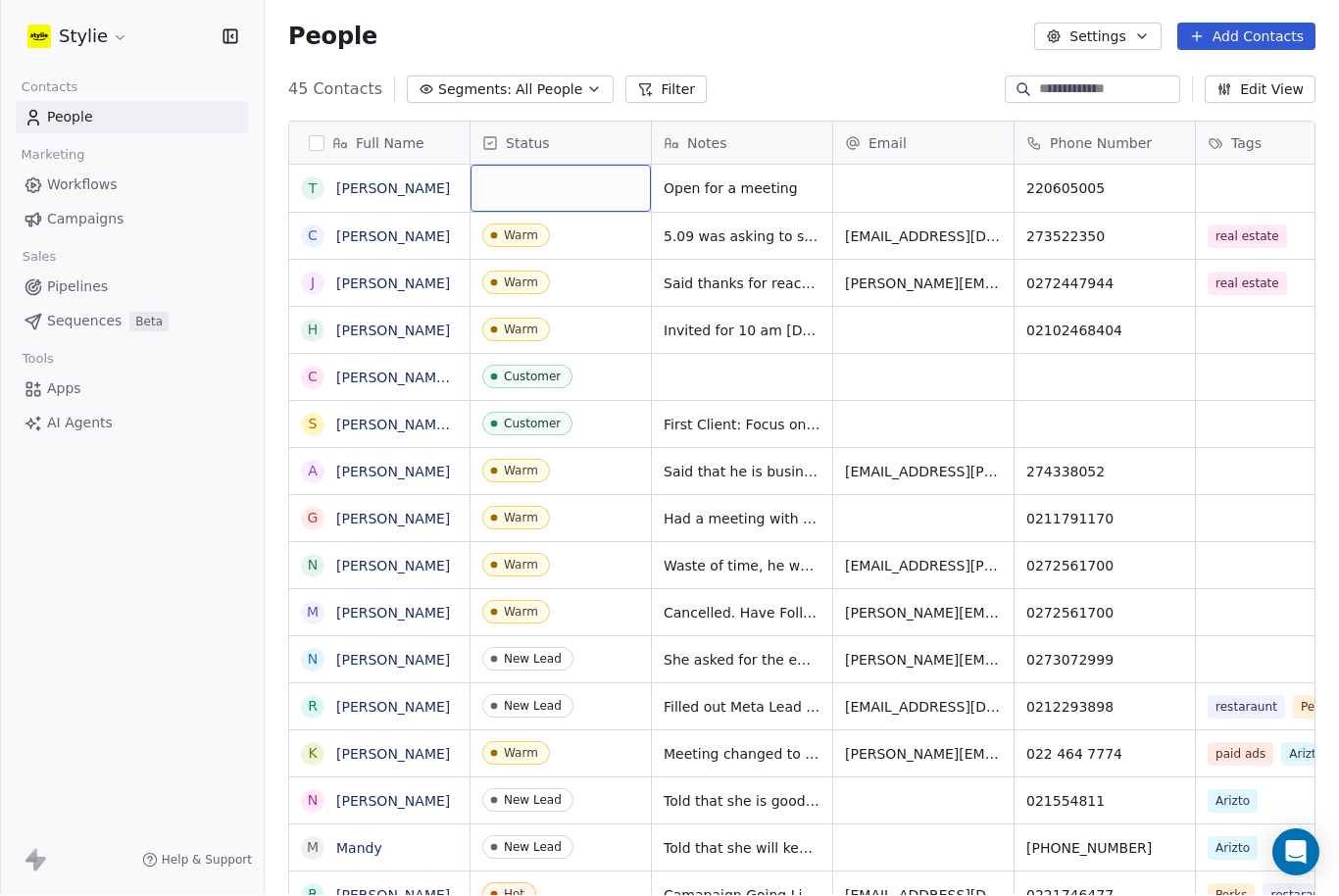
click at [543, 166] on div "grid" at bounding box center [560, 189] width 180 height 47
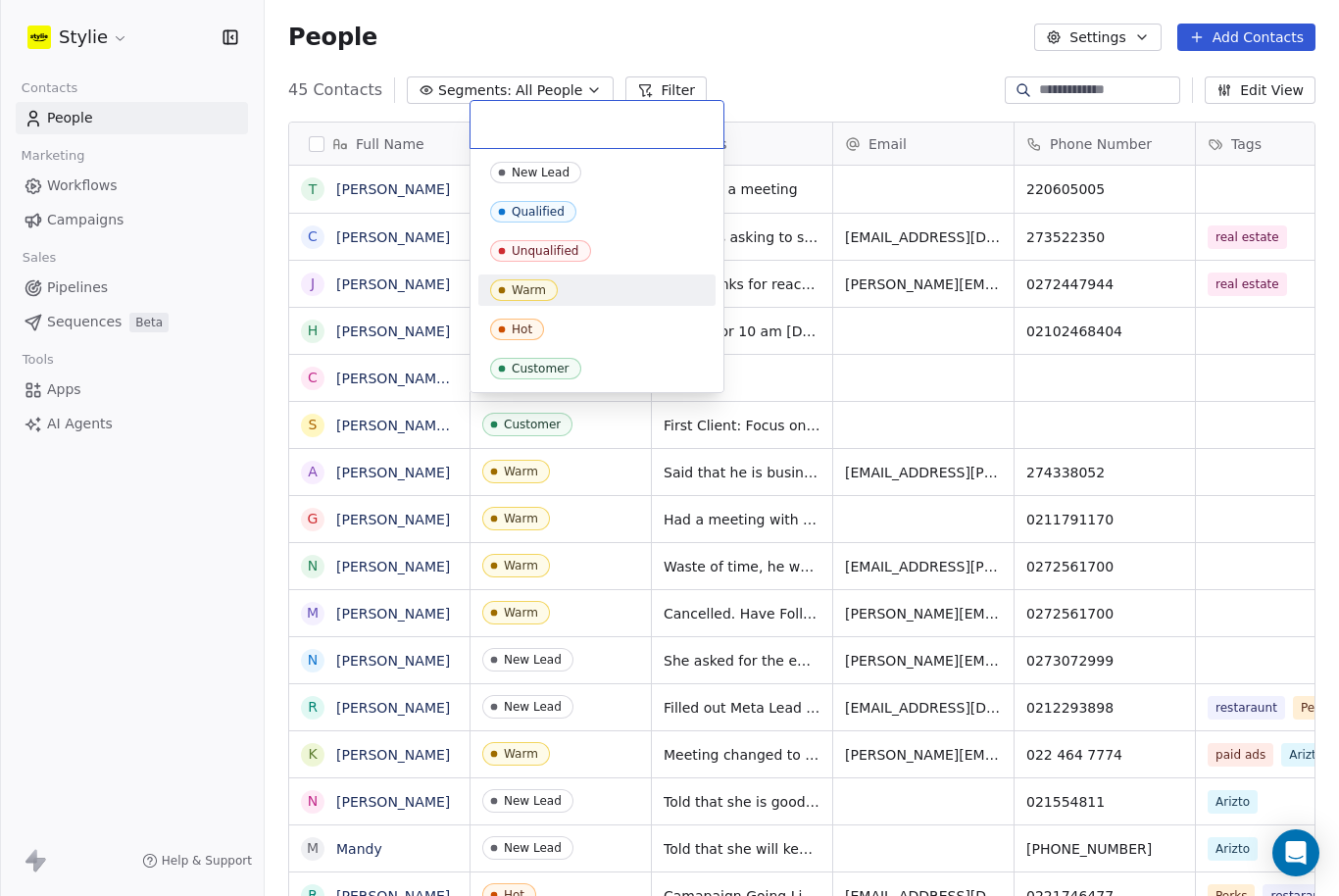
click at [551, 285] on span "Warm" at bounding box center [524, 290] width 68 height 22
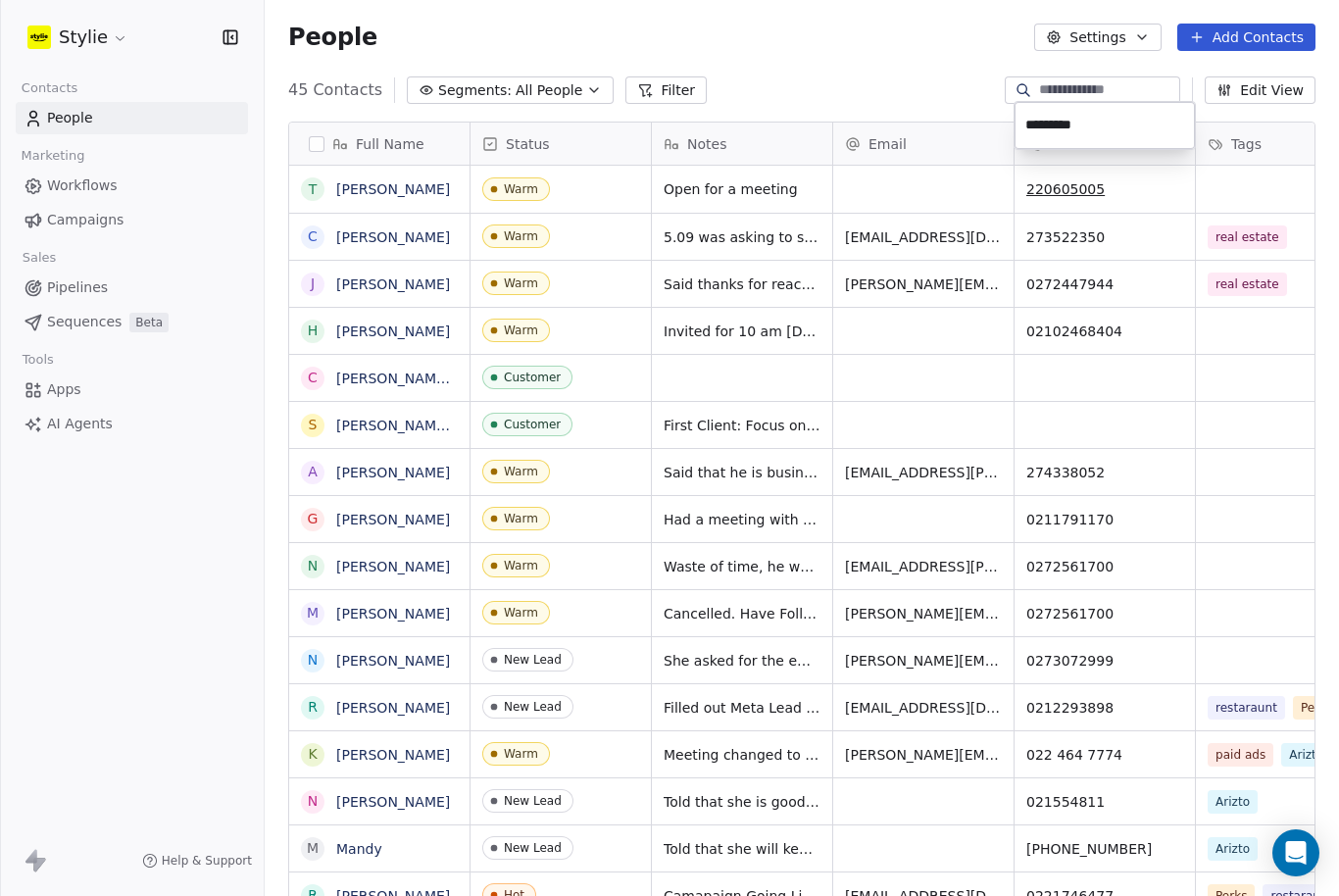
click at [125, 689] on html "Stylie Contacts People Marketing Workflows Campaigns Sales Pipelines Sequences …" at bounding box center [669, 448] width 1339 height 896
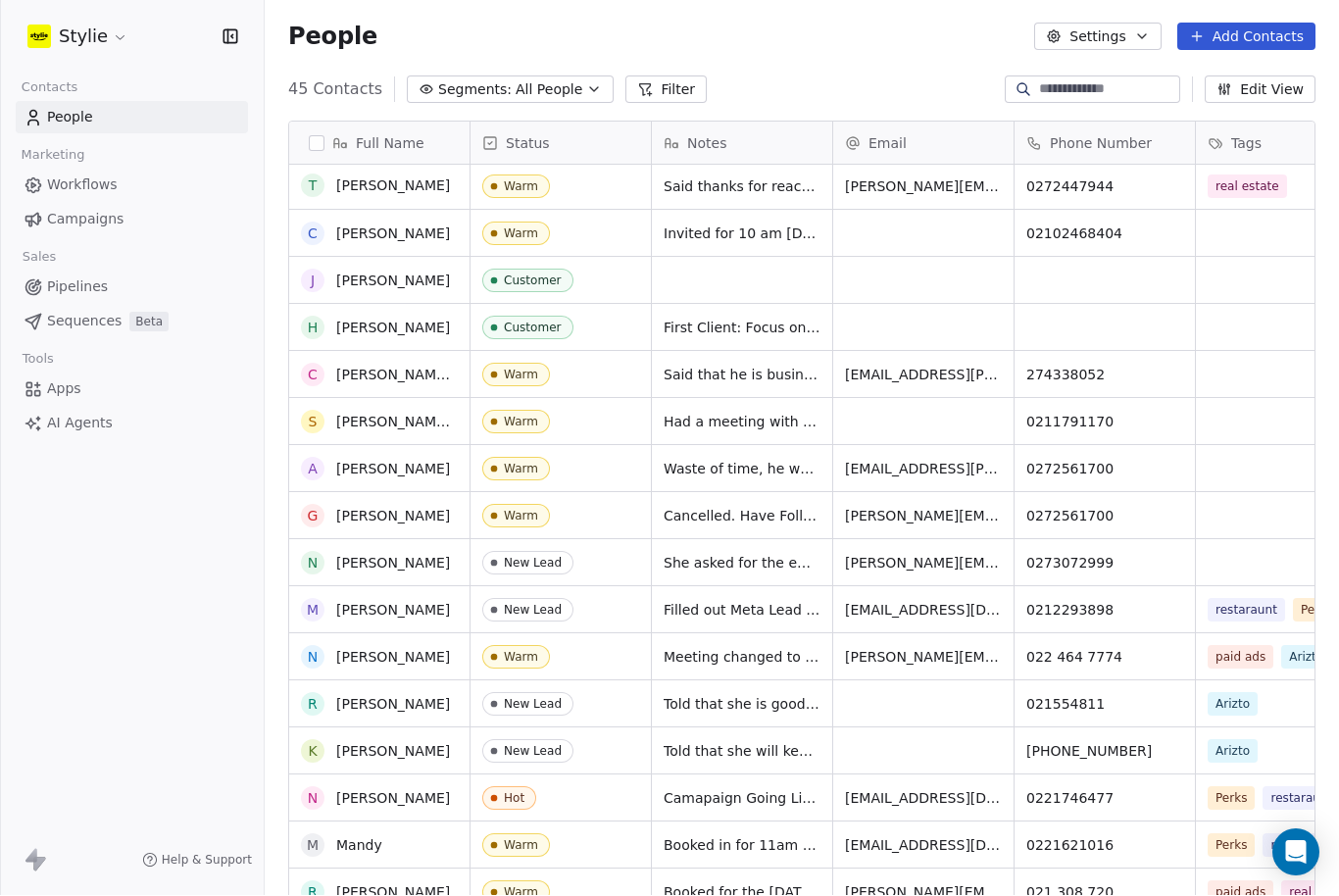
scroll to position [3, 0]
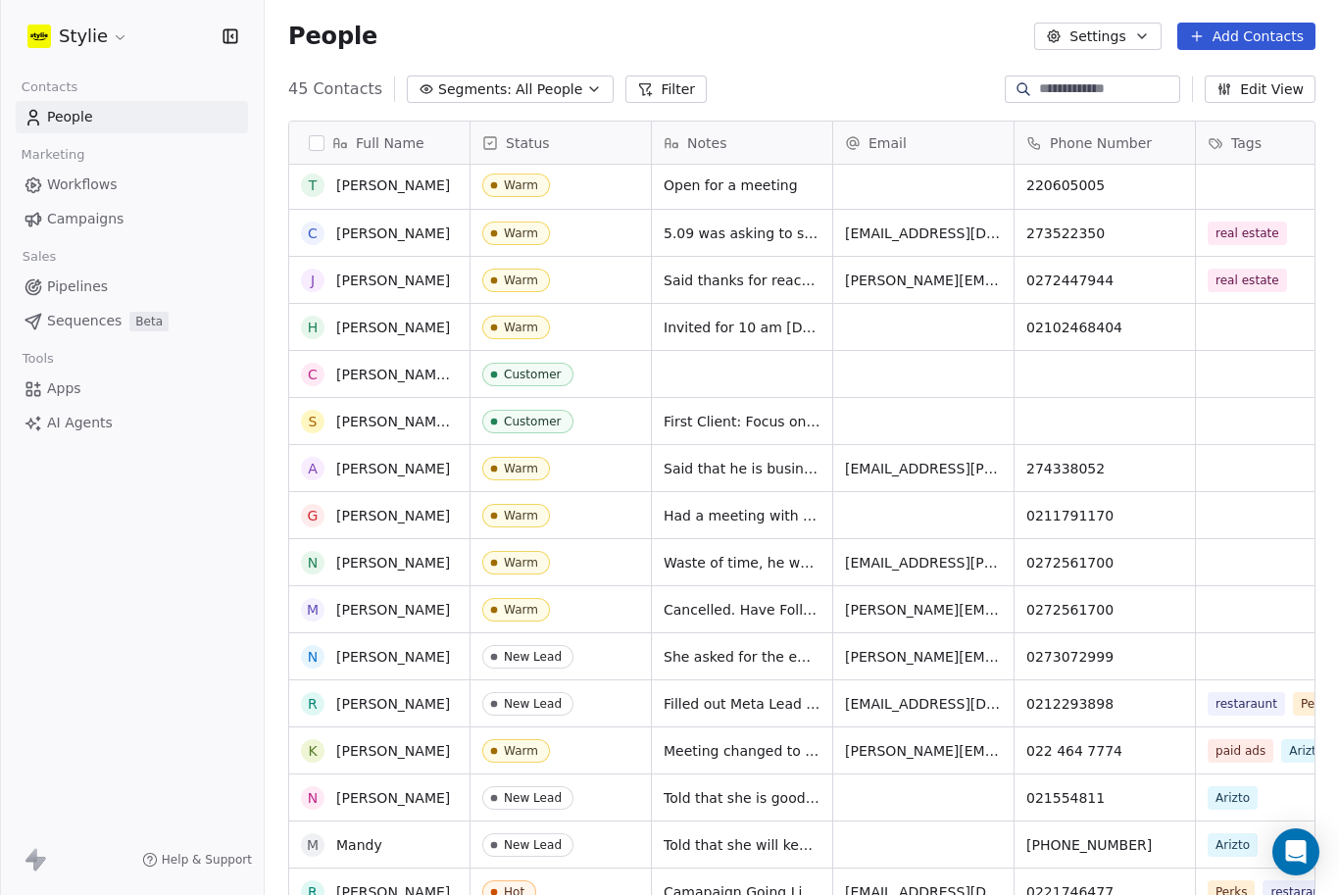
click at [15, 395] on div "Stylie Contacts People Marketing Workflows Campaigns Sales Pipelines Sequences …" at bounding box center [132, 448] width 264 height 896
click at [62, 475] on div "Stylie Contacts People Marketing Workflows Campaigns Sales Pipelines Sequences …" at bounding box center [132, 448] width 264 height 896
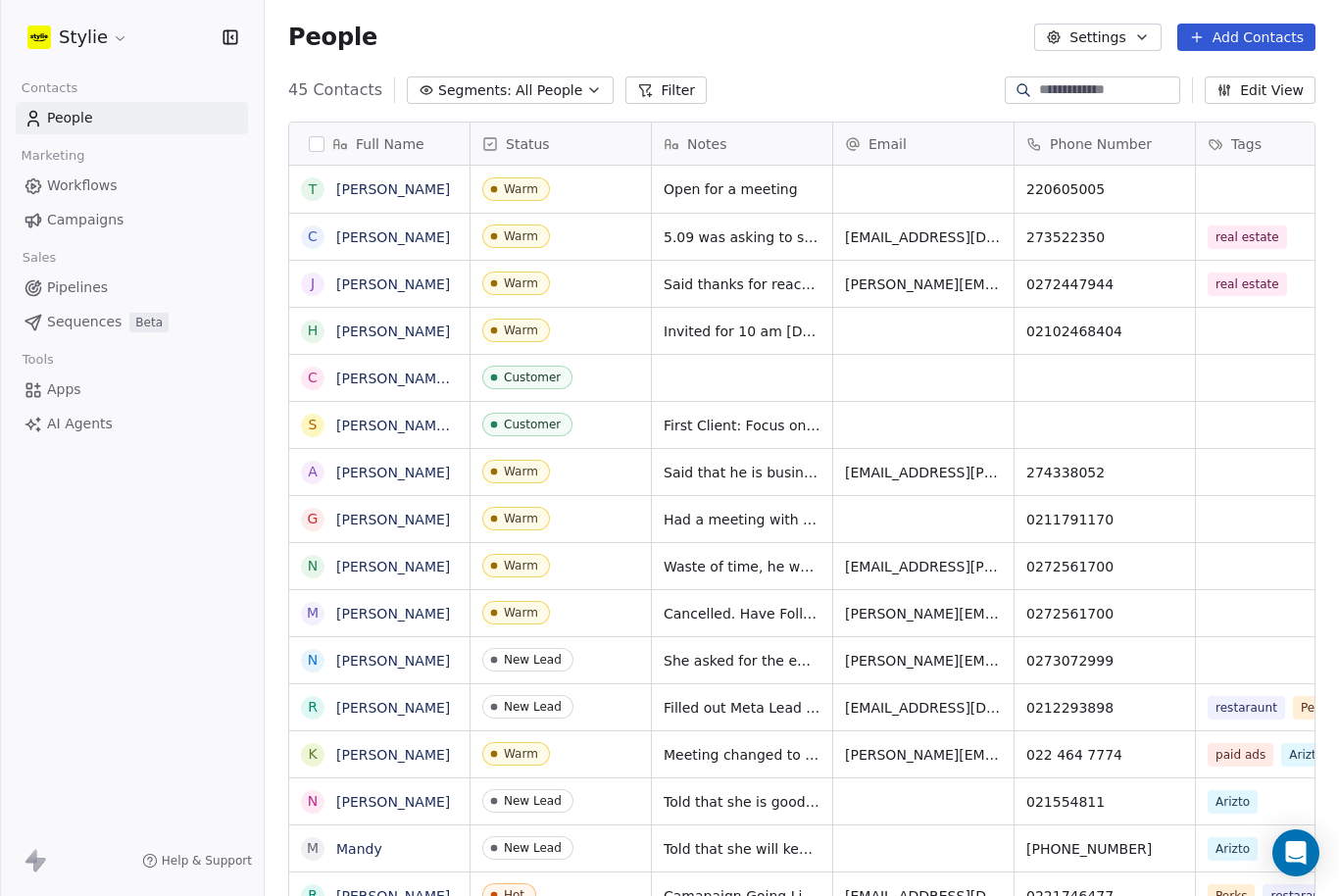
scroll to position [0, 63]
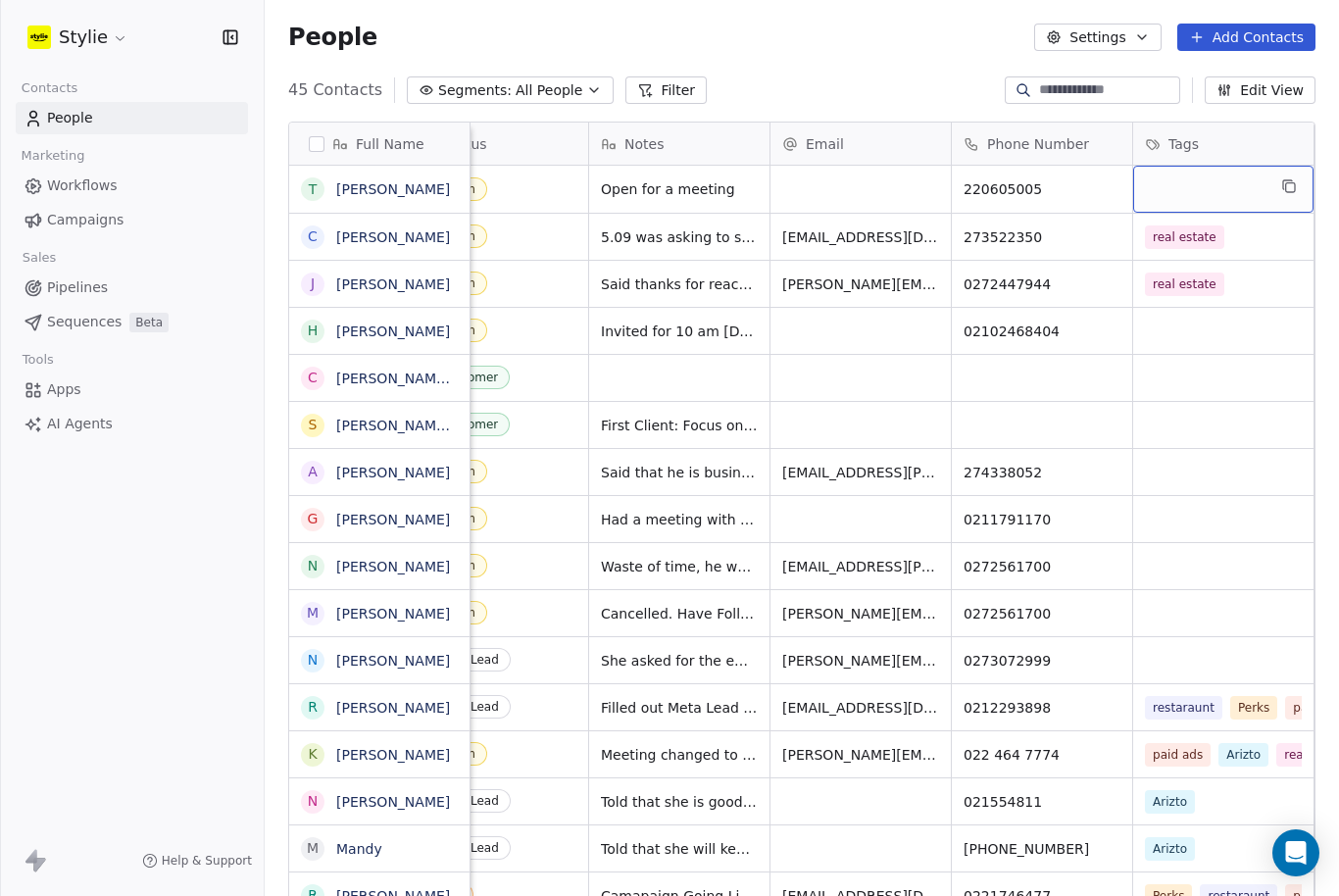
click at [136, 601] on div "Stylie Contacts People Marketing Workflows Campaigns Sales Pipelines Sequences …" at bounding box center [132, 448] width 264 height 896
click at [1250, 35] on button "Add Contacts" at bounding box center [1246, 37] width 138 height 27
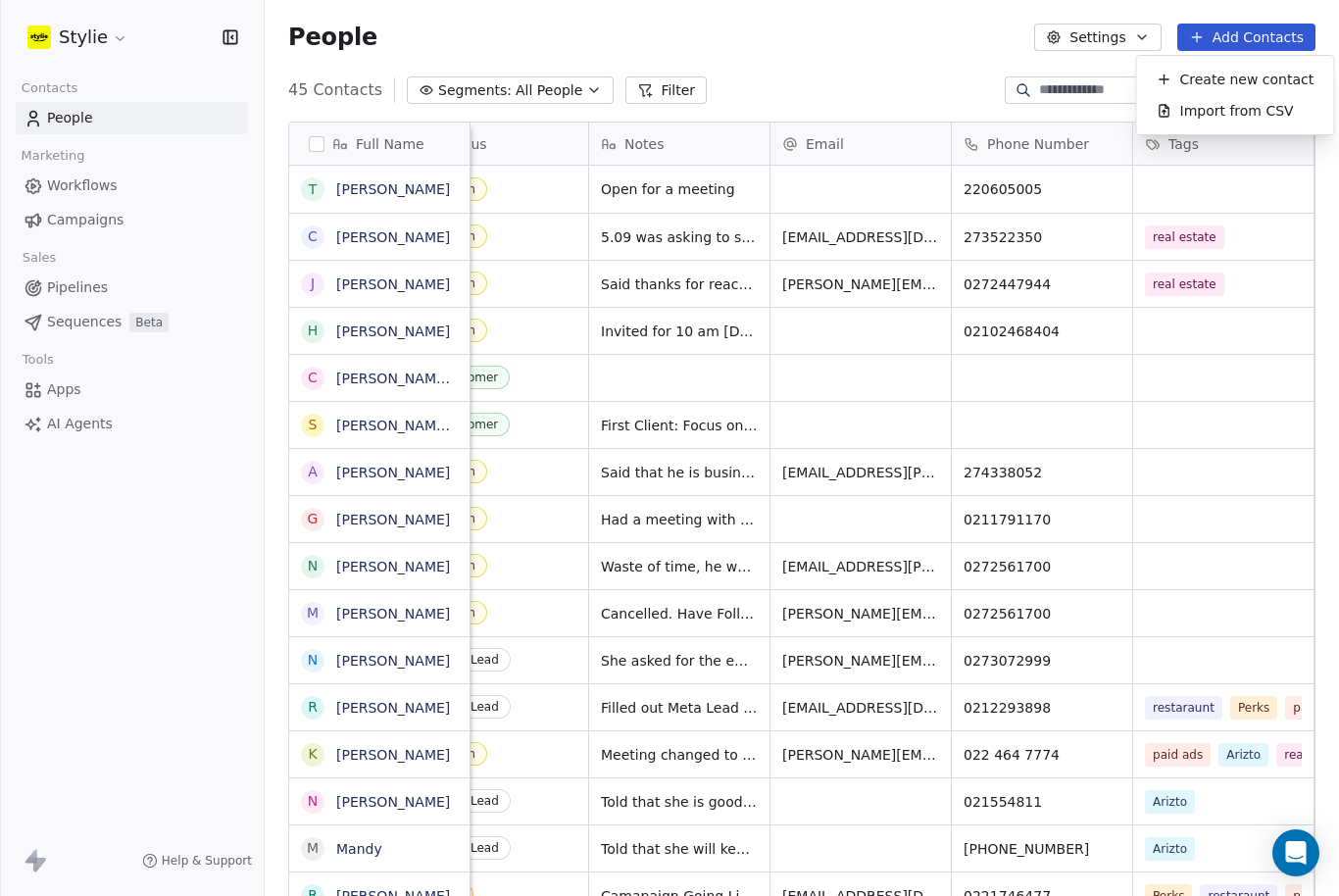
click at [1243, 72] on span "Create new contact" at bounding box center [1247, 80] width 134 height 21
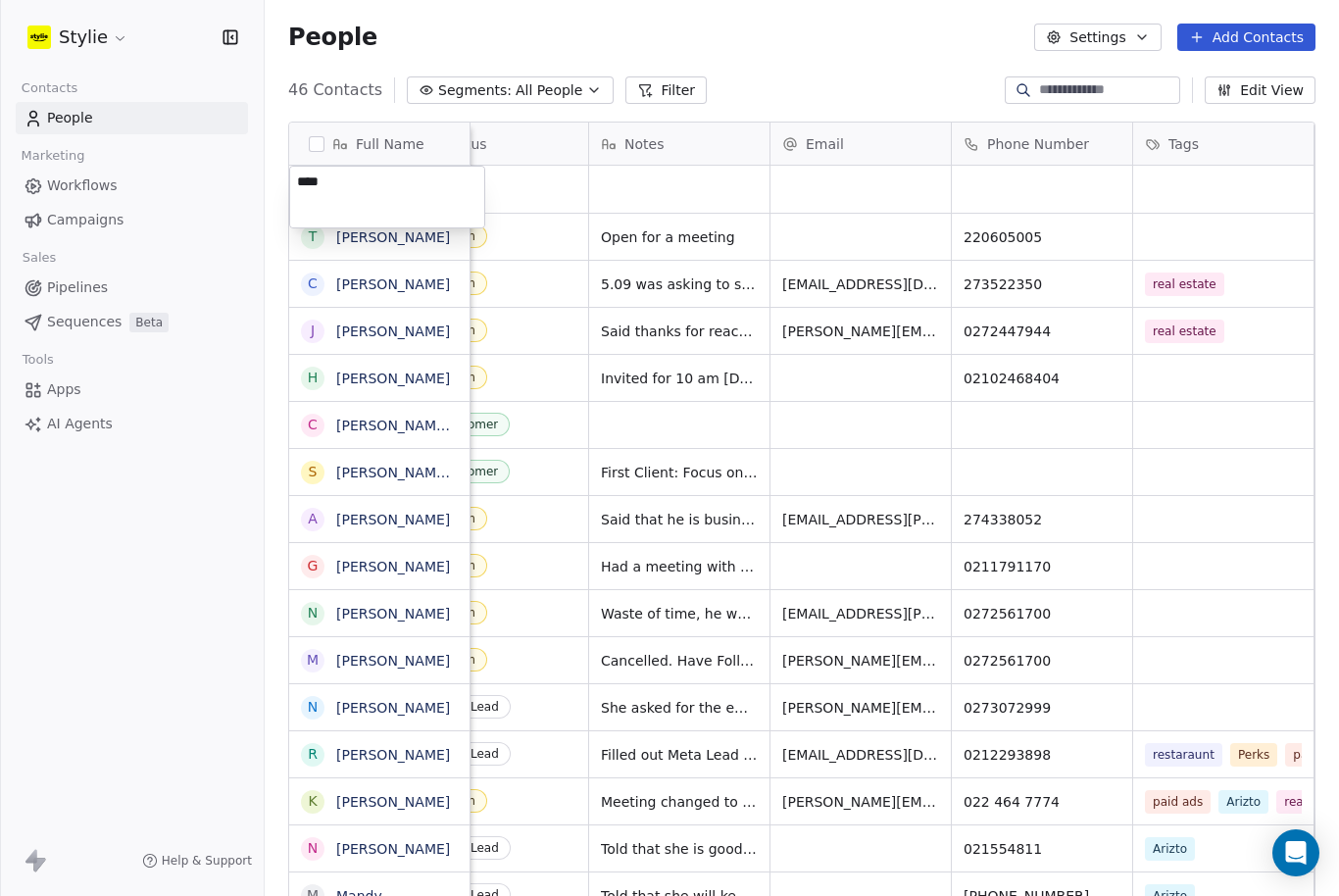
type textarea "****"
click at [674, 180] on html "Stylie Contacts People Marketing Workflows Campaigns Sales Pipelines Sequences …" at bounding box center [669, 448] width 1339 height 896
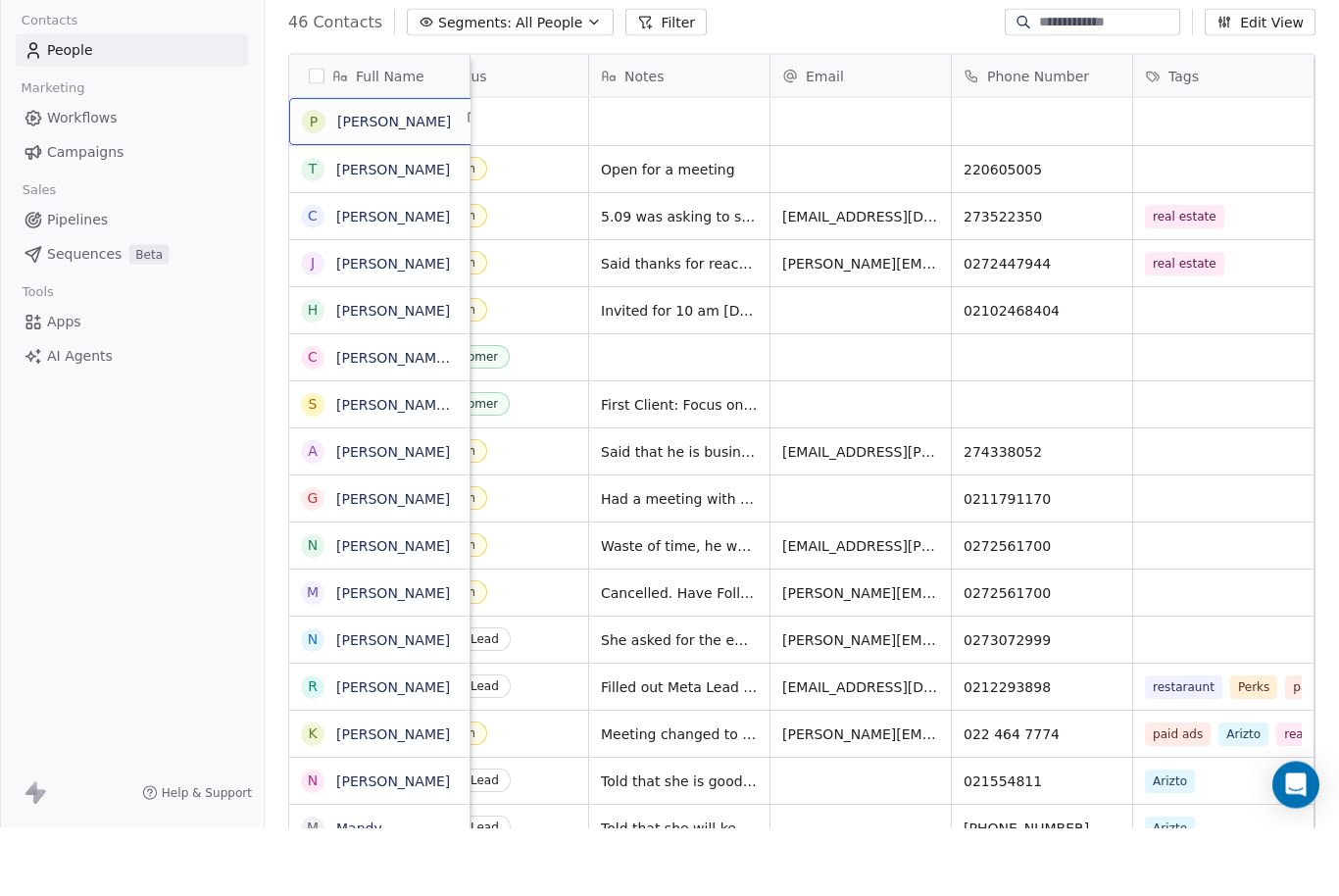
scroll to position [65, 0]
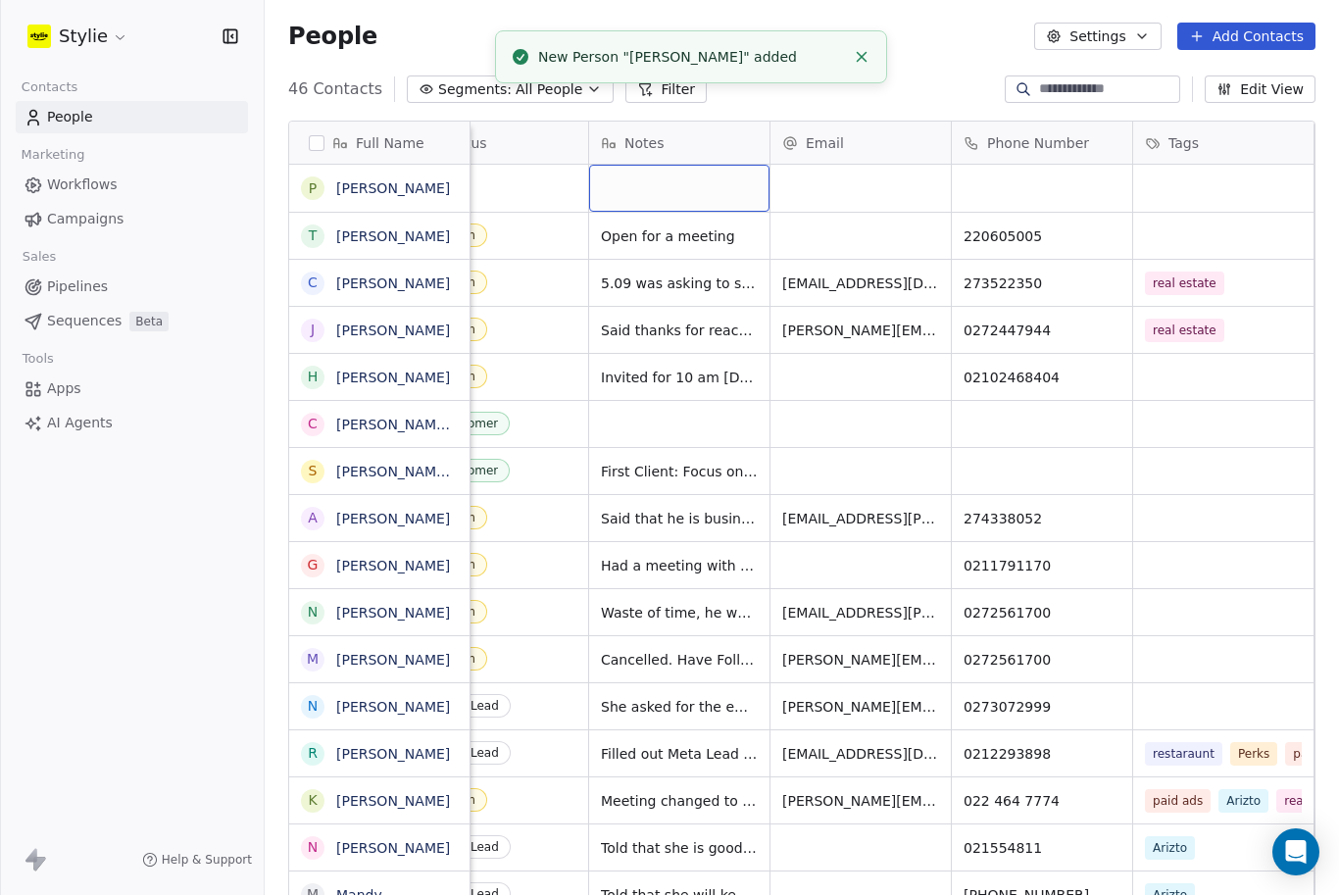
click at [661, 166] on div "grid" at bounding box center [679, 189] width 180 height 47
click at [663, 166] on div "grid" at bounding box center [679, 189] width 180 height 47
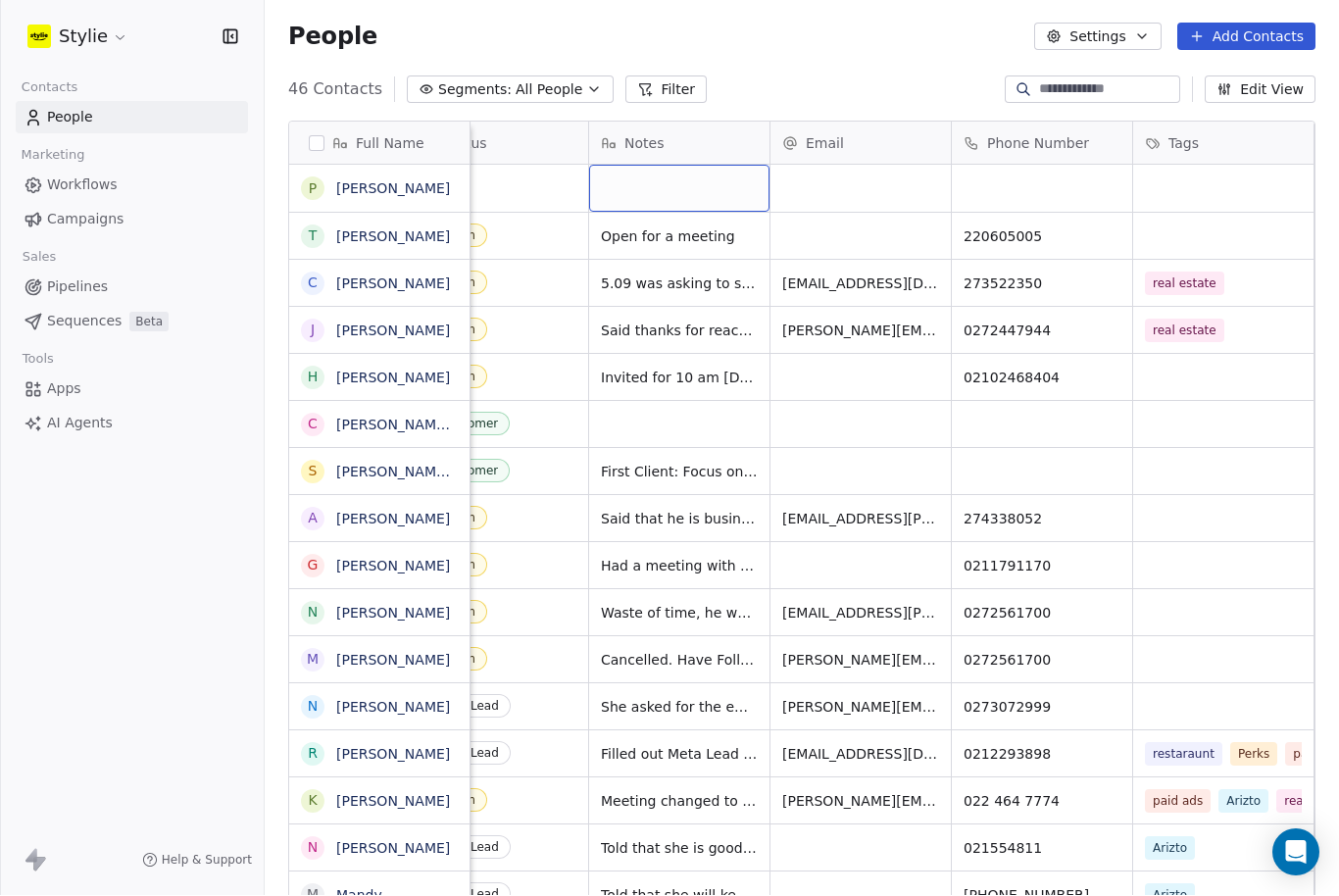
click at [639, 166] on div "grid" at bounding box center [679, 189] width 180 height 47
click at [625, 166] on div "grid" at bounding box center [679, 189] width 180 height 47
click at [689, 166] on div "grid" at bounding box center [679, 189] width 180 height 47
click at [718, 166] on div "grid" at bounding box center [679, 189] width 180 height 47
type textarea "**********"
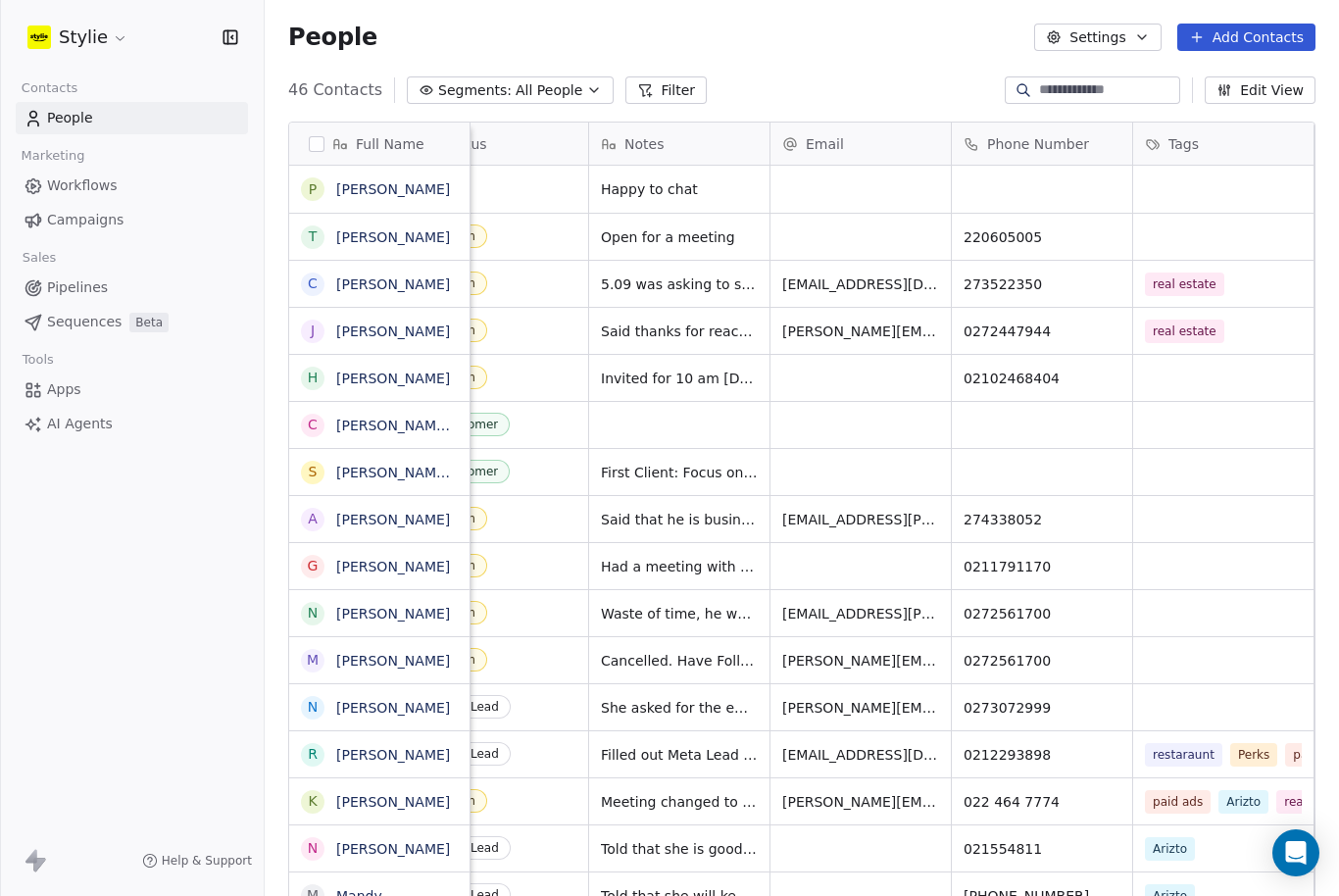
drag, startPoint x: 1013, startPoint y: 122, endPoint x: 1014, endPoint y: 93, distance: 29.4
click at [1014, 93] on html "Stylie Contacts People Marketing Workflows Campaigns Sales Pipelines Sequences …" at bounding box center [669, 448] width 1339 height 896
click at [1003, 166] on div "grid" at bounding box center [1041, 189] width 180 height 47
click at [1003, 120] on input at bounding box center [1041, 125] width 172 height 39
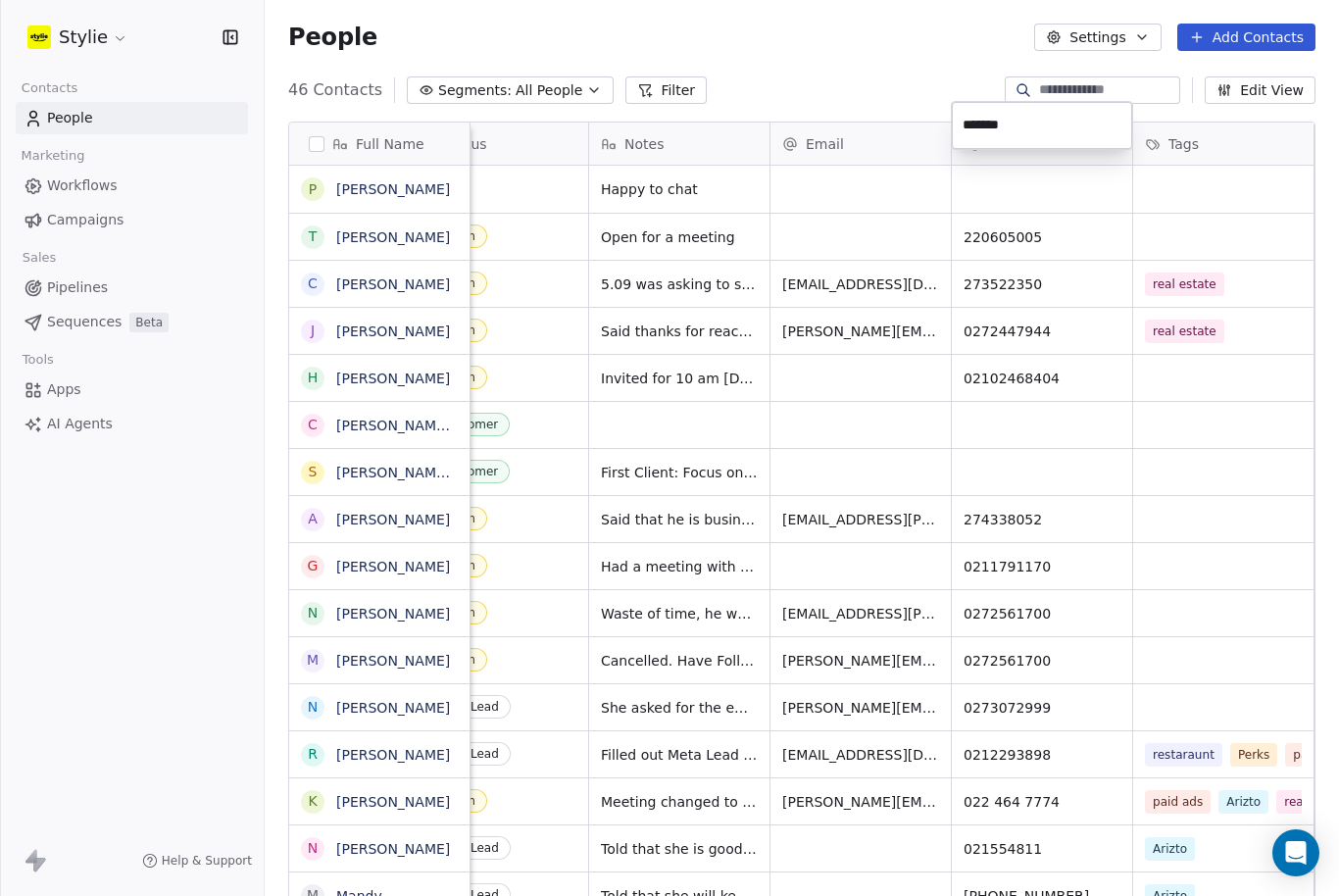
type input "********"
drag, startPoint x: 1188, startPoint y: 128, endPoint x: 1188, endPoint y: 100, distance: 28.4
click at [1188, 100] on html "Stylie Contacts People Marketing Workflows Campaigns Sales Pipelines Sequences …" at bounding box center [669, 448] width 1339 height 896
click at [1054, 179] on span "21647650" at bounding box center [1024, 189] width 120 height 20
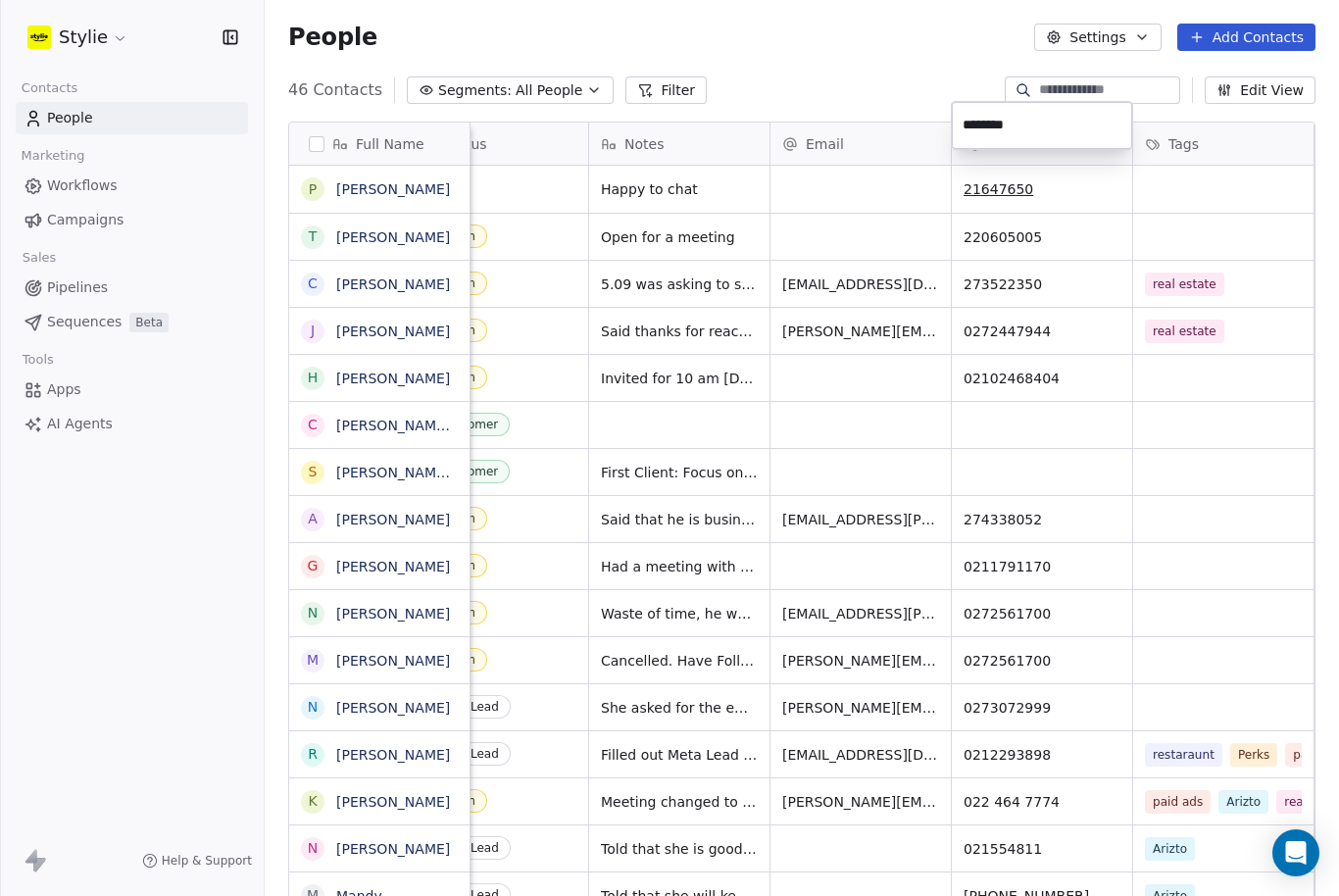
drag, startPoint x: 1039, startPoint y: 128, endPoint x: 947, endPoint y: 124, distance: 92.2
click at [947, 124] on html "Stylie Contacts People Marketing Workflows Campaigns Sales Pipelines Sequences …" at bounding box center [669, 448] width 1339 height 896
